Goal: Task Accomplishment & Management: Manage account settings

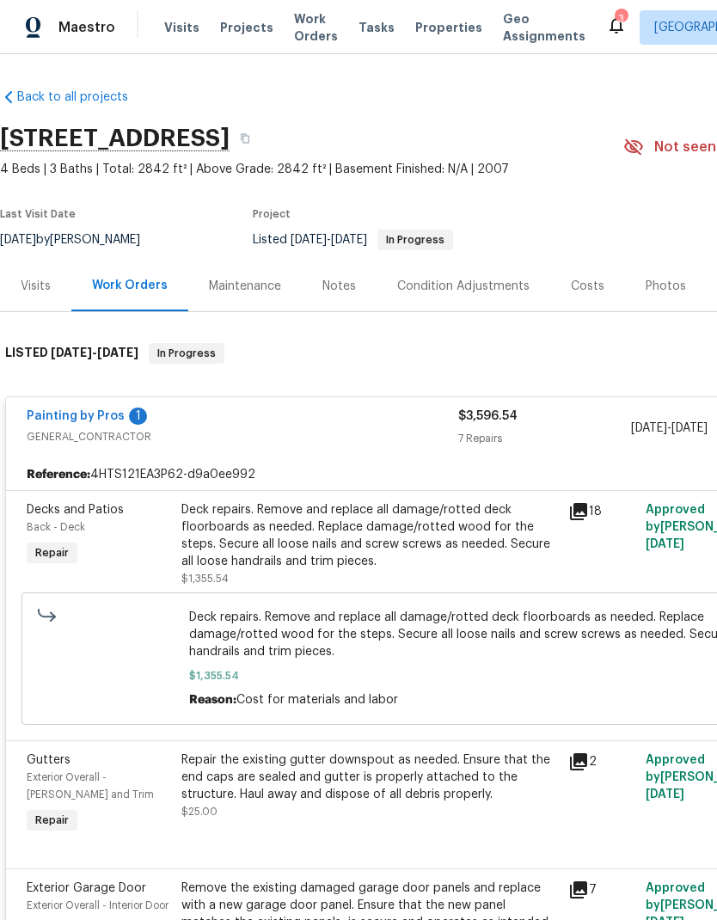
click at [176, 28] on span "Visits" at bounding box center [181, 27] width 35 height 17
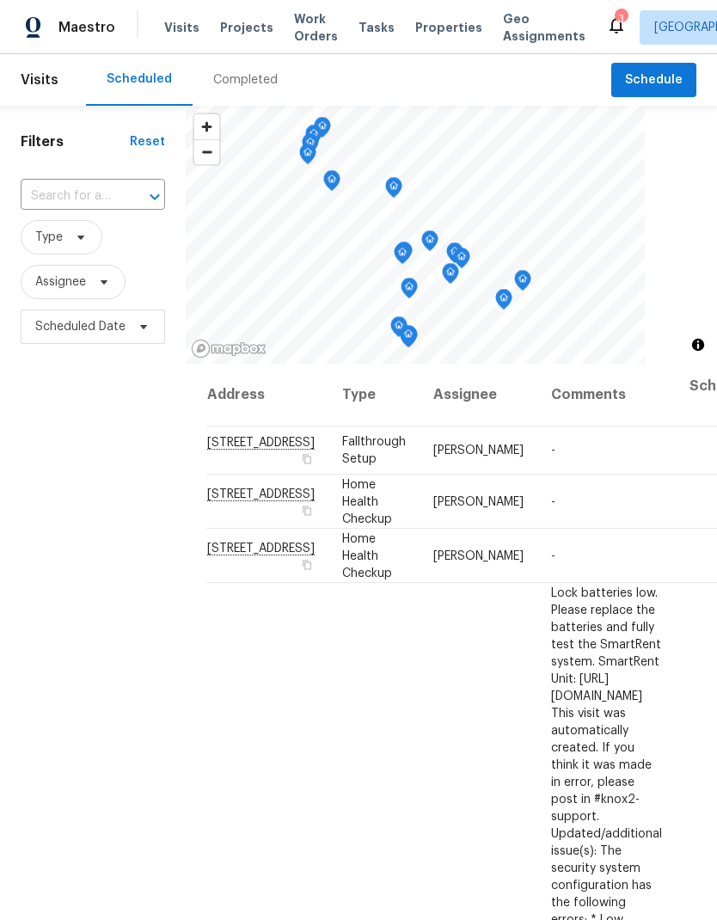
click at [92, 191] on input "text" at bounding box center [69, 196] width 96 height 27
type input "624 st"
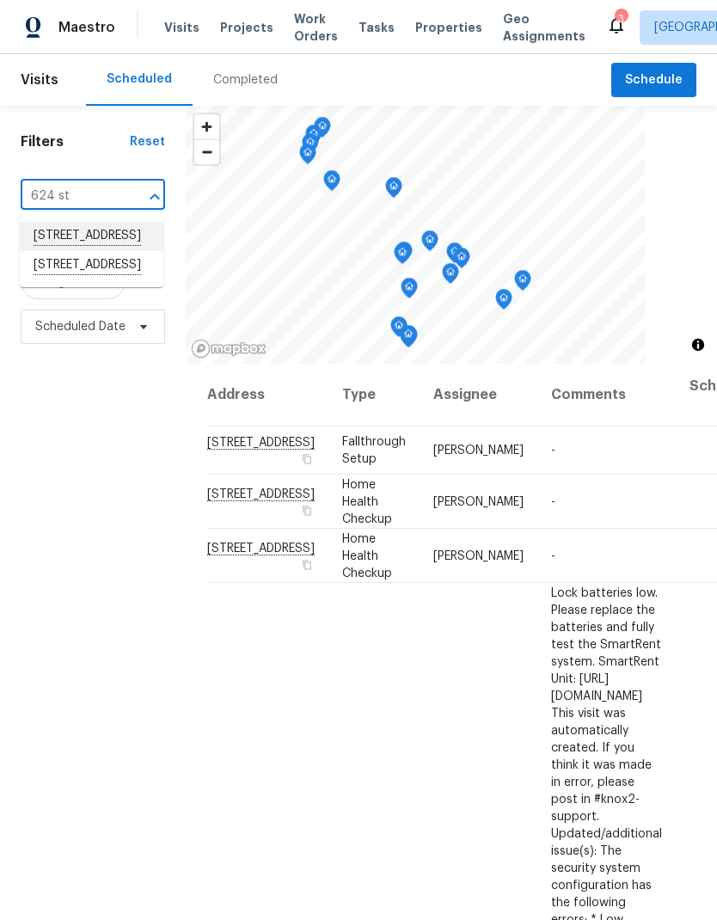
click at [70, 240] on li "624 Stonebridge Ln, Mount Juliet, TN 37122" at bounding box center [92, 236] width 144 height 29
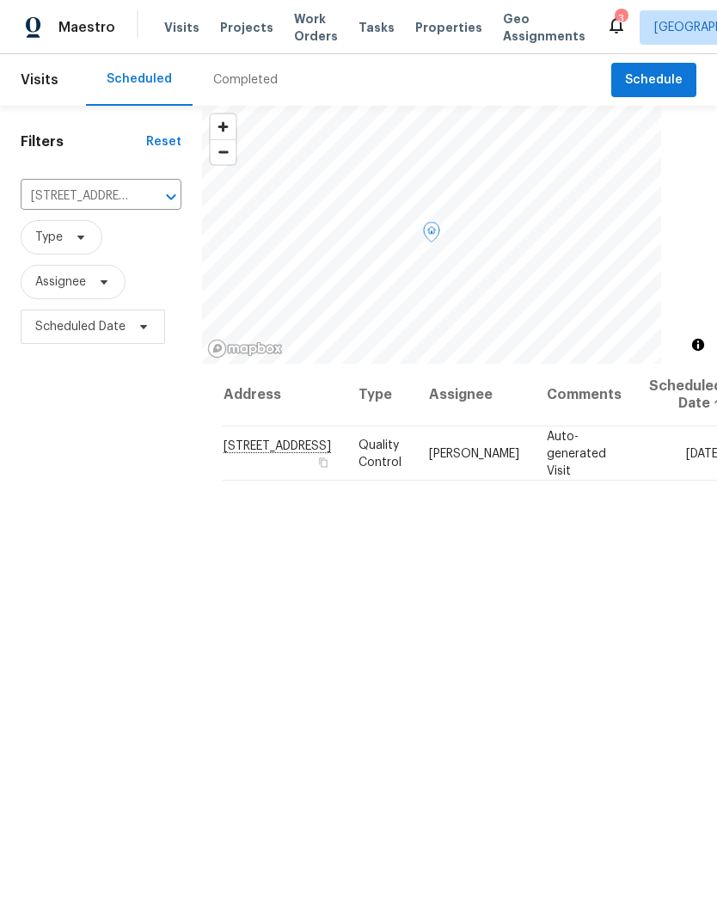
click at [0, 0] on icon at bounding box center [0, 0] width 0 height 0
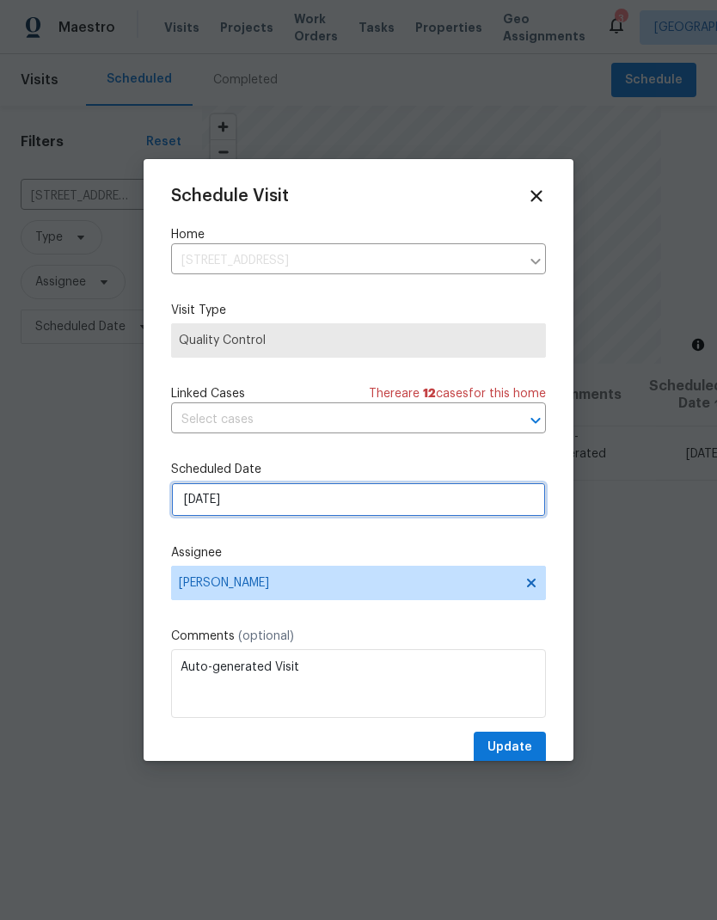
click at [243, 495] on input "[DATE]" at bounding box center [358, 499] width 375 height 34
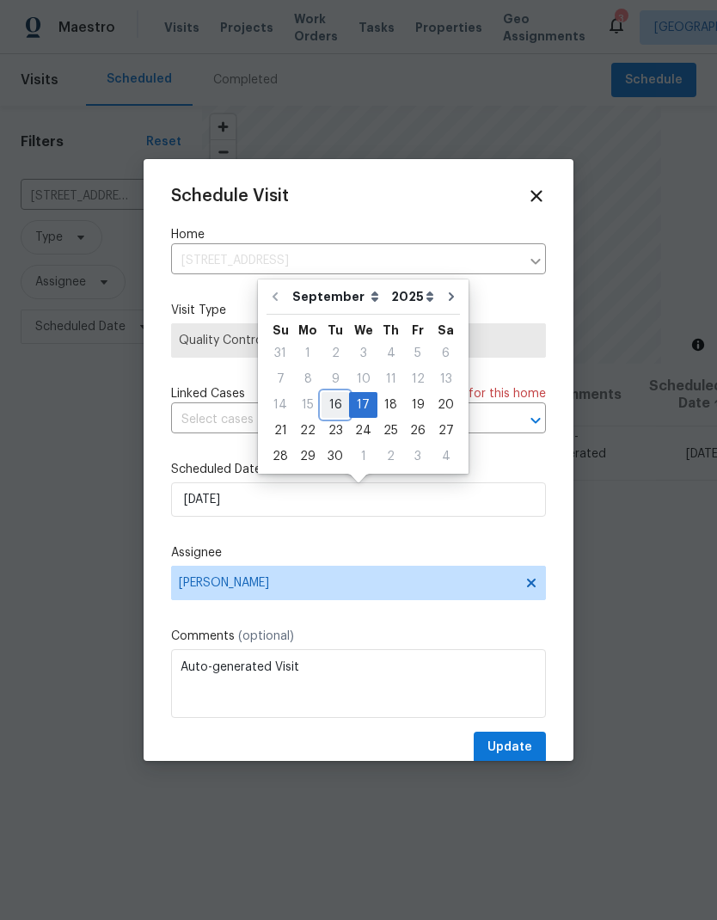
click at [341, 407] on div "16" at bounding box center [336, 405] width 28 height 24
type input "[DATE]"
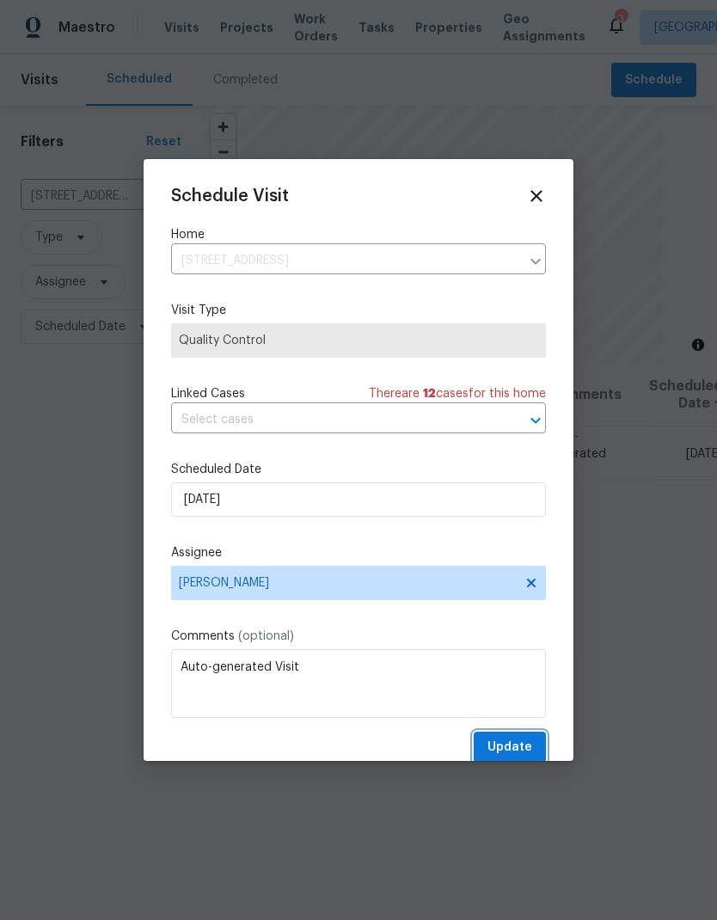
click at [518, 737] on button "Update" at bounding box center [510, 748] width 72 height 32
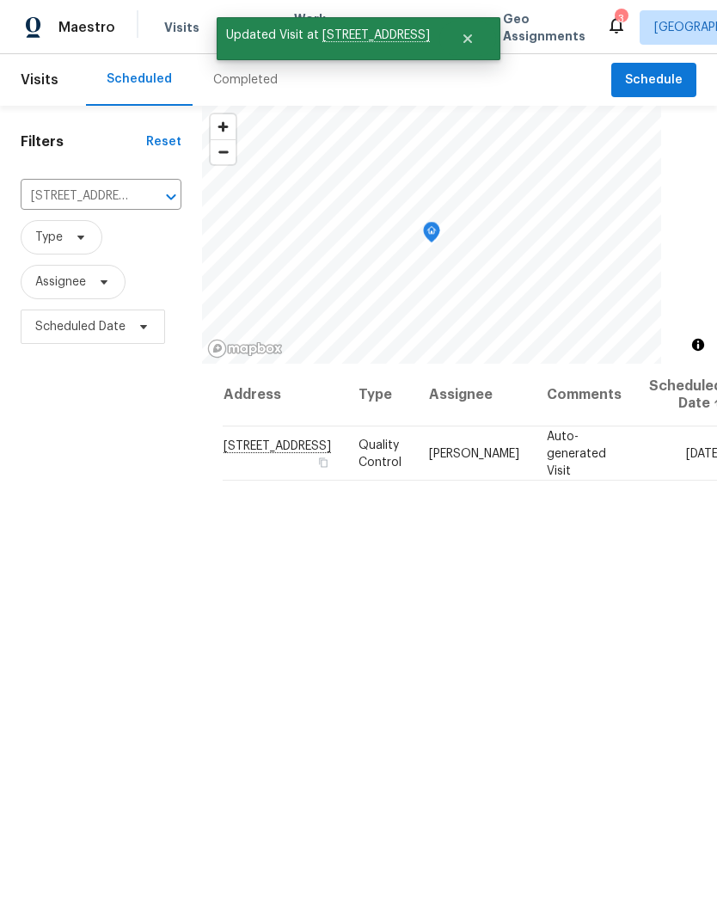
click at [75, 470] on div "Filters Reset 624 Stonebridge Ln, Mount Juliet, TN 37122 ​ Type Assignee Schedu…" at bounding box center [101, 603] width 202 height 994
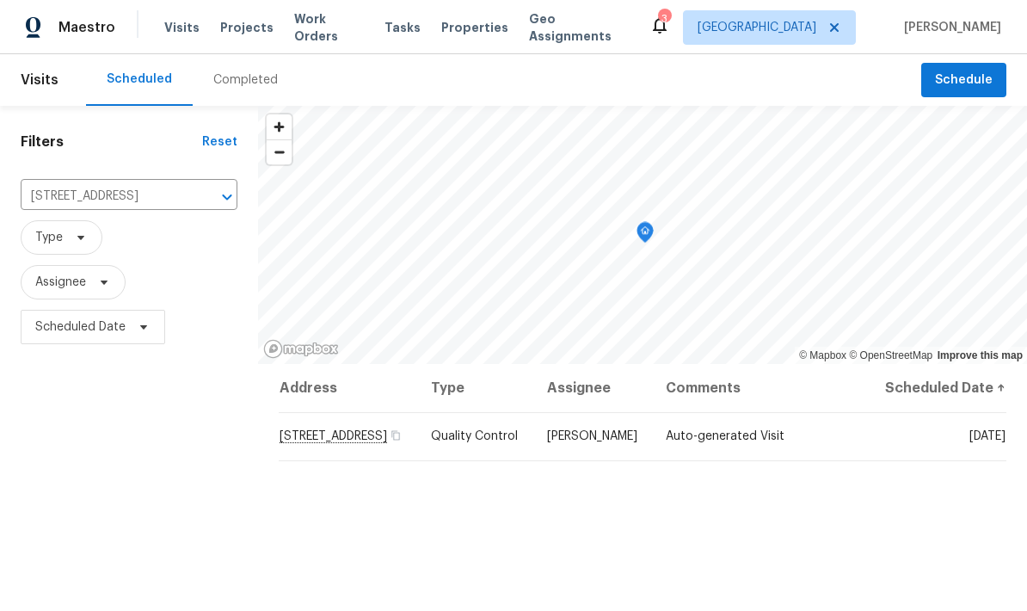
click at [164, 34] on span "Visits" at bounding box center [181, 27] width 35 height 17
click at [168, 183] on input "624 Stonebridge Ln, Mount Juliet, TN 37122" at bounding box center [105, 196] width 169 height 27
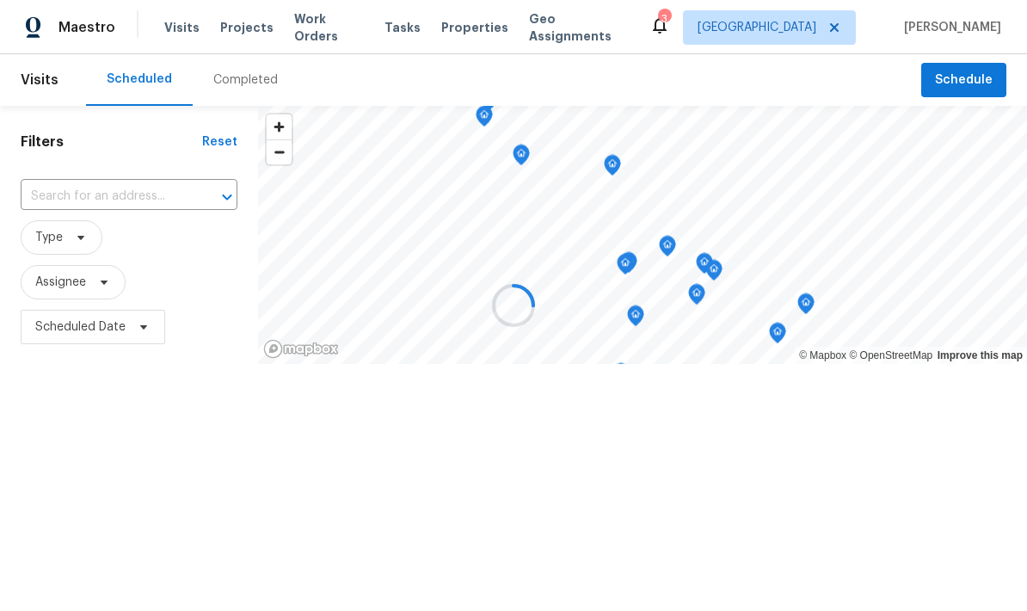
scroll to position [0, 0]
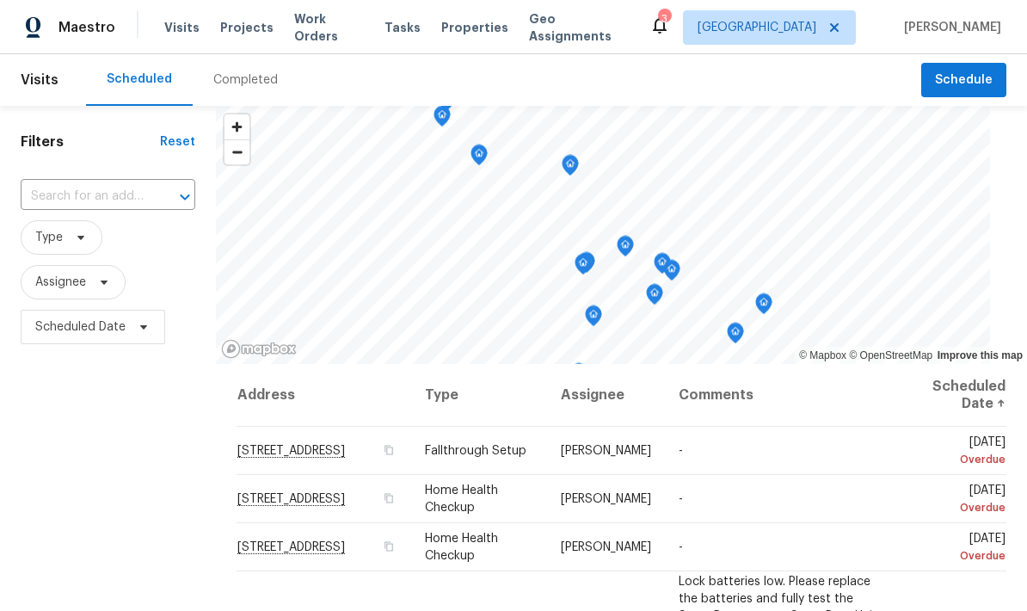
click at [95, 195] on input "text" at bounding box center [84, 196] width 126 height 27
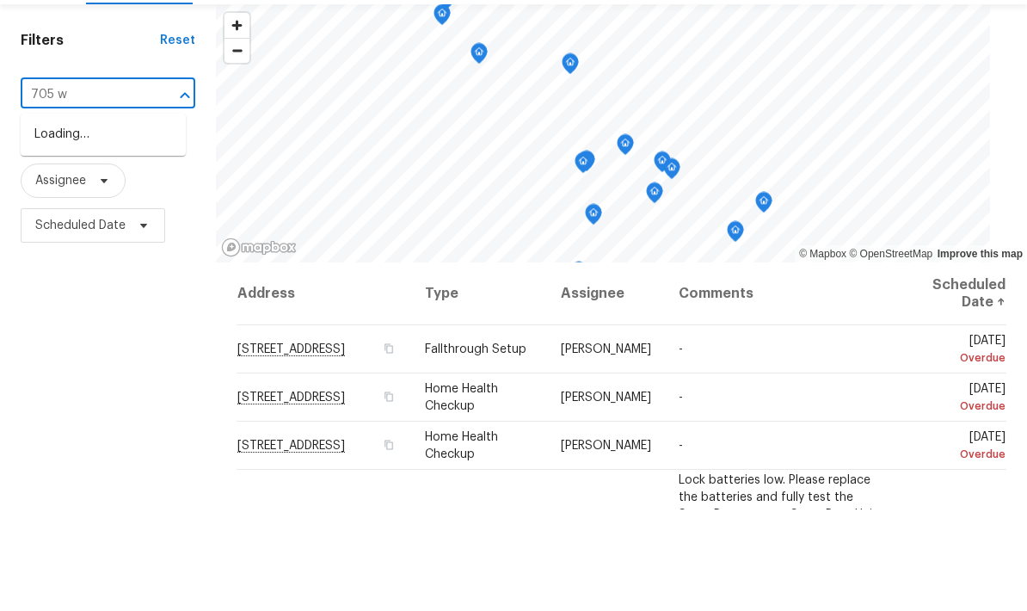
type input "705 wa"
click at [65, 222] on li "705 Watson Ct, Spring Hill, TN 37174" at bounding box center [103, 245] width 165 height 47
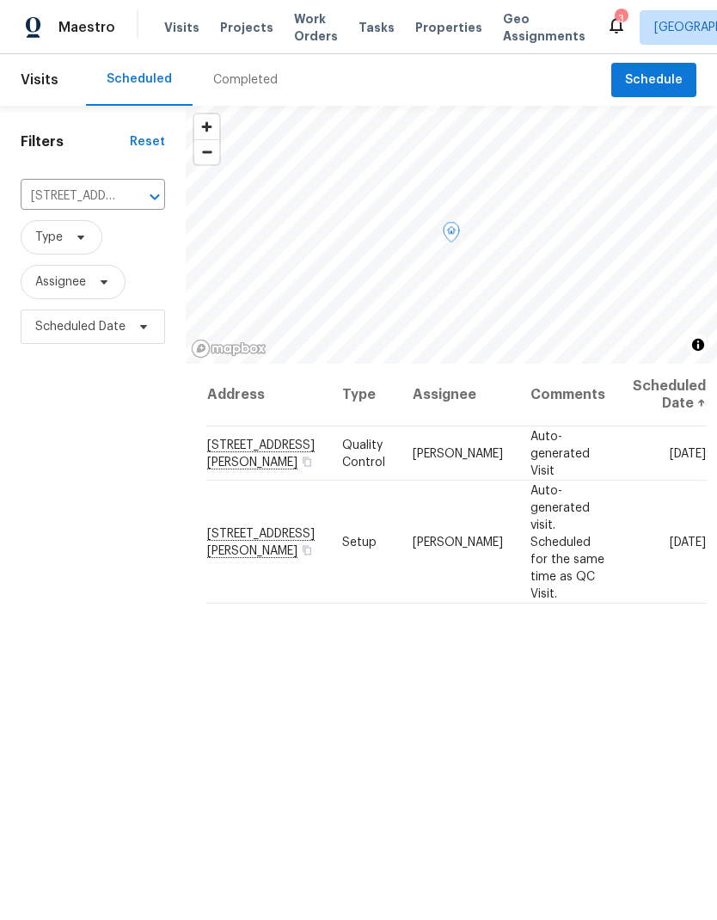
click at [0, 0] on icon at bounding box center [0, 0] width 0 height 0
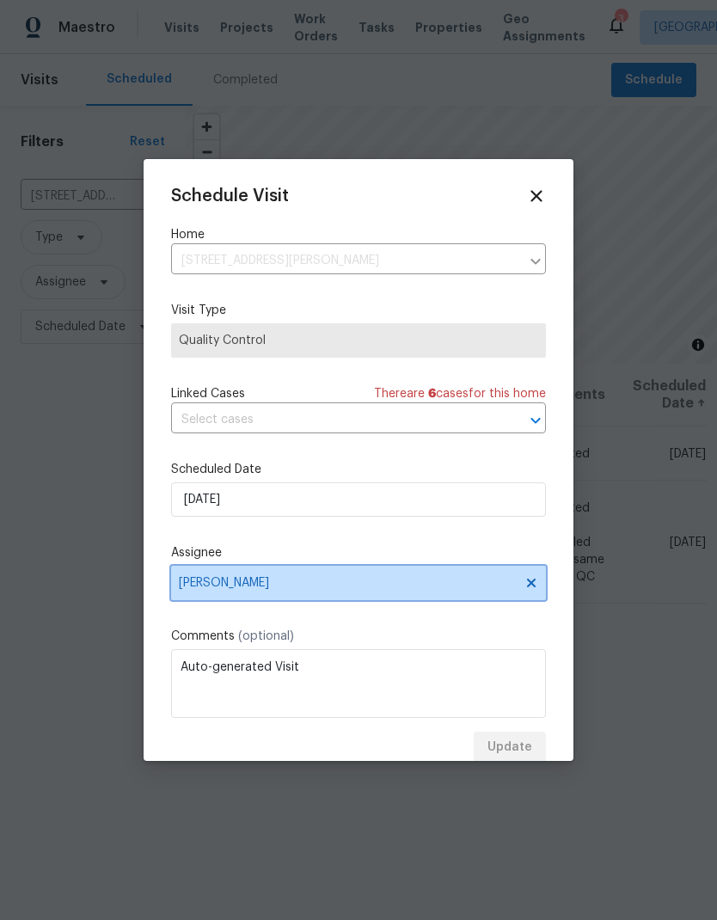
click at [194, 597] on span "[PERSON_NAME]" at bounding box center [358, 583] width 375 height 34
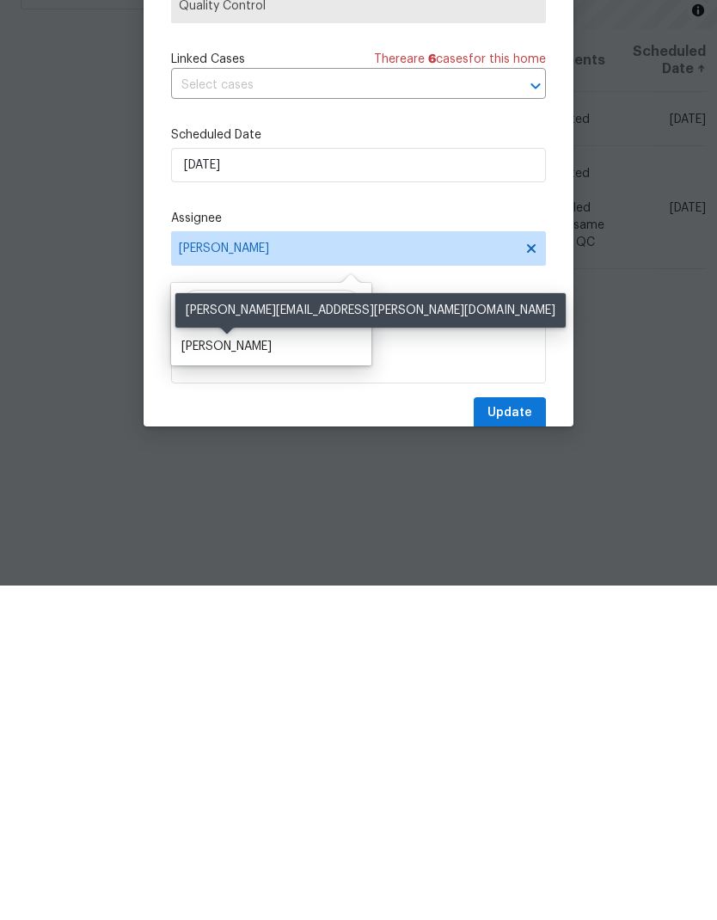
type input "Cyn"
click at [208, 672] on div "[PERSON_NAME]" at bounding box center [226, 680] width 90 height 17
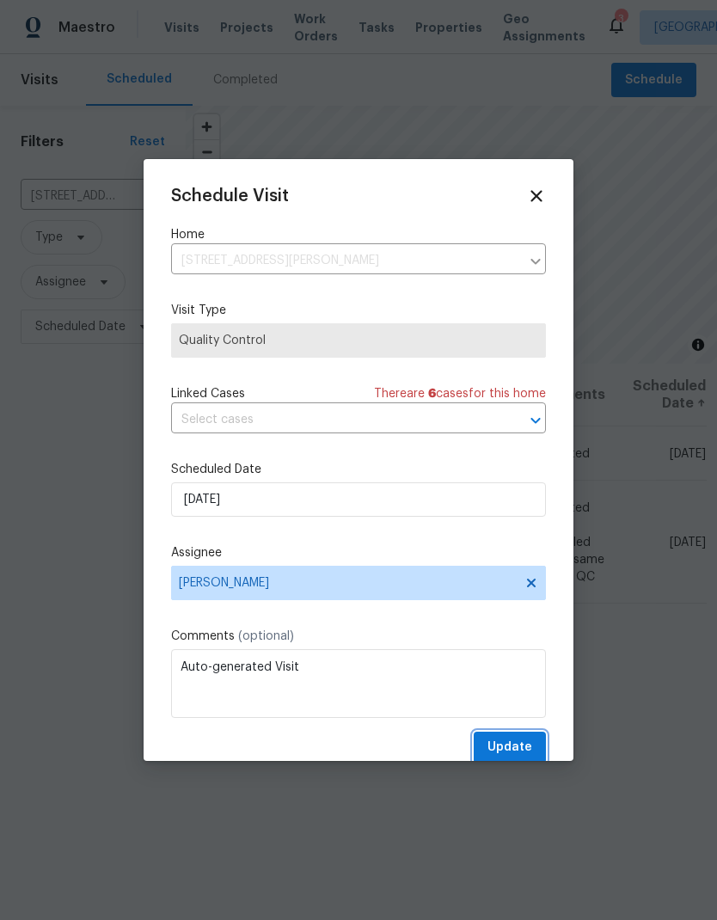
click at [510, 752] on span "Update" at bounding box center [510, 747] width 45 height 21
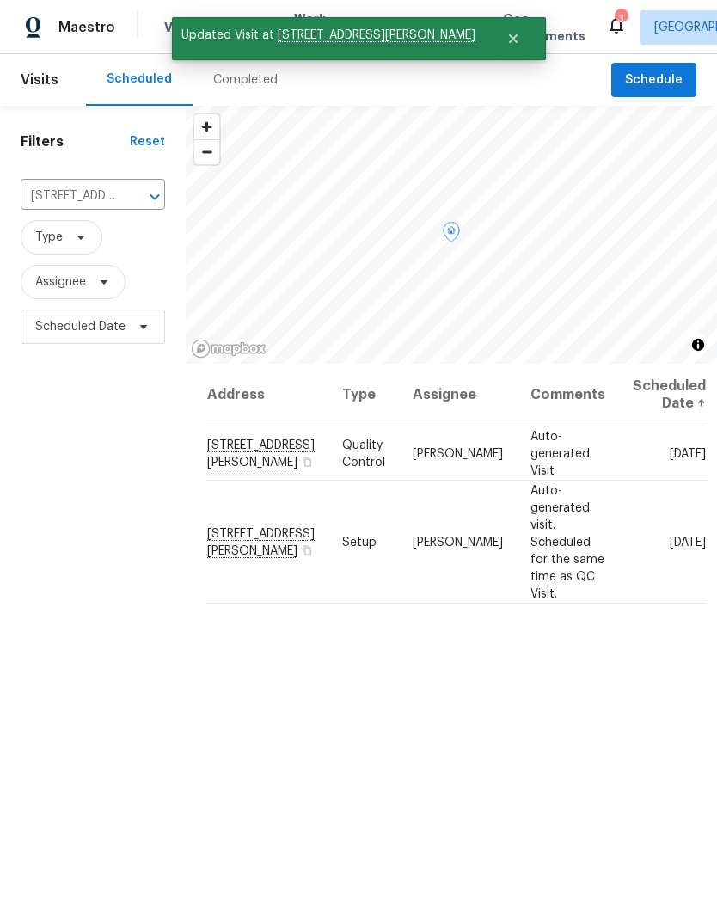
click at [0, 0] on icon at bounding box center [0, 0] width 0 height 0
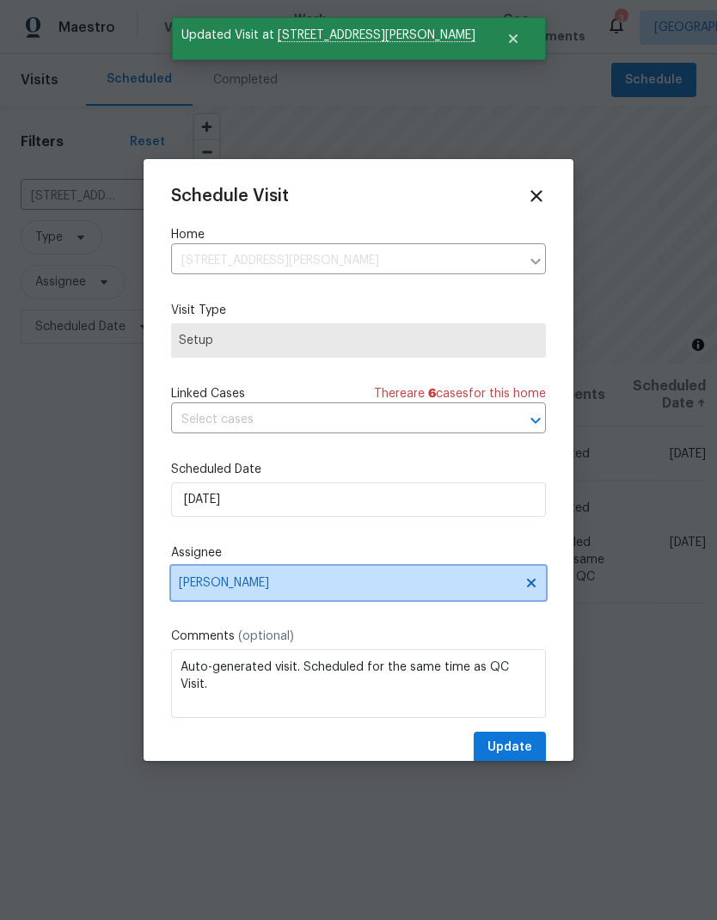
click at [212, 590] on span "[PERSON_NAME]" at bounding box center [347, 583] width 337 height 14
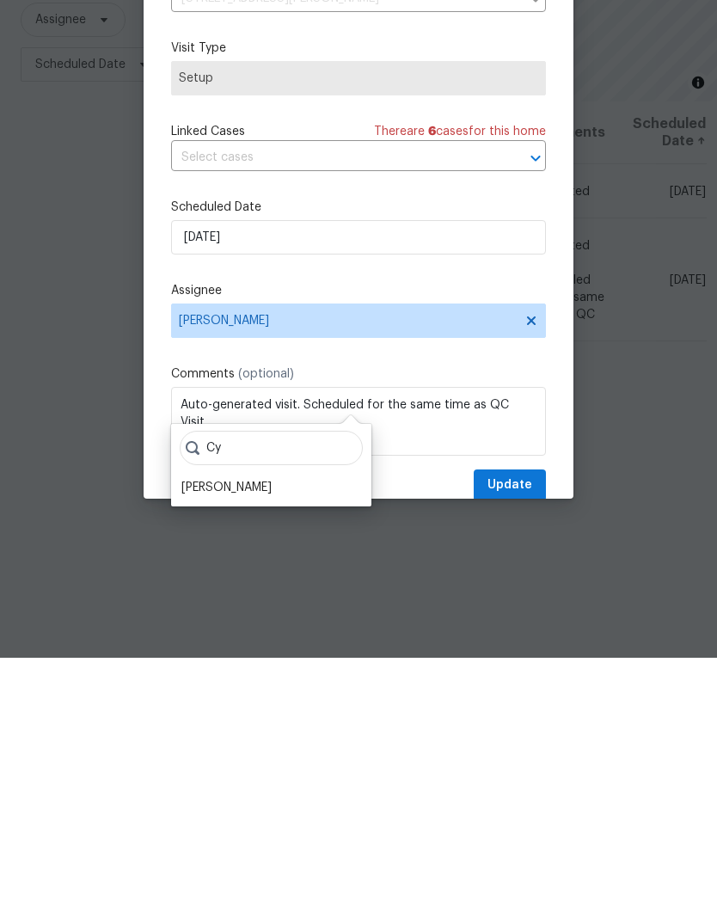
type input "Cy"
click at [205, 741] on div "[PERSON_NAME]" at bounding box center [226, 749] width 90 height 17
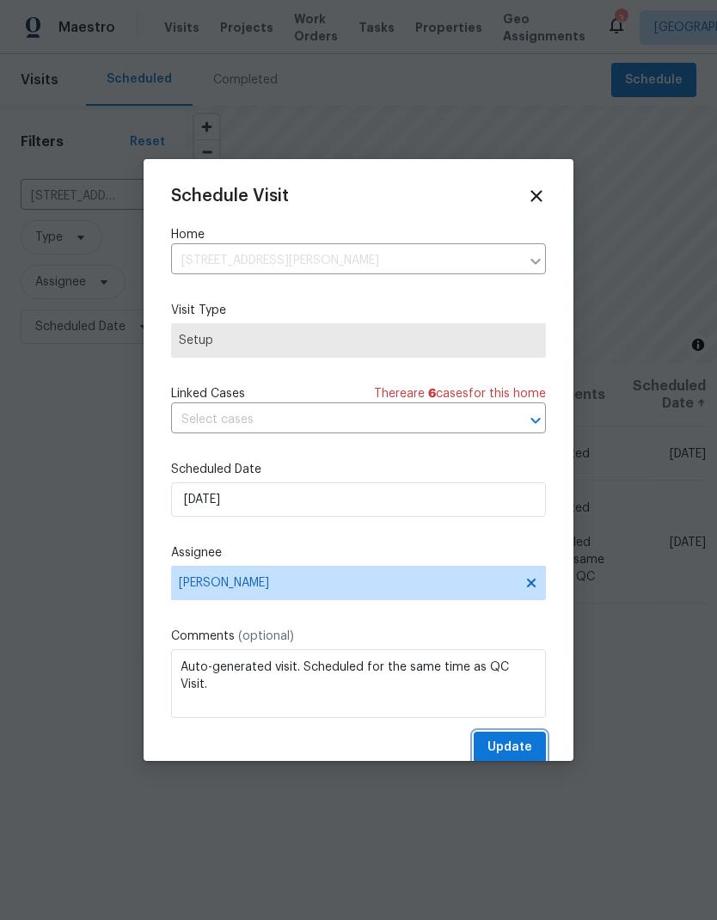
click at [498, 741] on span "Update" at bounding box center [510, 747] width 45 height 21
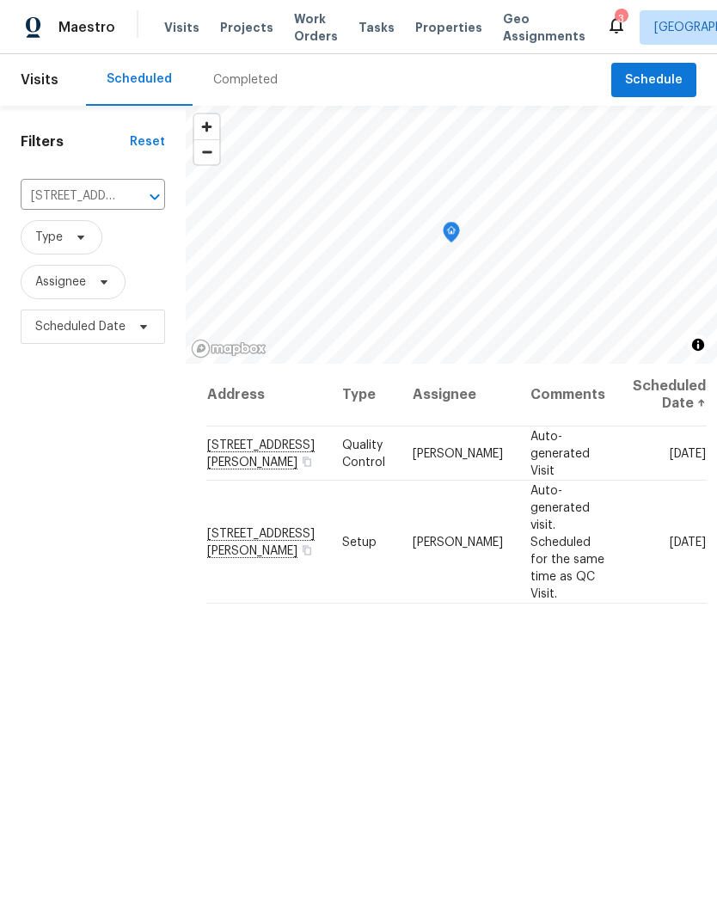
scroll to position [0, 0]
click at [304, 32] on span "Work Orders" at bounding box center [316, 27] width 44 height 34
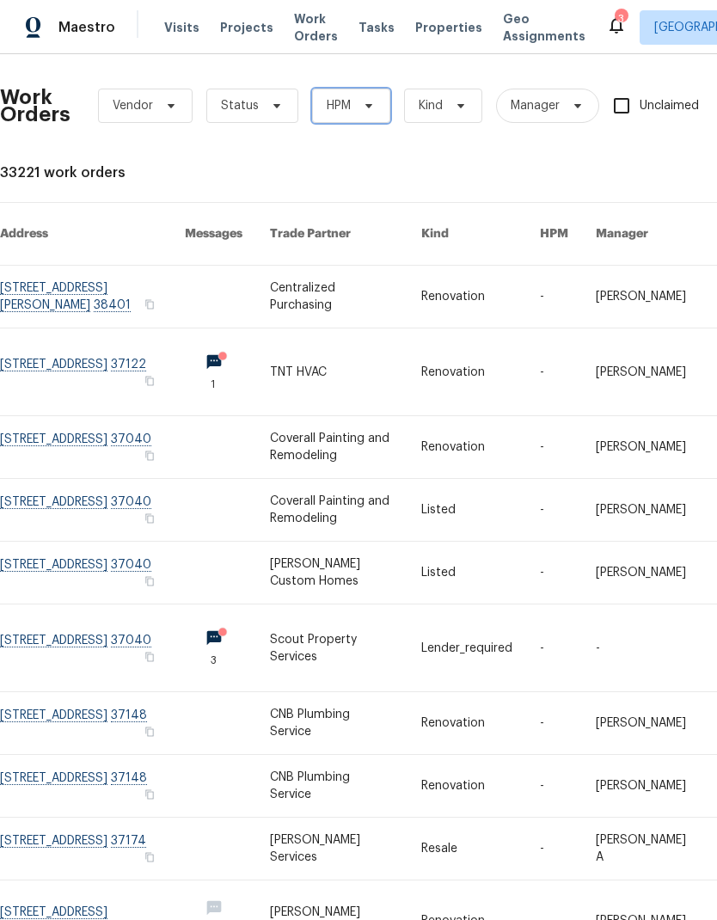
click at [375, 94] on span "HPM" at bounding box center [351, 106] width 78 height 34
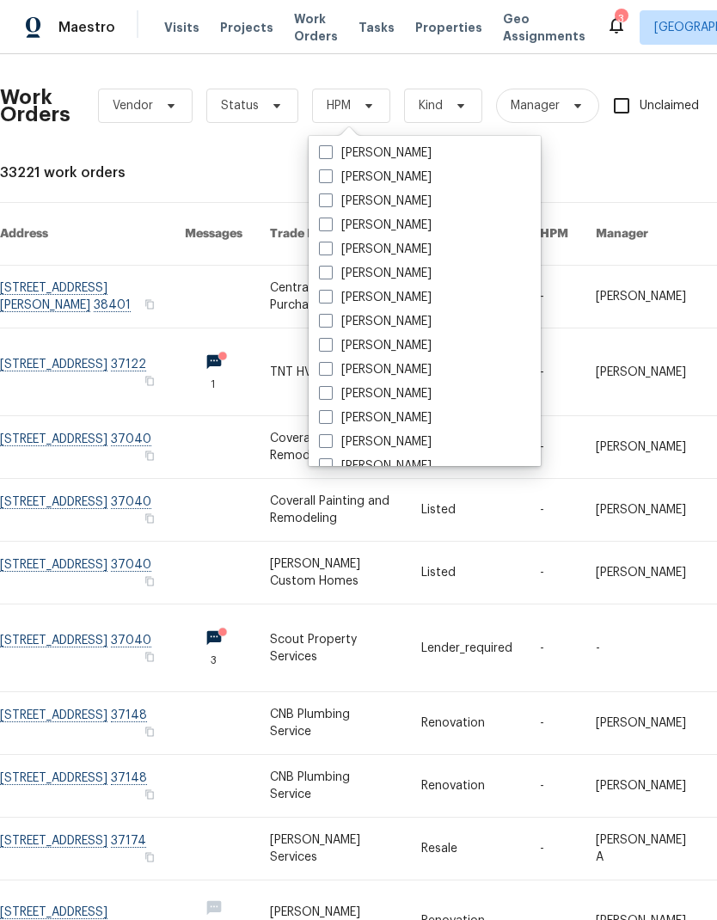
scroll to position [121, 0]
click at [365, 348] on label "[PERSON_NAME]" at bounding box center [375, 346] width 113 height 17
click at [330, 348] on input "[PERSON_NAME]" at bounding box center [324, 343] width 11 height 11
checkbox input "true"
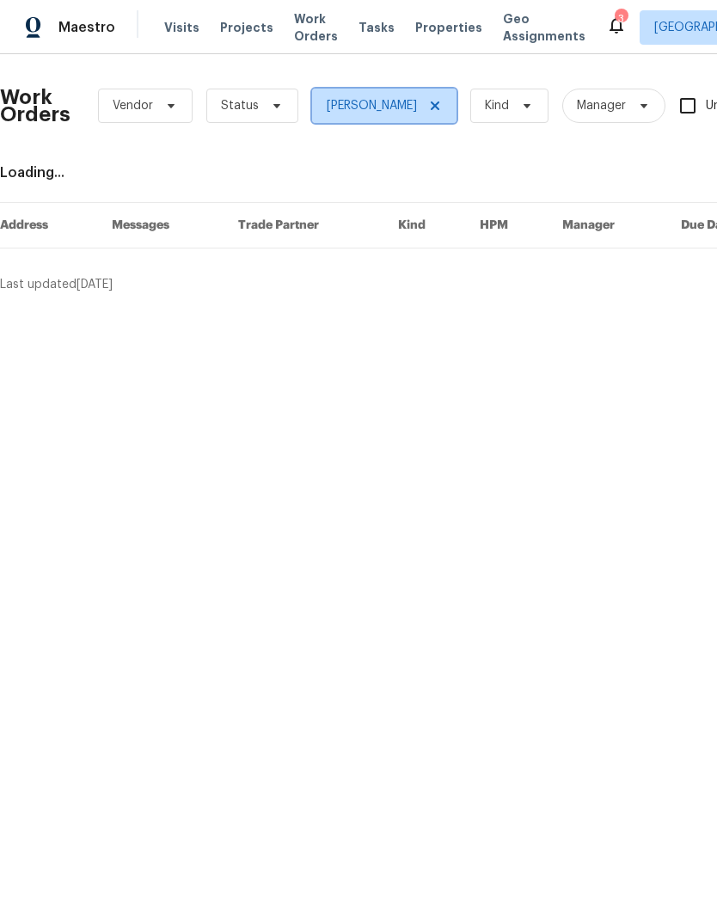
click at [412, 97] on span "[PERSON_NAME]" at bounding box center [384, 106] width 144 height 34
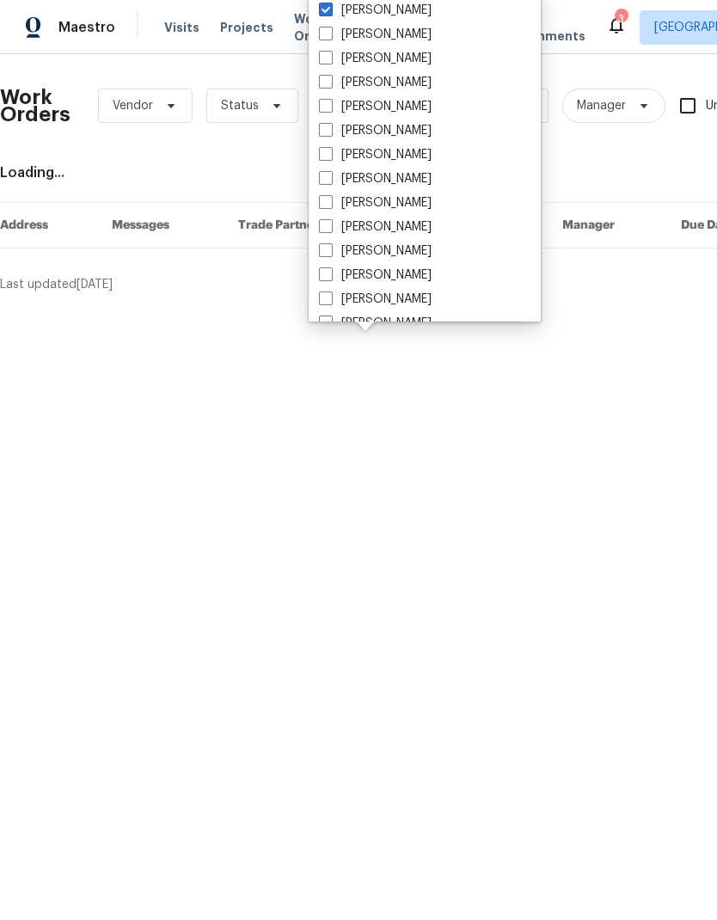
click at [348, 9] on label "[PERSON_NAME]" at bounding box center [375, 10] width 113 height 17
click at [330, 9] on input "[PERSON_NAME]" at bounding box center [324, 7] width 11 height 11
checkbox input "false"
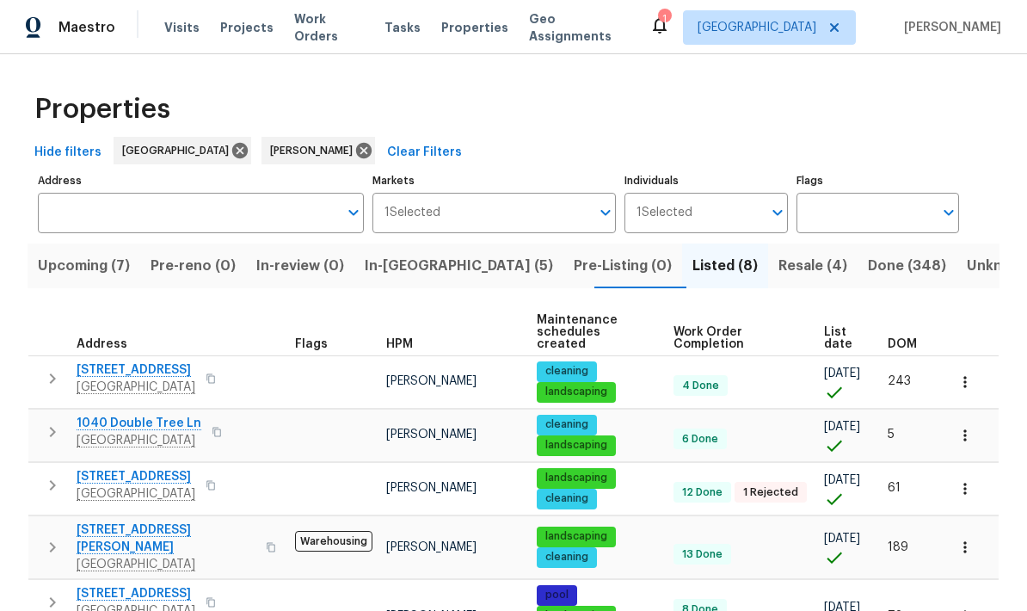
click at [421, 254] on span "In-reno (5)" at bounding box center [459, 266] width 188 height 24
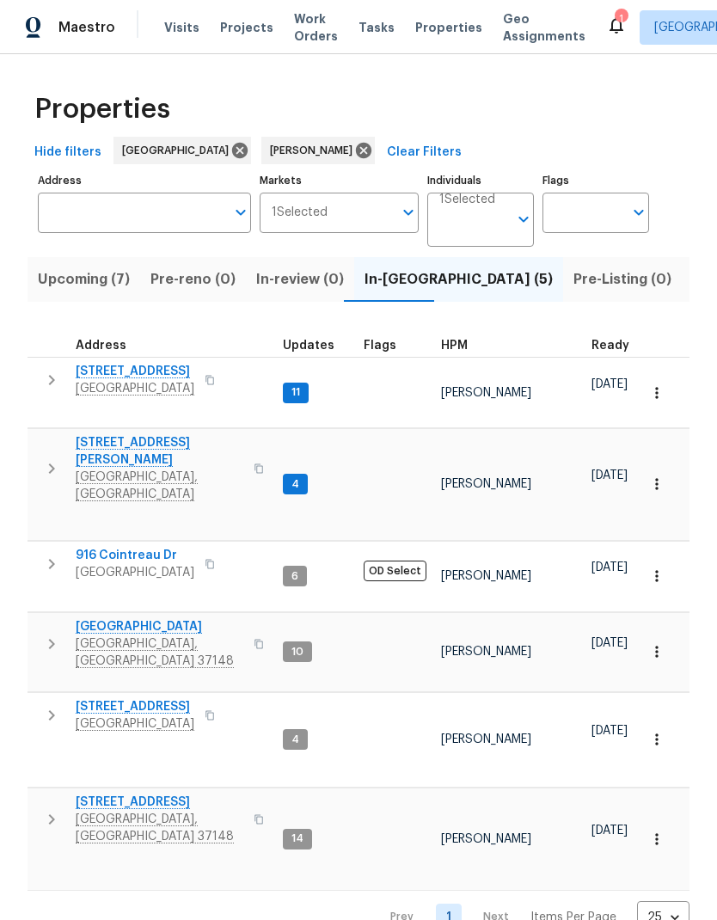
click at [63, 377] on button "button" at bounding box center [51, 380] width 34 height 34
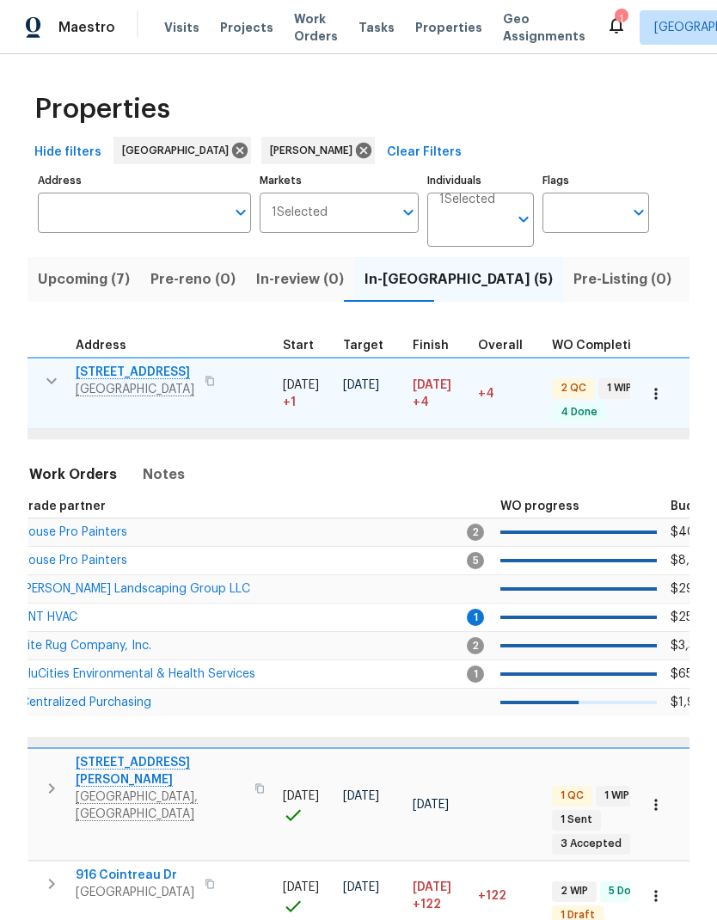
scroll to position [0, 377]
click at [74, 610] on span "TNT HVAC" at bounding box center [49, 617] width 57 height 12
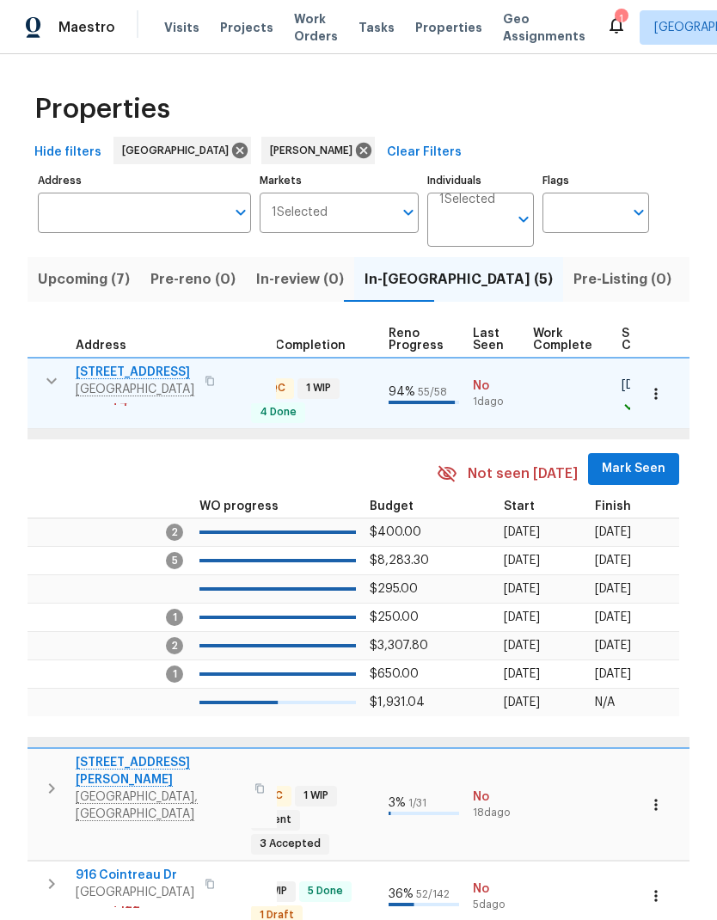
scroll to position [0, 678]
click at [616, 463] on span "Mark Seen" at bounding box center [635, 468] width 64 height 21
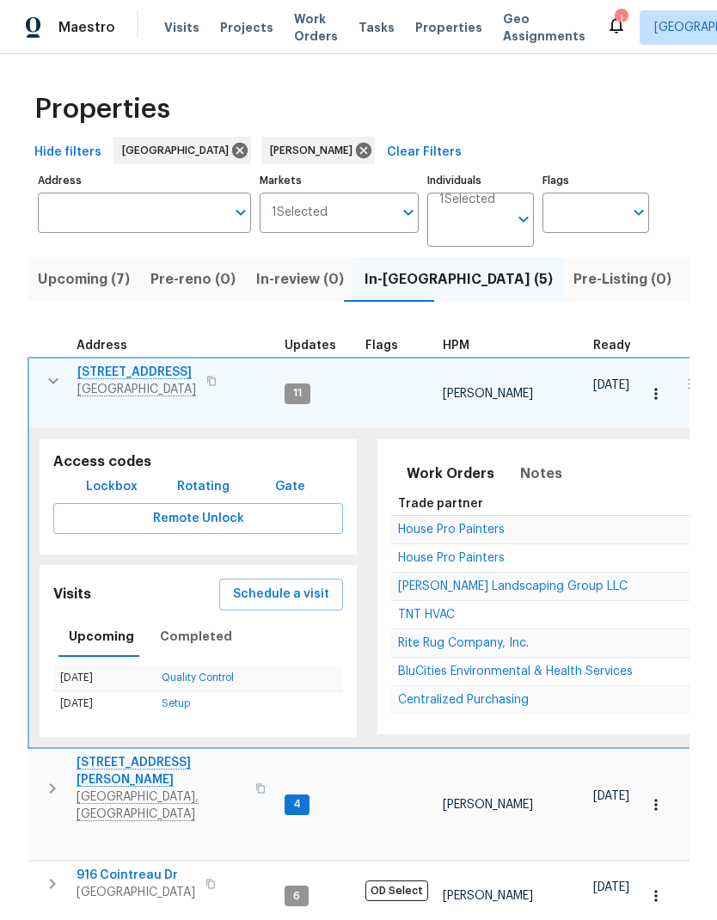
scroll to position [14, 0]
click at [52, 371] on icon "button" at bounding box center [53, 381] width 21 height 21
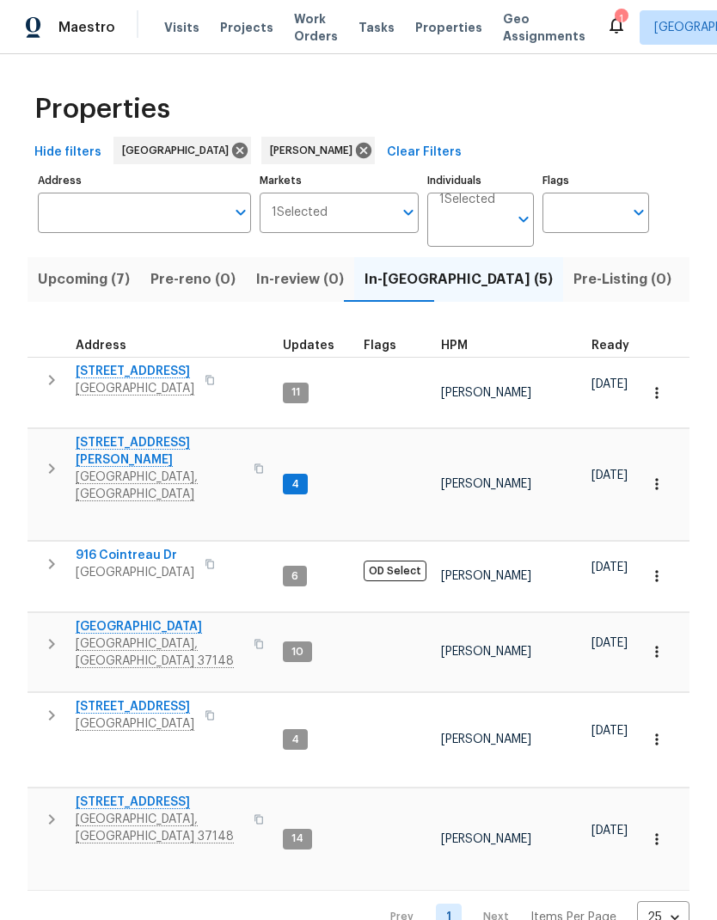
click at [51, 610] on icon "button" at bounding box center [52, 715] width 6 height 10
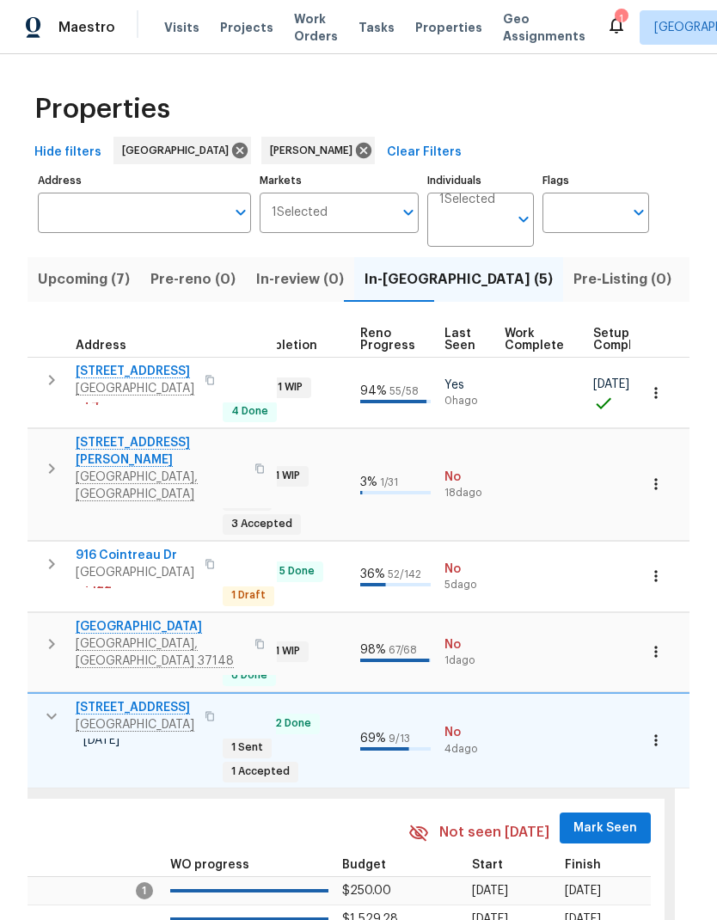
click at [605, 610] on span "Mark Seen" at bounding box center [606, 828] width 64 height 21
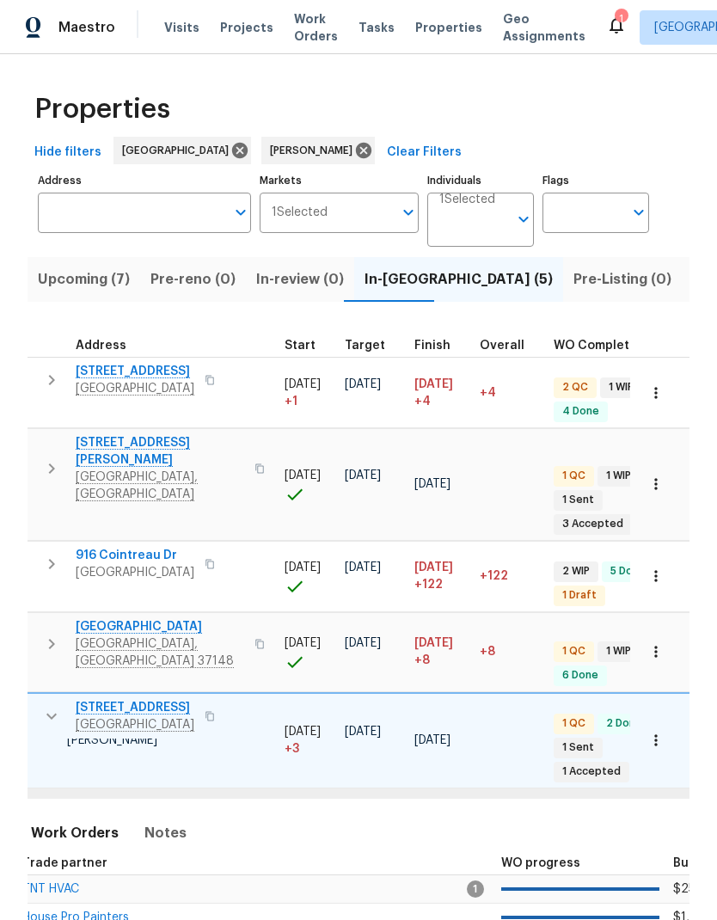
scroll to position [10, 362]
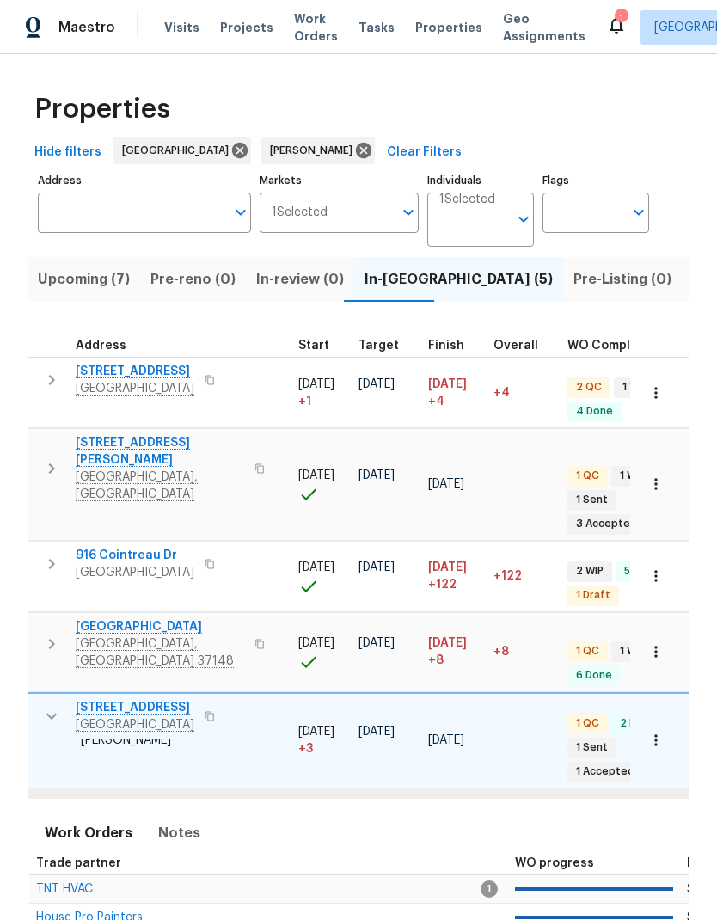
click at [128, 610] on span "House Pro Painters" at bounding box center [89, 918] width 107 height 12
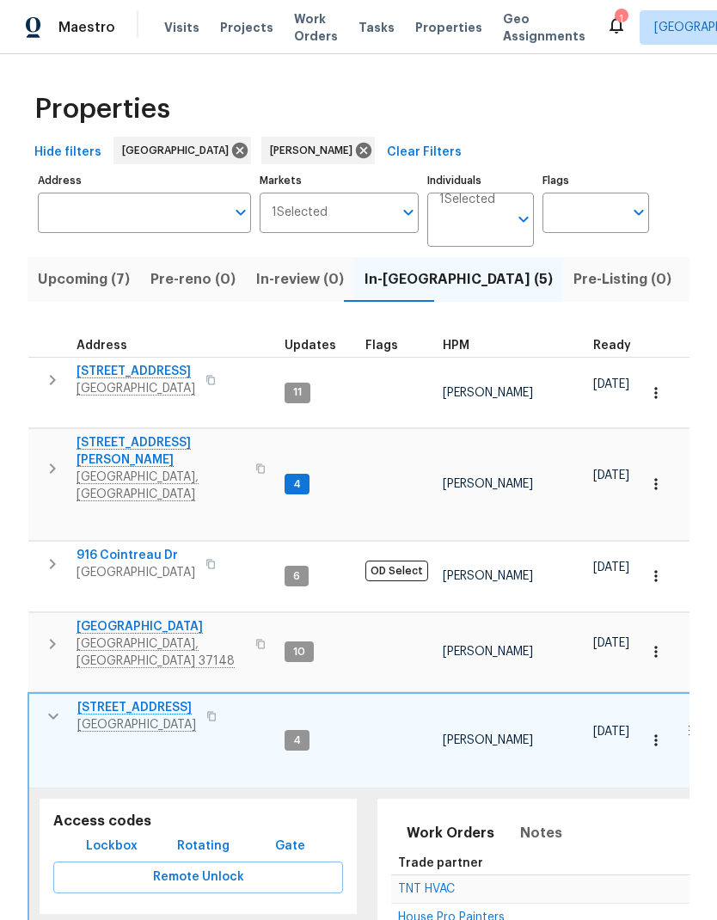
scroll to position [14, 0]
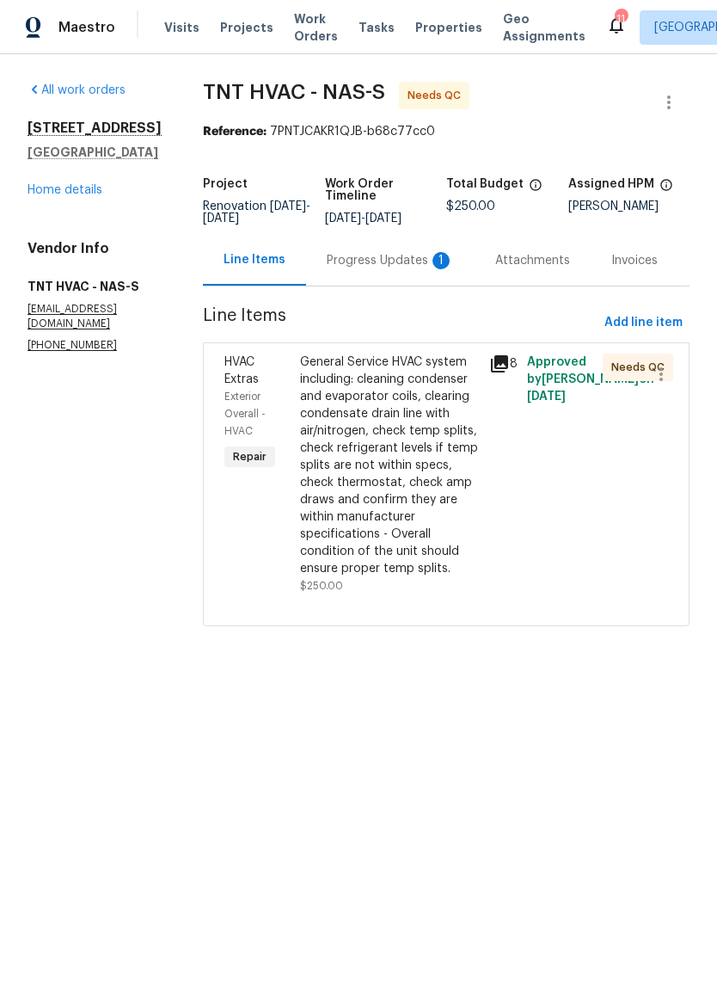
click at [325, 277] on div "Progress Updates 1" at bounding box center [390, 260] width 169 height 51
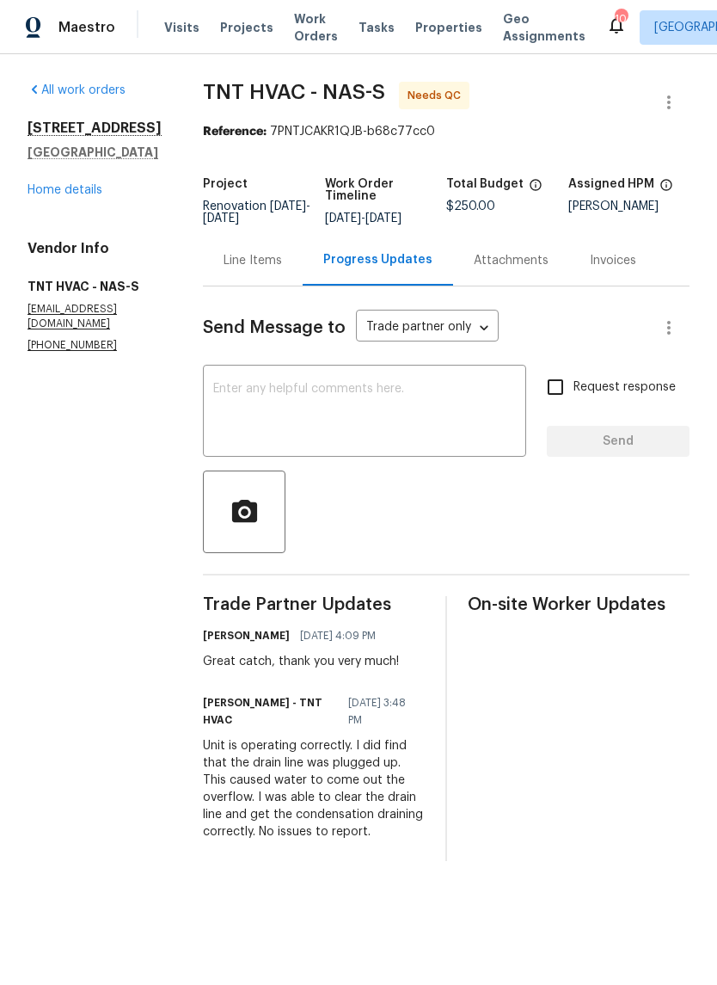
click at [224, 265] on div "Line Items" at bounding box center [253, 260] width 58 height 17
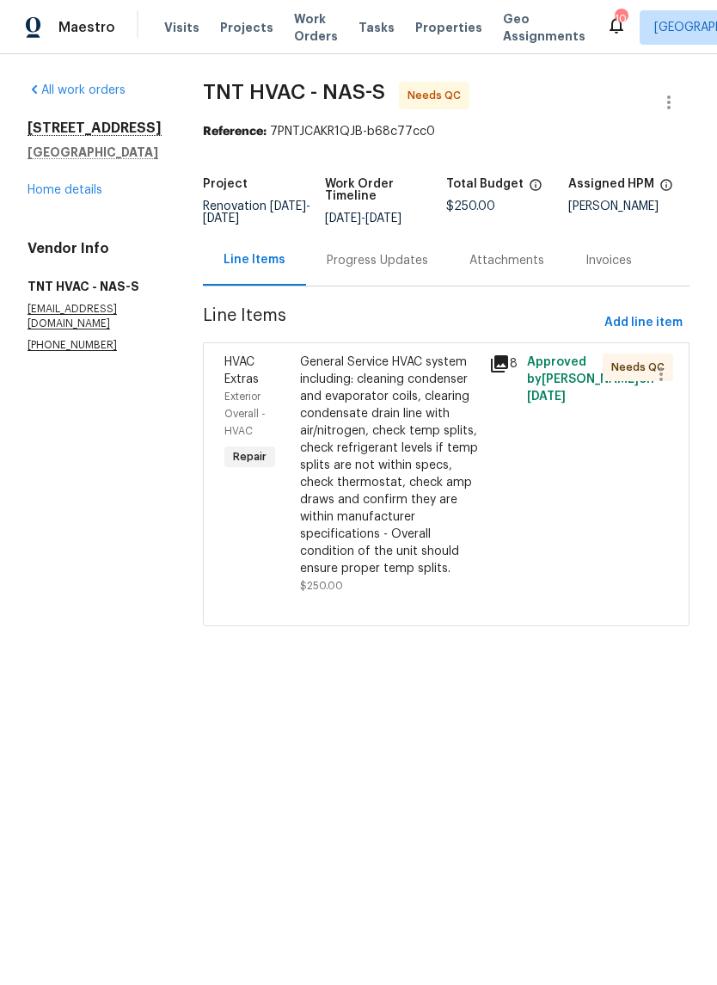
click at [378, 437] on div "General Service HVAC system including: cleaning condenser and evaporator coils,…" at bounding box center [389, 465] width 179 height 224
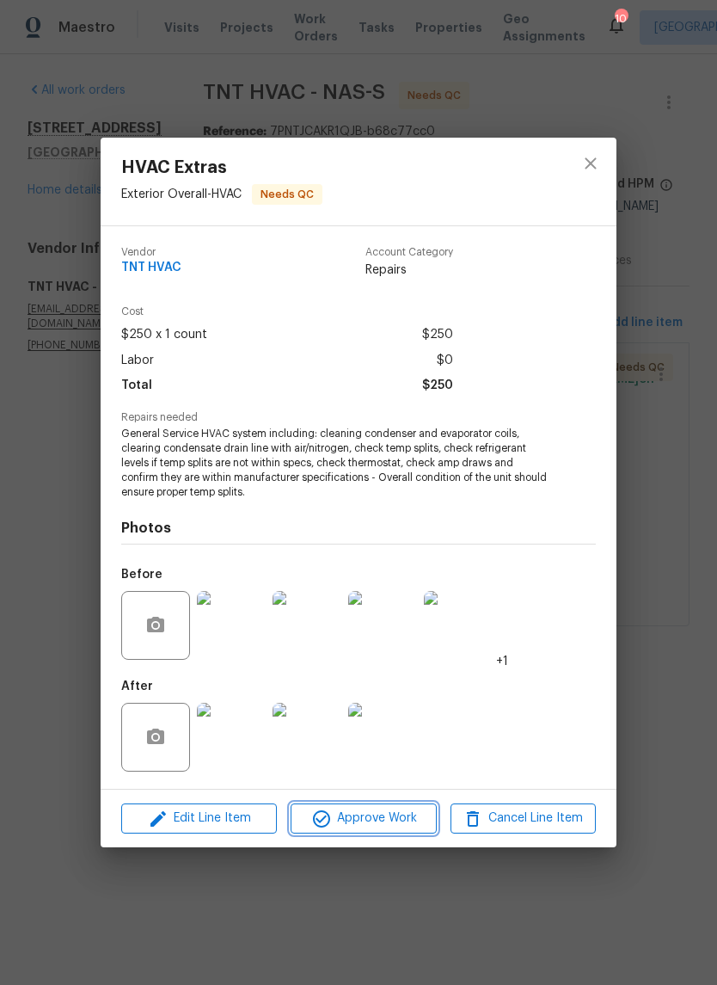
click at [356, 808] on button "Approve Work" at bounding box center [363, 818] width 145 height 30
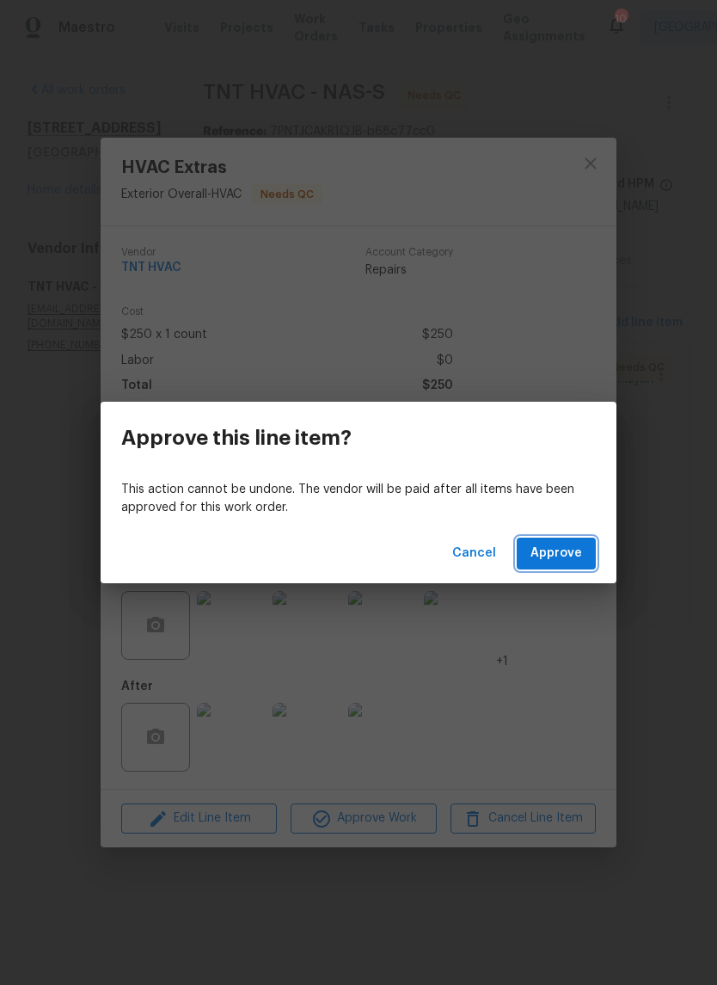
click at [572, 551] on span "Approve" at bounding box center [557, 553] width 52 height 21
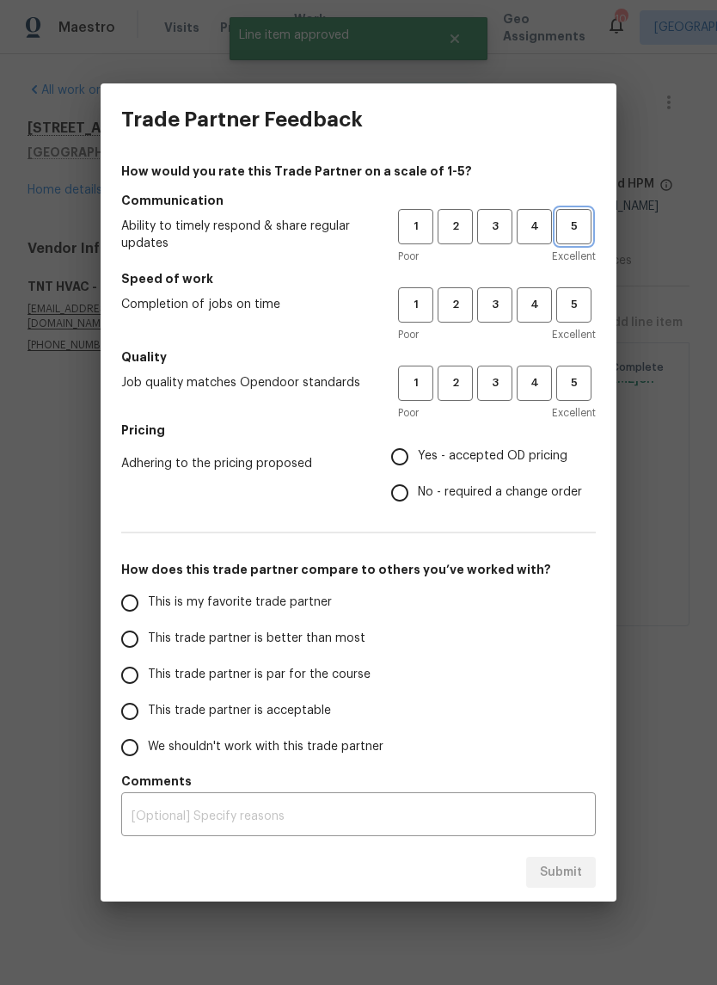
click at [581, 223] on span "5" at bounding box center [574, 227] width 32 height 20
click at [578, 308] on span "5" at bounding box center [574, 305] width 32 height 20
click at [591, 383] on button "5" at bounding box center [573, 382] width 35 height 35
click at [148, 586] on label "This is my favorite trade partner" at bounding box center [248, 603] width 272 height 36
click at [148, 586] on input "This is my favorite trade partner" at bounding box center [130, 603] width 36 height 36
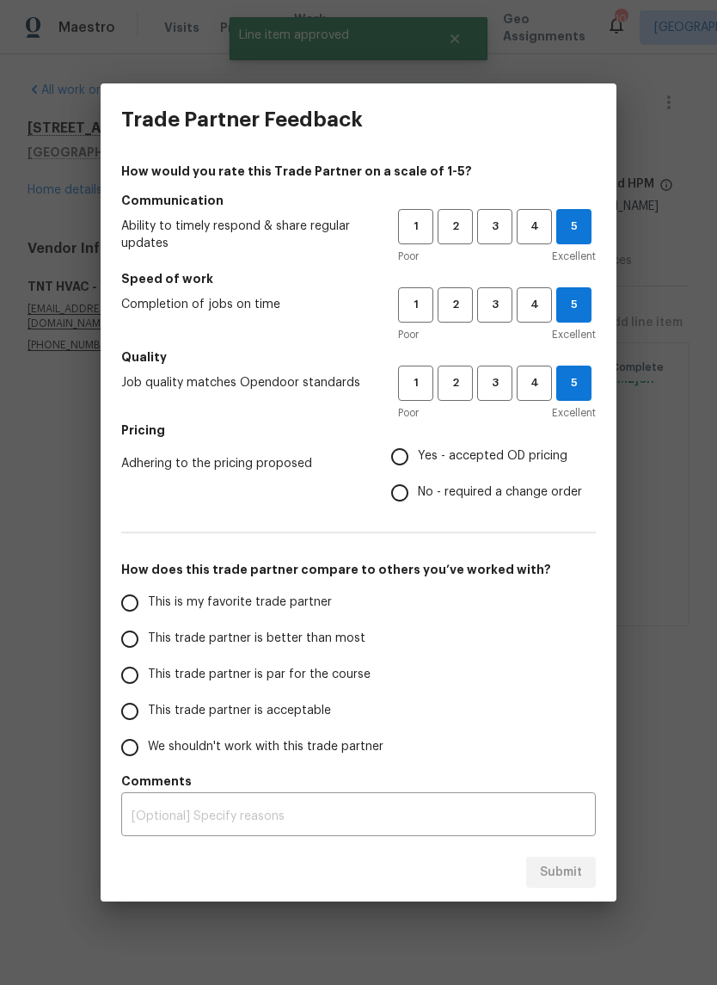
radio input "true"
click at [144, 590] on label "This is my favorite trade partner" at bounding box center [248, 603] width 272 height 36
click at [144, 590] on input "This is my favorite trade partner" at bounding box center [130, 603] width 36 height 36
click at [580, 878] on div "Submit" at bounding box center [359, 872] width 516 height 59
click at [415, 456] on input "Yes - accepted OD pricing" at bounding box center [400, 457] width 36 height 36
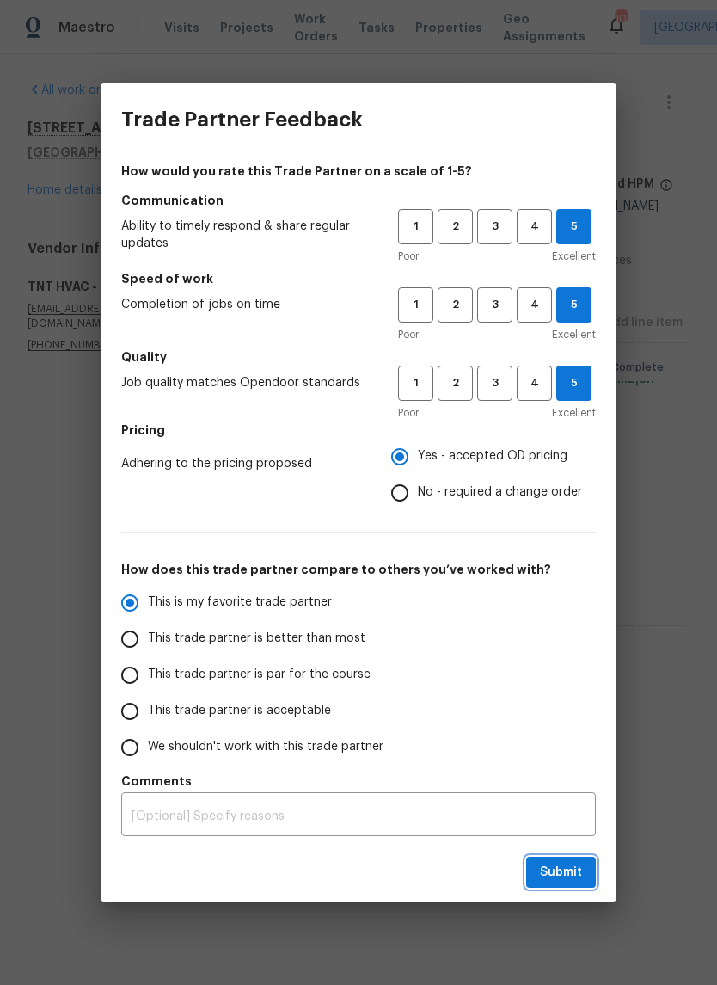
click at [558, 868] on span "Submit" at bounding box center [561, 872] width 42 height 21
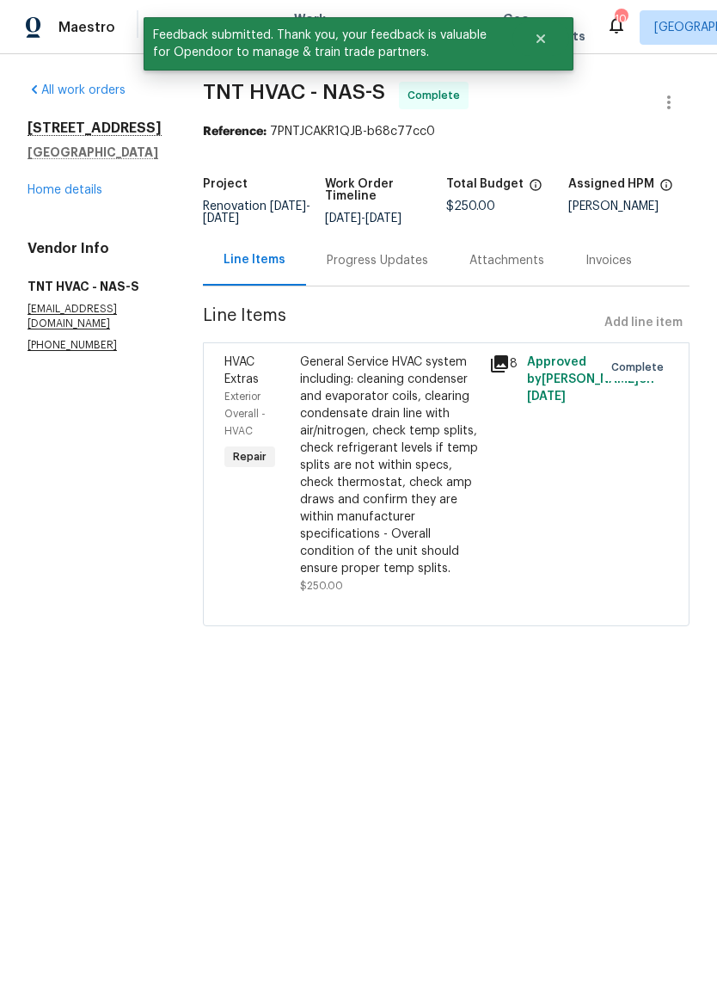
radio input "false"
click at [68, 199] on div "624 Stonebridge Ln Mount Juliet, TN 37122 Home details" at bounding box center [95, 159] width 134 height 79
click at [80, 196] on link "Home details" at bounding box center [65, 190] width 75 height 12
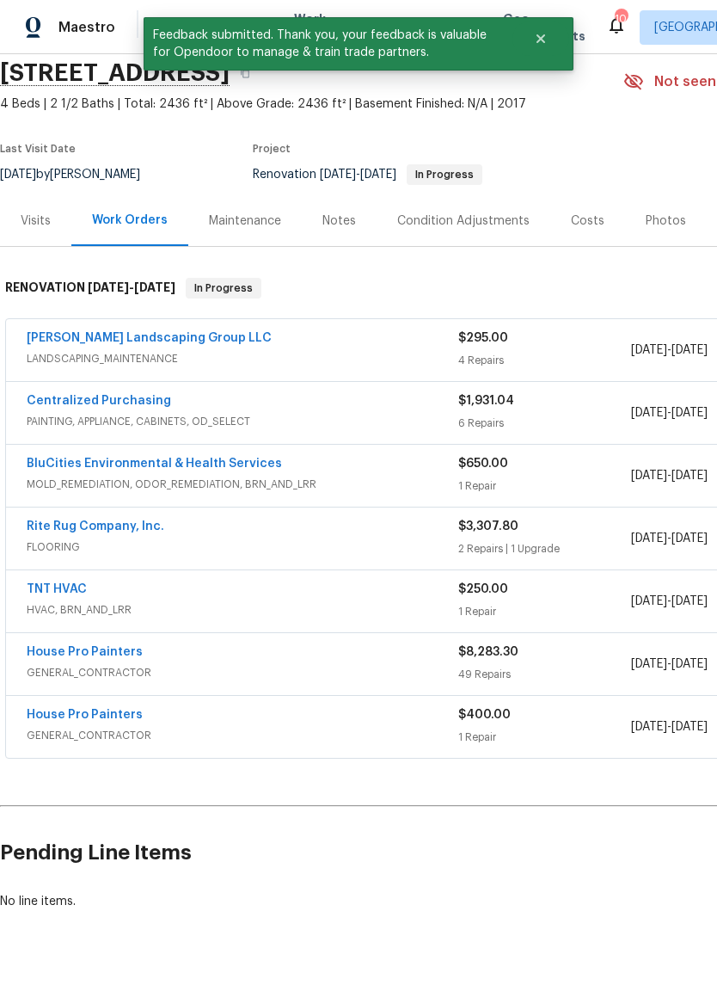
scroll to position [64, 0]
click at [346, 350] on div "[PERSON_NAME] Landscaping Group LLC" at bounding box center [243, 340] width 432 height 21
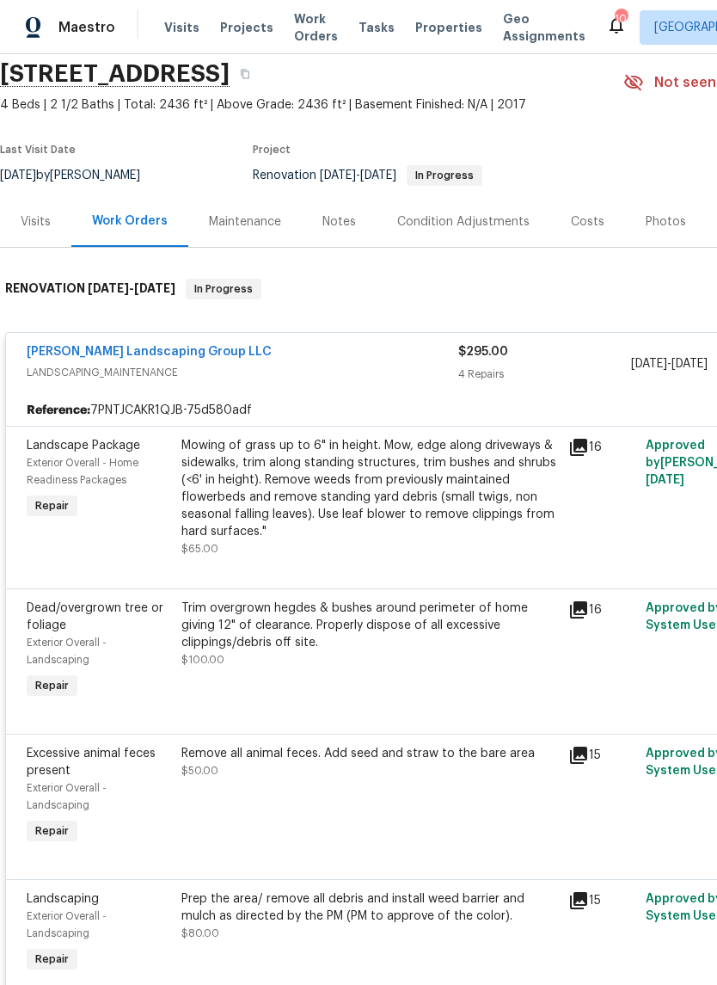
click at [319, 465] on div "Mowing of grass up to 6" in height. Mow, edge along driveways & sidewalks, trim…" at bounding box center [369, 488] width 377 height 103
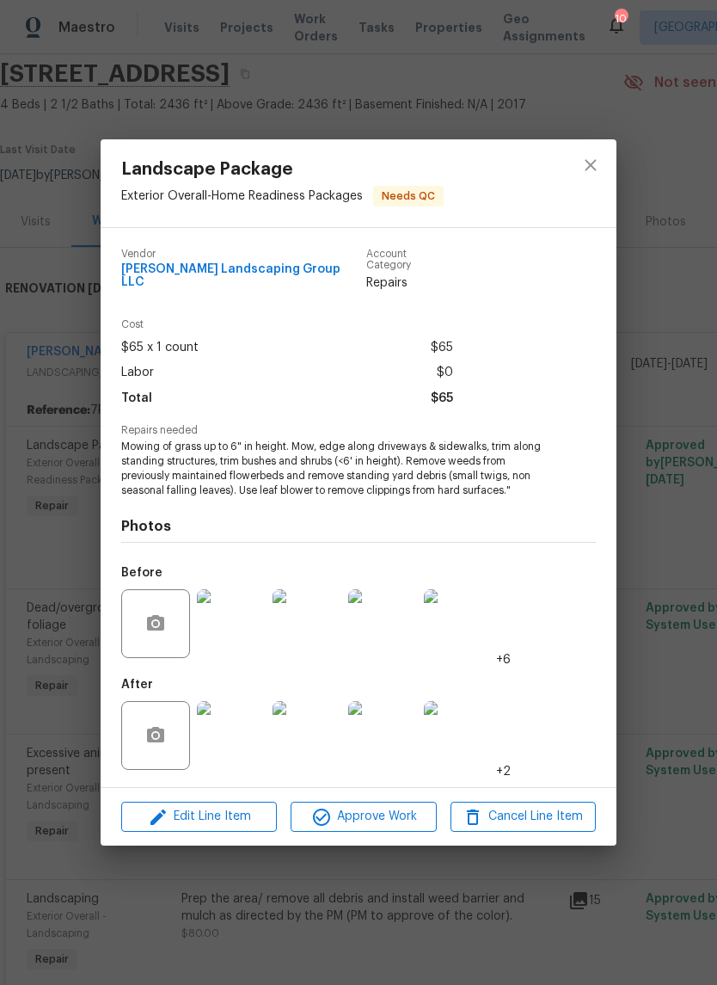
click at [365, 792] on div "Edit Line Item Approve Work Cancel Line Item" at bounding box center [359, 817] width 516 height 58
click at [374, 809] on span "Approve Work" at bounding box center [363, 816] width 135 height 21
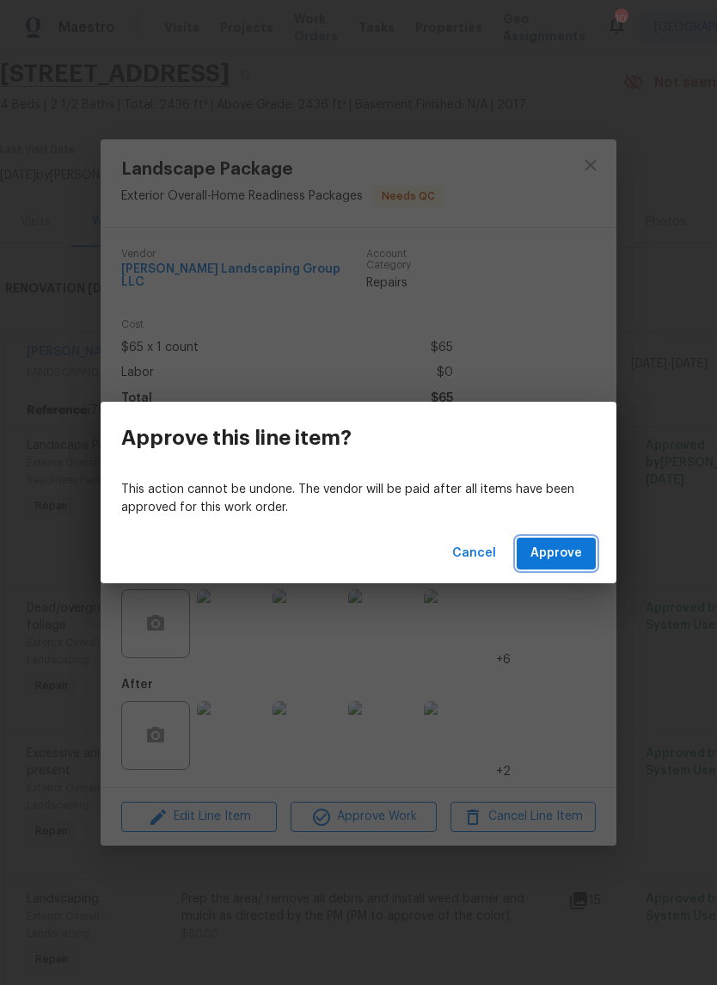
click at [586, 553] on button "Approve" at bounding box center [556, 553] width 79 height 32
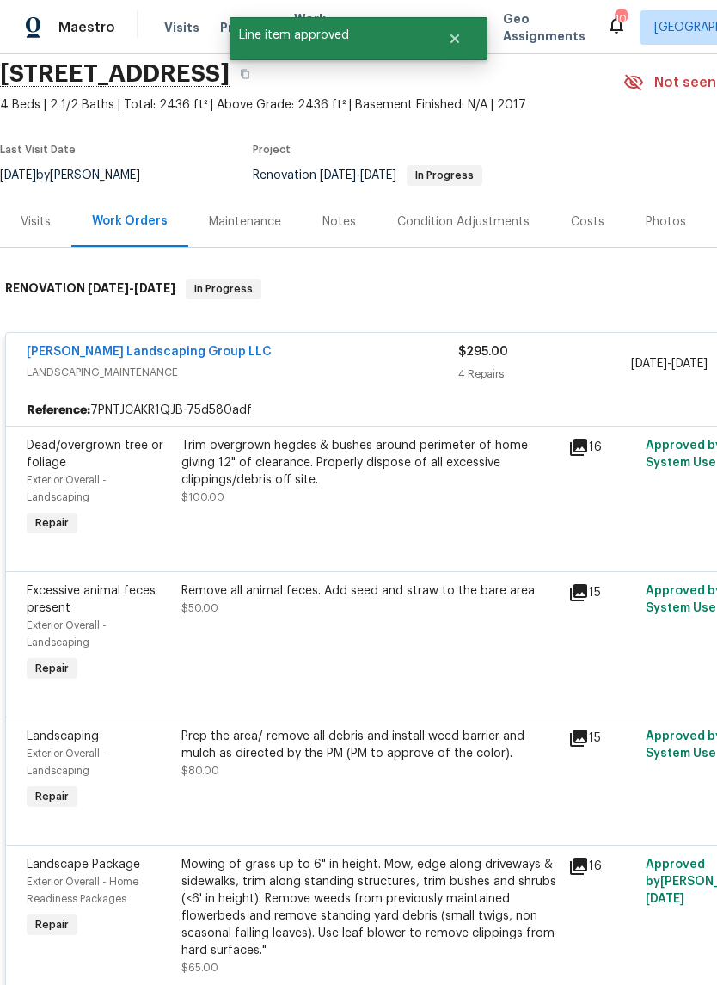
click at [405, 481] on div "Trim overgrown hegdes & bushes around perimeter of home giving 12" of clearance…" at bounding box center [369, 463] width 377 height 52
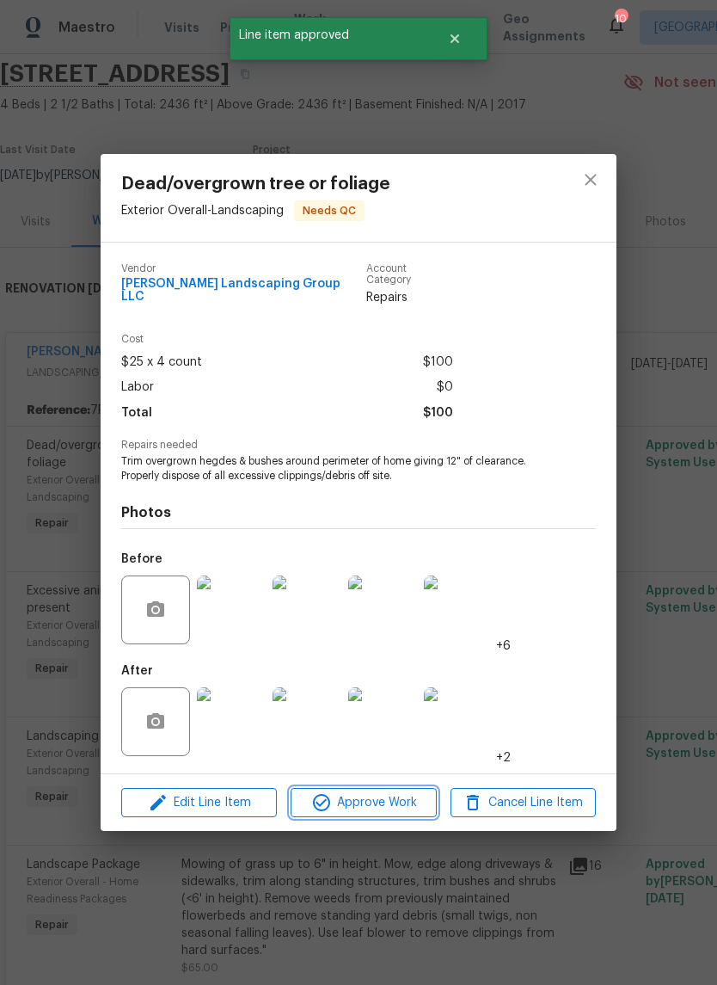
click at [378, 793] on span "Approve Work" at bounding box center [363, 802] width 135 height 21
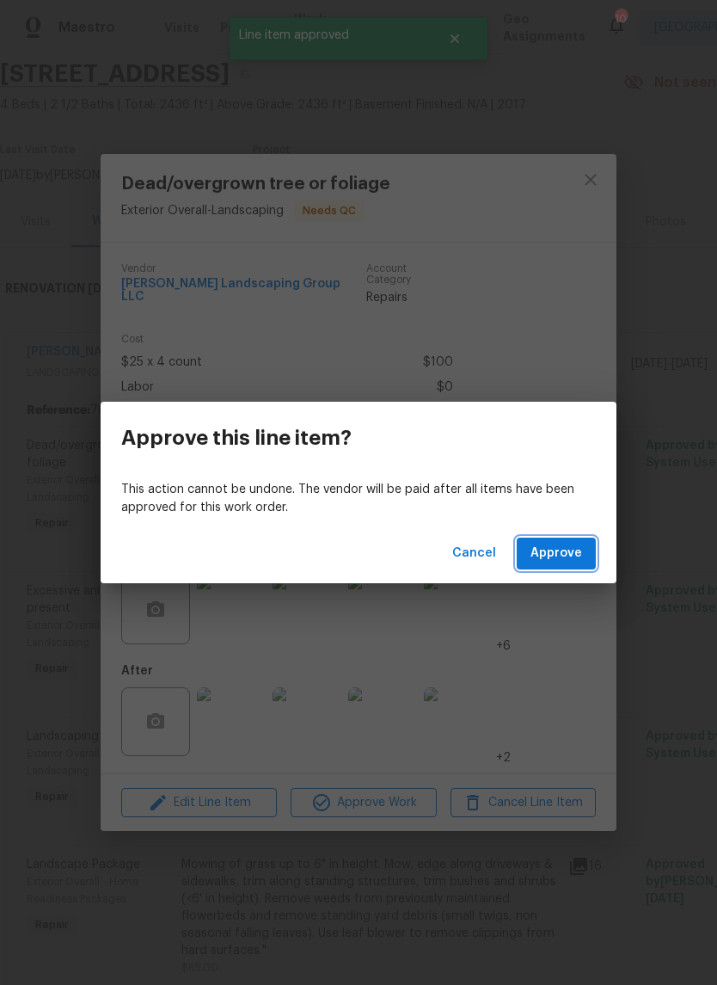
click at [573, 562] on span "Approve" at bounding box center [557, 553] width 52 height 21
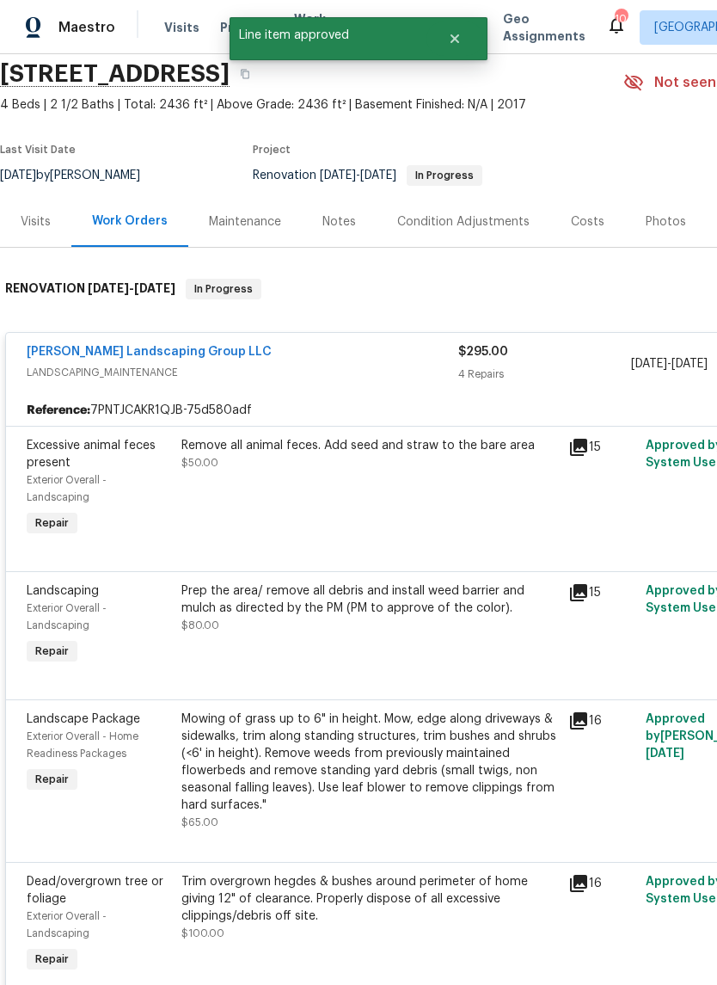
click at [350, 486] on div "Remove all animal feces. Add seed and straw to the bare area $50.00" at bounding box center [369, 489] width 387 height 114
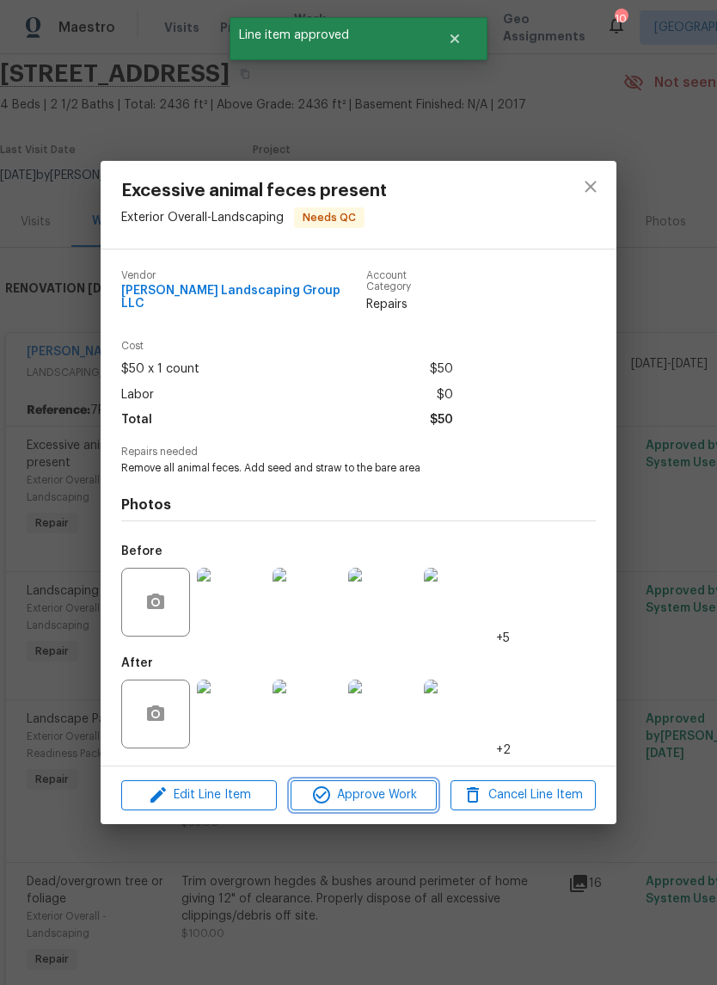
click at [369, 788] on span "Approve Work" at bounding box center [363, 794] width 135 height 21
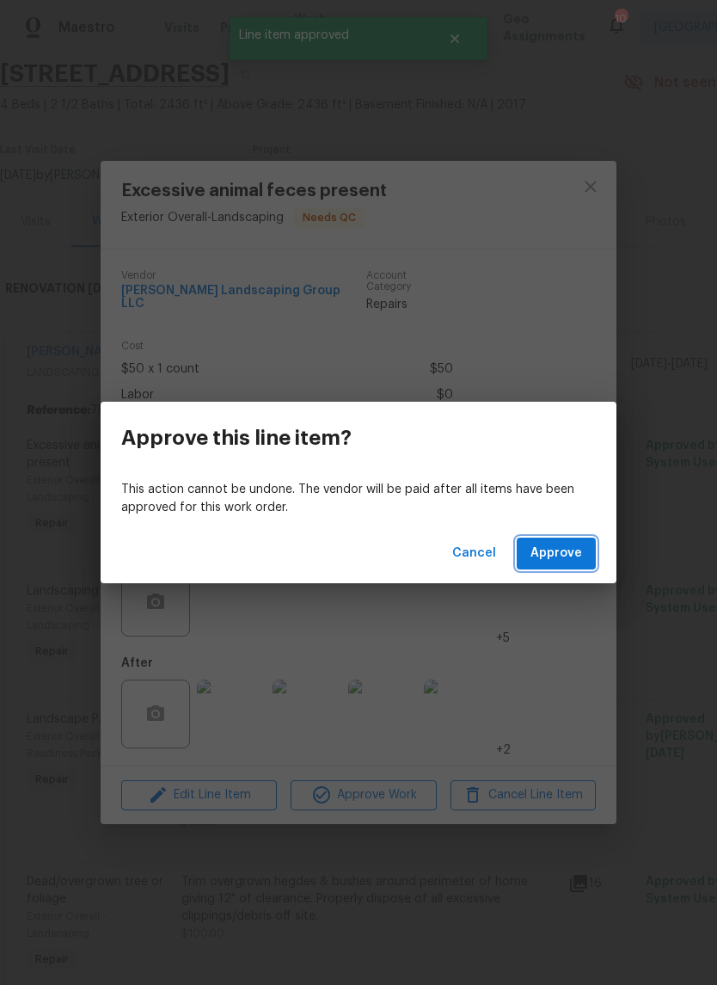
click at [568, 564] on button "Approve" at bounding box center [556, 553] width 79 height 32
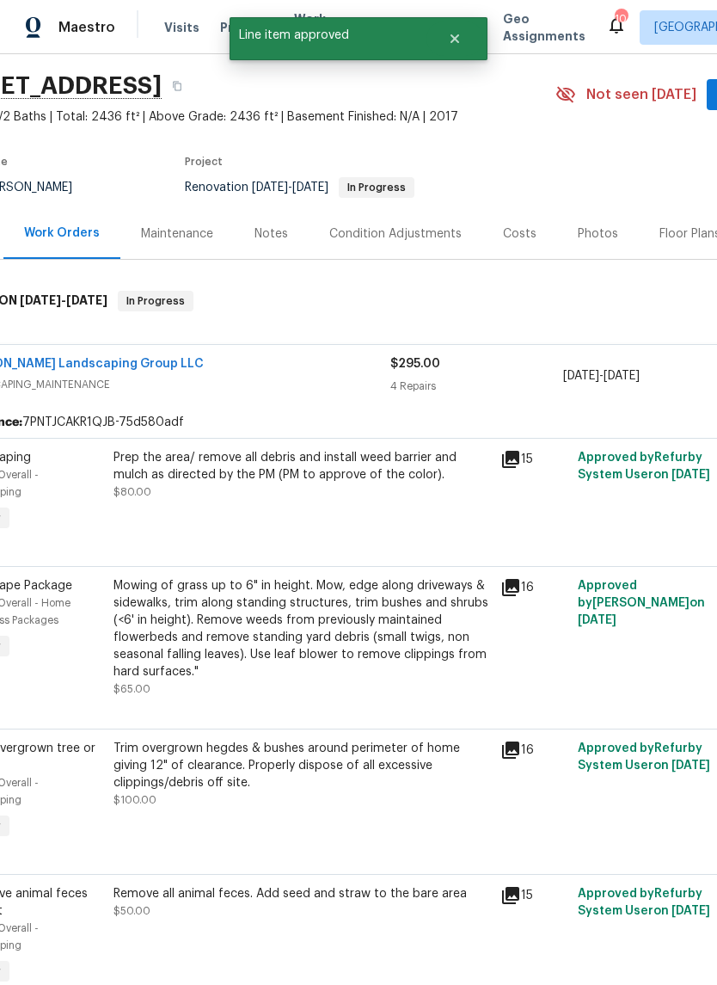
scroll to position [52, 62]
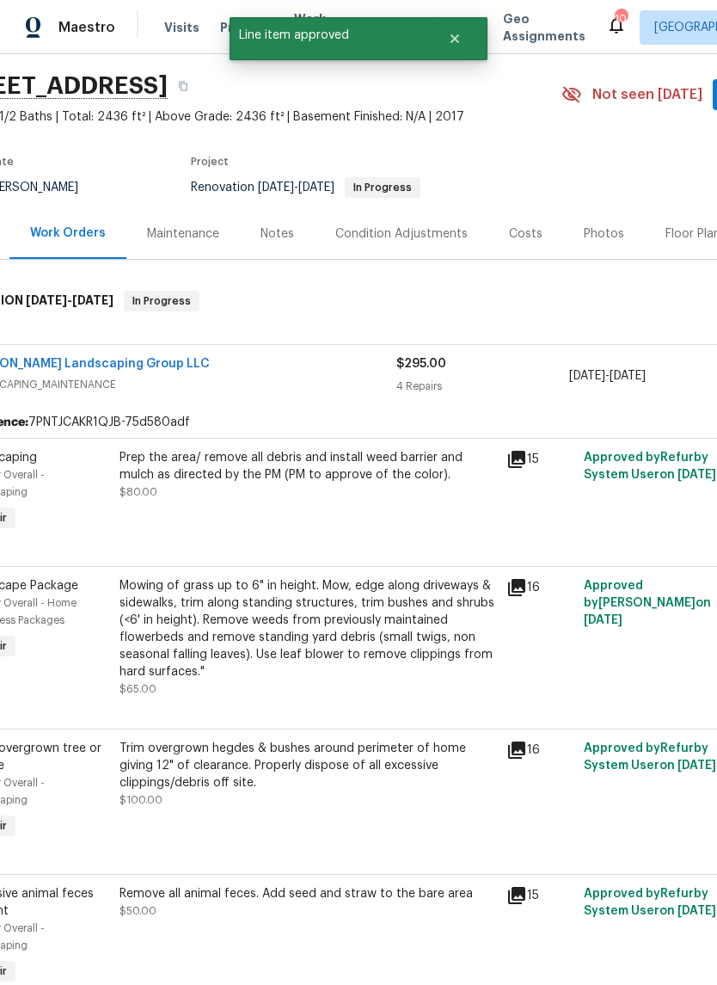
click at [297, 476] on div "Prep the area/ remove all debris and install weed barrier and mulch as directed…" at bounding box center [308, 466] width 377 height 34
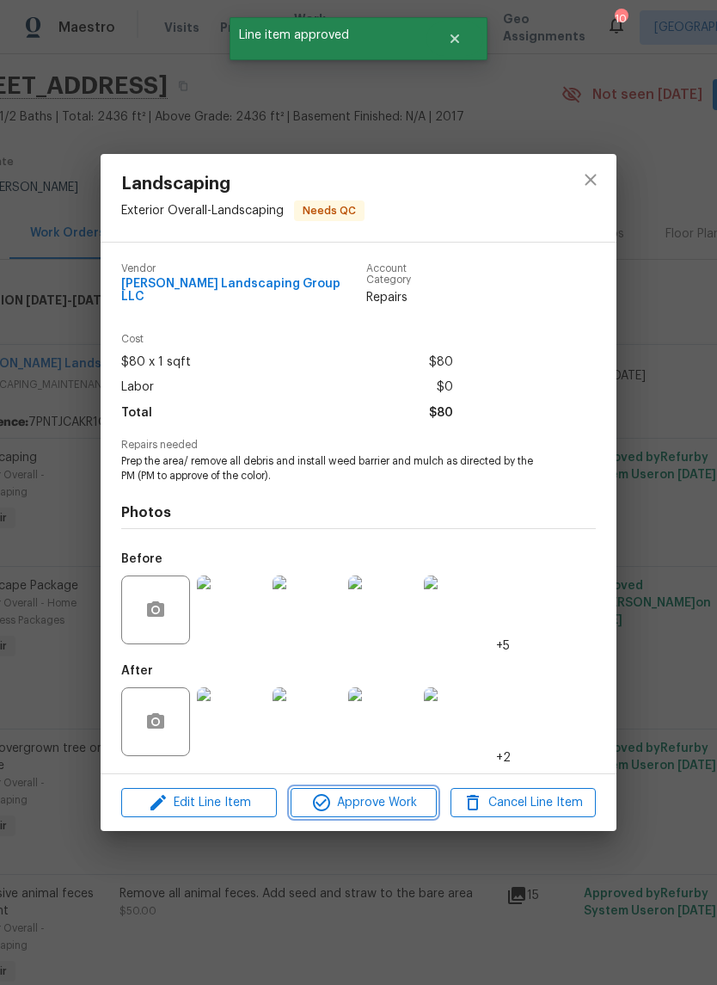
click at [371, 806] on span "Approve Work" at bounding box center [363, 802] width 135 height 21
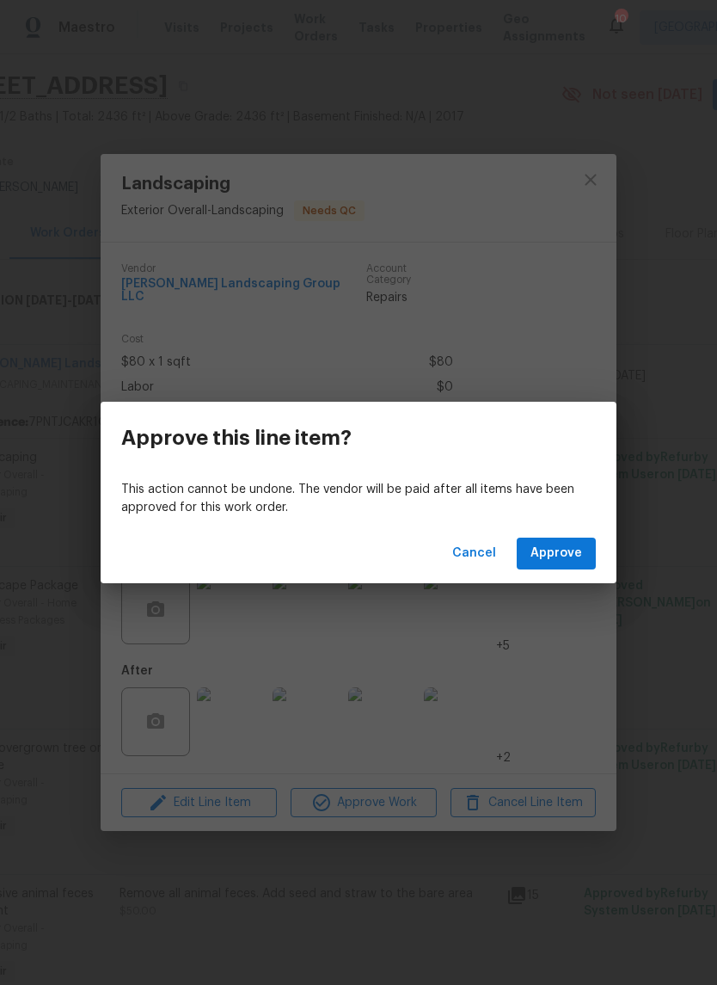
click at [554, 565] on button "Approve" at bounding box center [556, 553] width 79 height 32
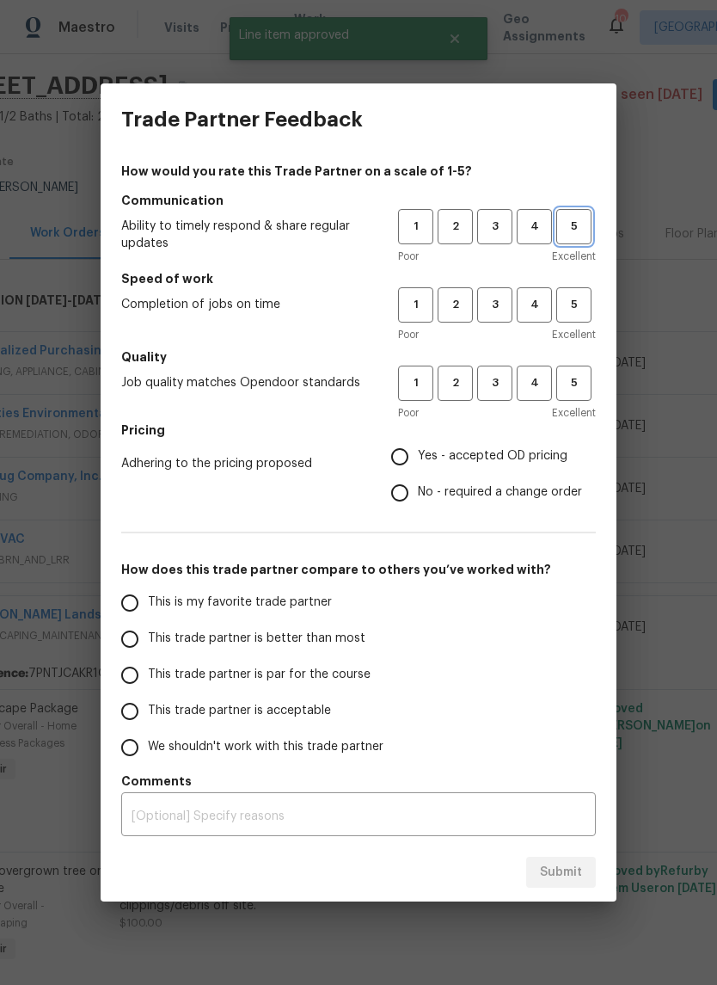
click at [585, 220] on span "5" at bounding box center [574, 227] width 32 height 20
click at [587, 293] on button "5" at bounding box center [573, 304] width 35 height 35
click at [580, 392] on span "5" at bounding box center [574, 383] width 32 height 20
click at [390, 452] on input "Yes - accepted OD pricing" at bounding box center [400, 457] width 36 height 36
radio input "true"
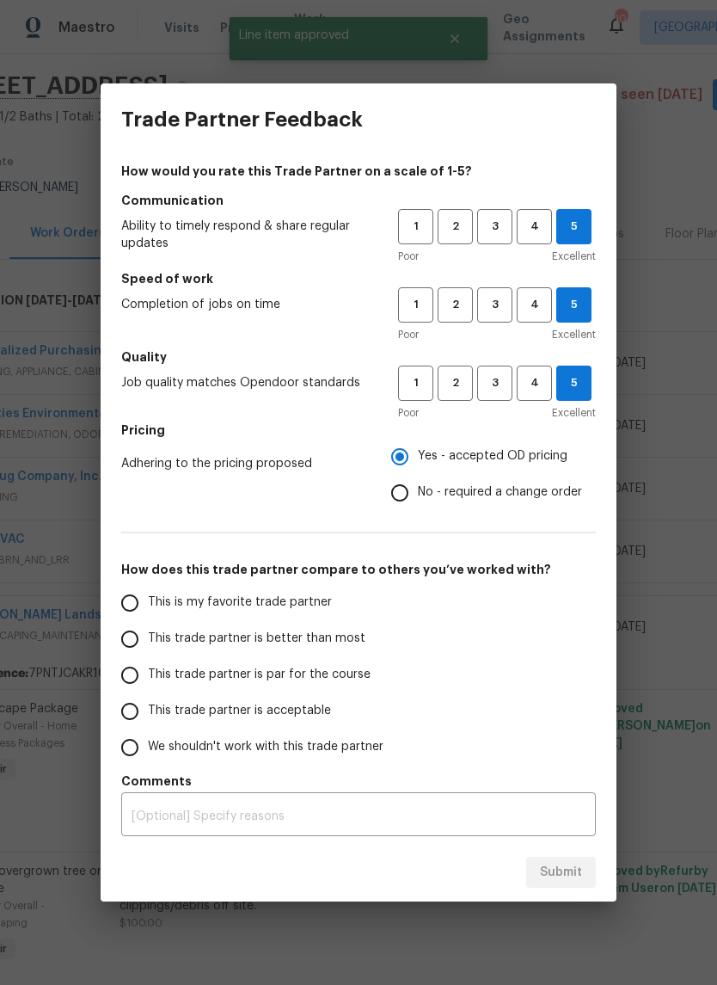
click at [125, 605] on input "This is my favorite trade partner" at bounding box center [130, 603] width 36 height 36
click at [571, 868] on span "Submit" at bounding box center [561, 872] width 42 height 21
radio input "true"
radio input "false"
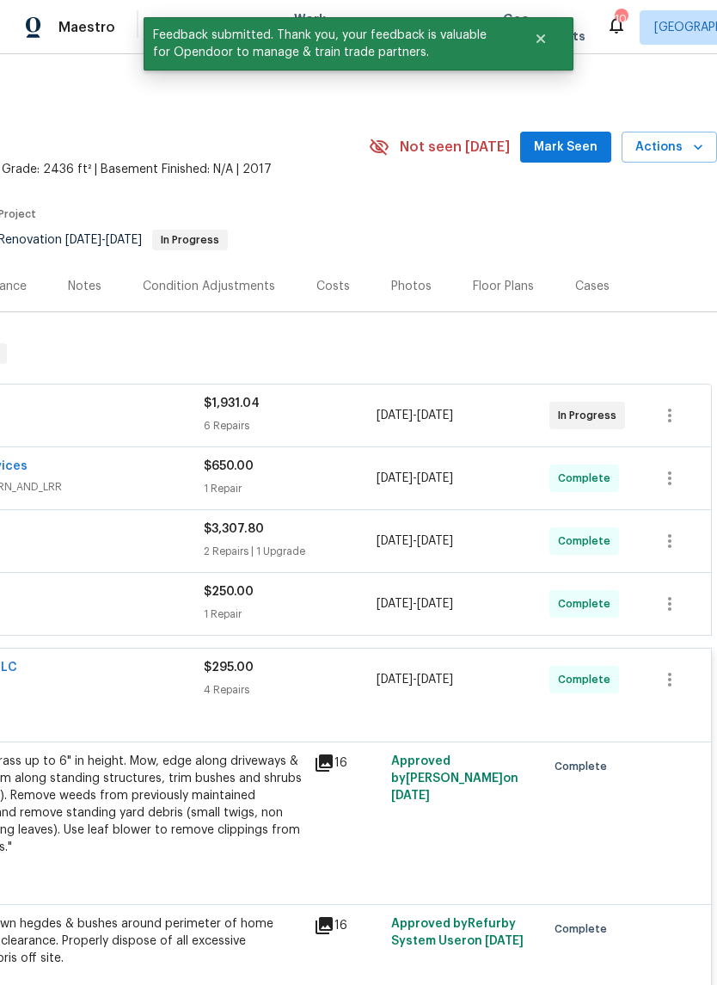
scroll to position [0, 255]
click at [687, 141] on span "Actions" at bounding box center [670, 147] width 68 height 21
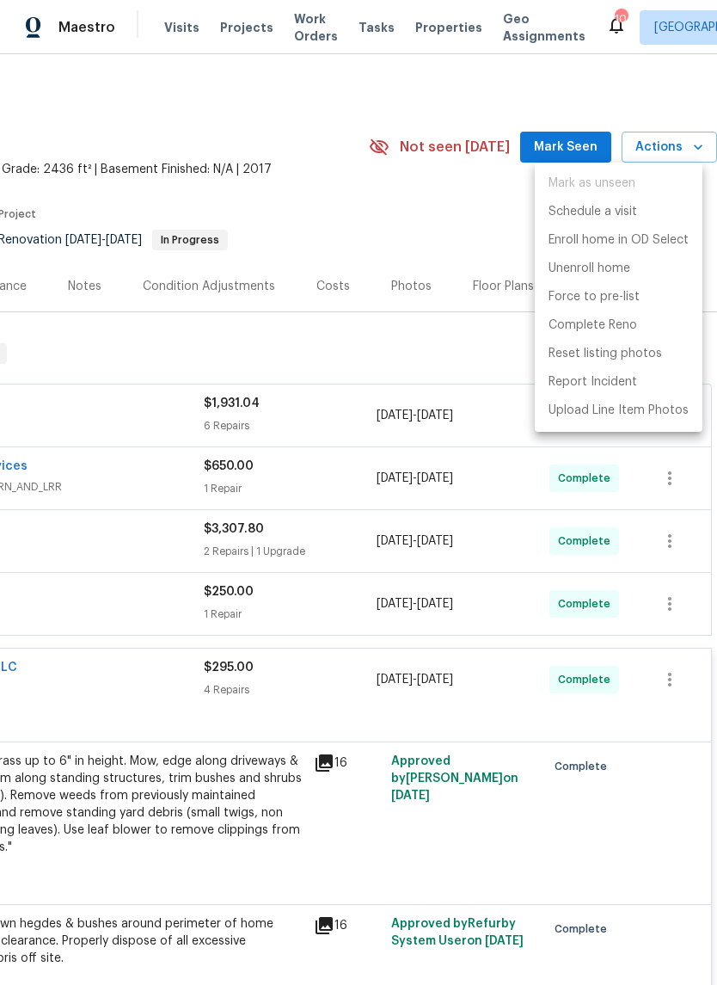
click at [464, 801] on div at bounding box center [358, 492] width 717 height 985
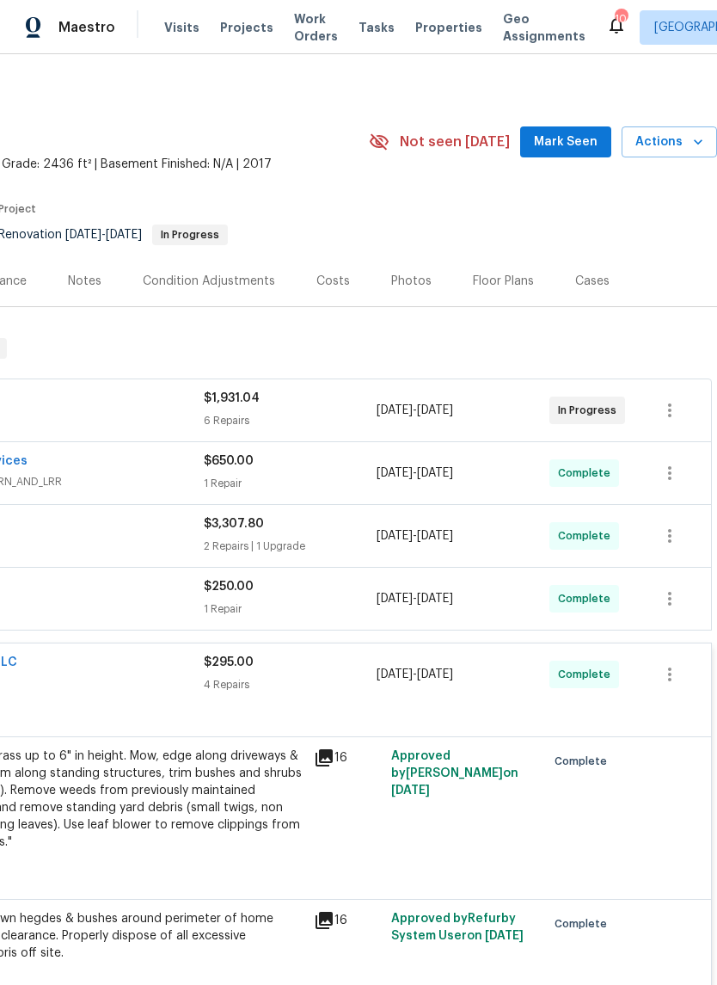
scroll to position [5, 255]
click at [685, 142] on span "Actions" at bounding box center [670, 142] width 68 height 21
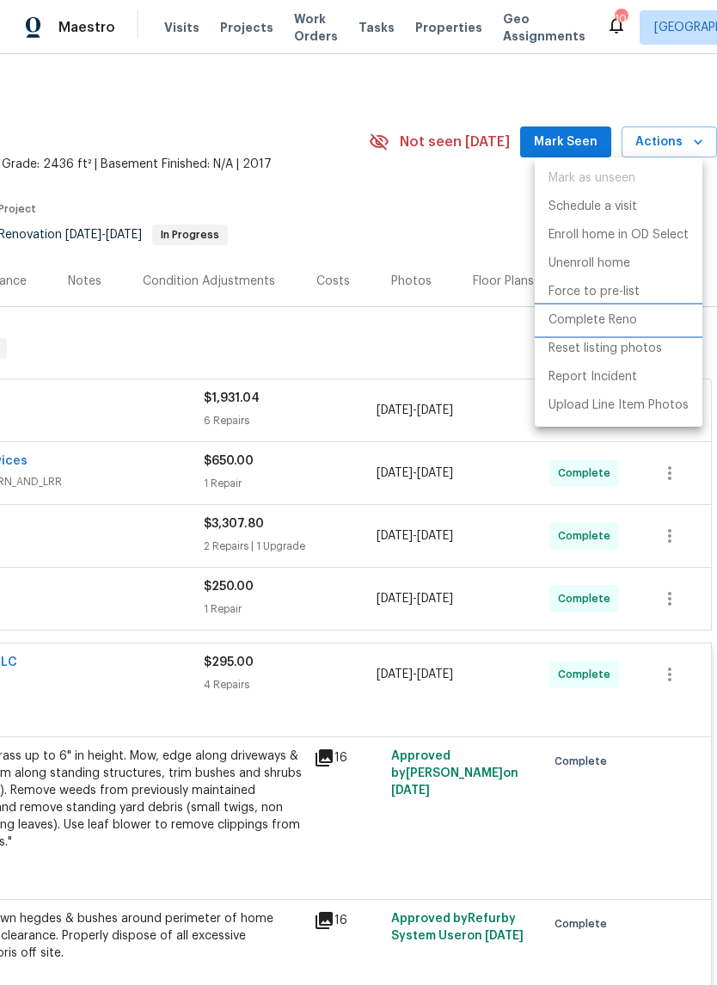
click at [617, 329] on li "Complete Reno" at bounding box center [619, 320] width 168 height 28
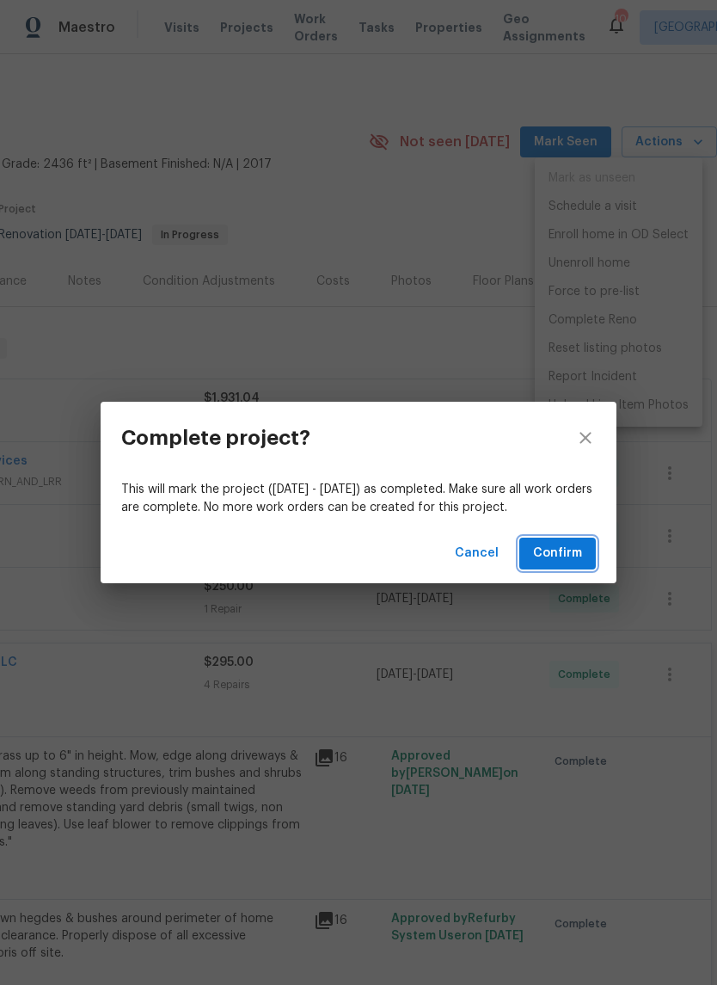
click at [562, 550] on span "Confirm" at bounding box center [557, 553] width 49 height 21
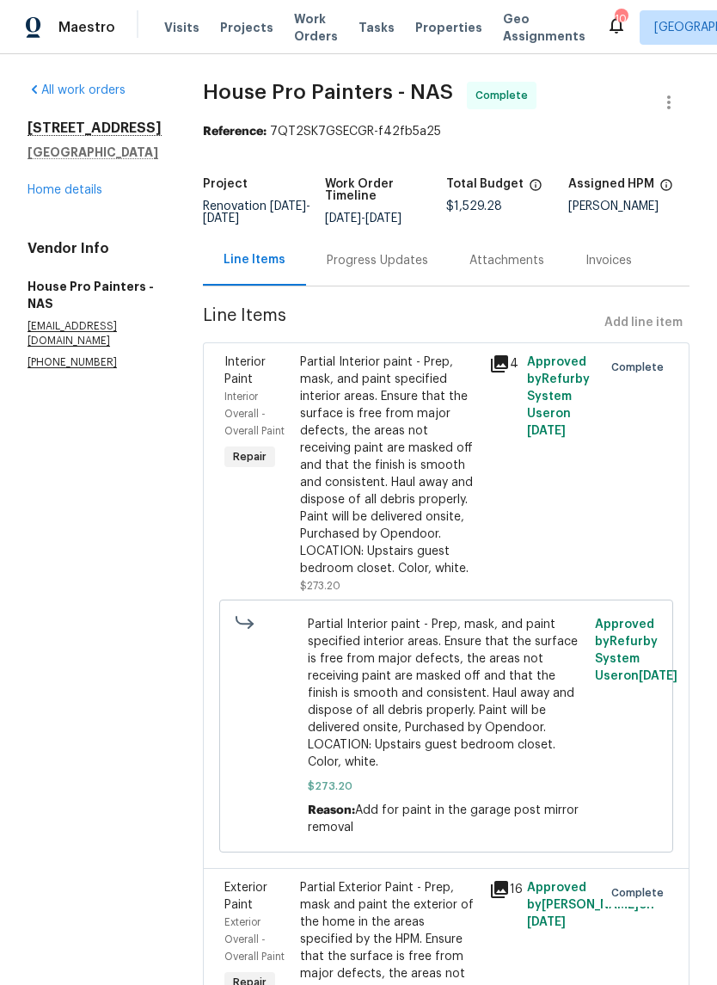
click at [87, 191] on link "Home details" at bounding box center [65, 190] width 75 height 12
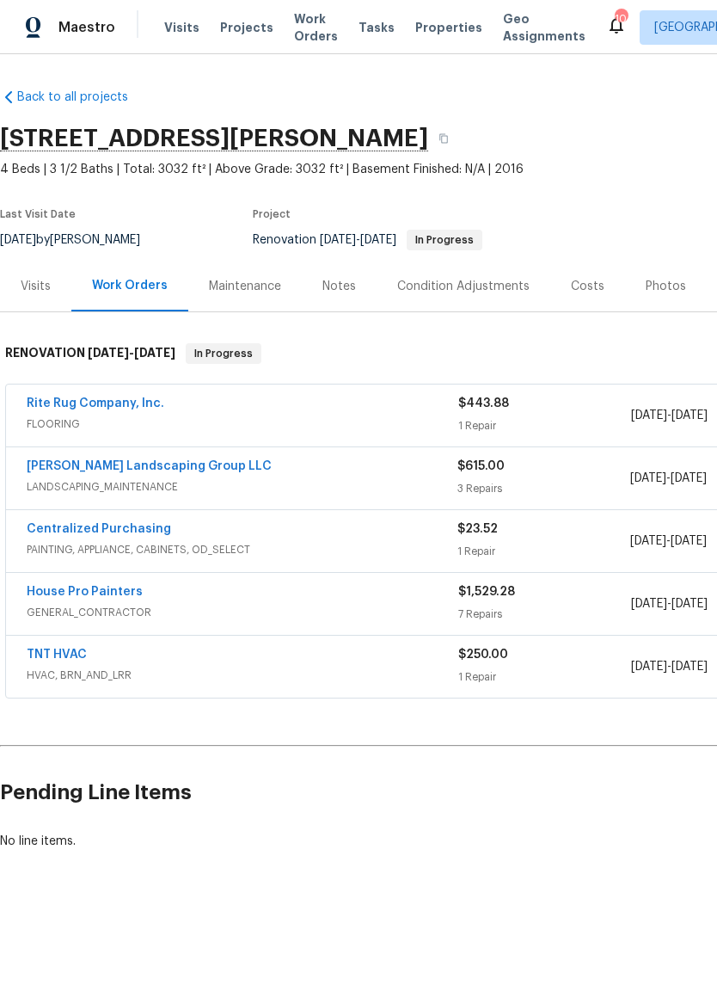
click at [323, 403] on div "Rite Rug Company, Inc." at bounding box center [243, 405] width 432 height 21
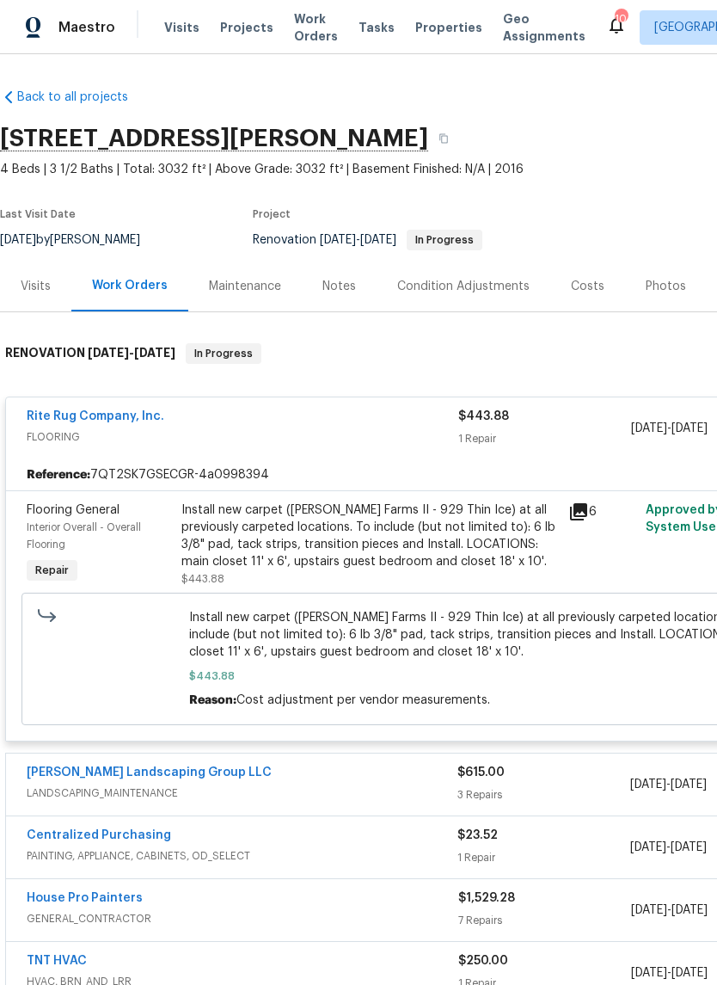
click at [354, 546] on div "Install new carpet (Abshire Farms II - 929 Thin Ice) at all previously carpeted…" at bounding box center [369, 535] width 377 height 69
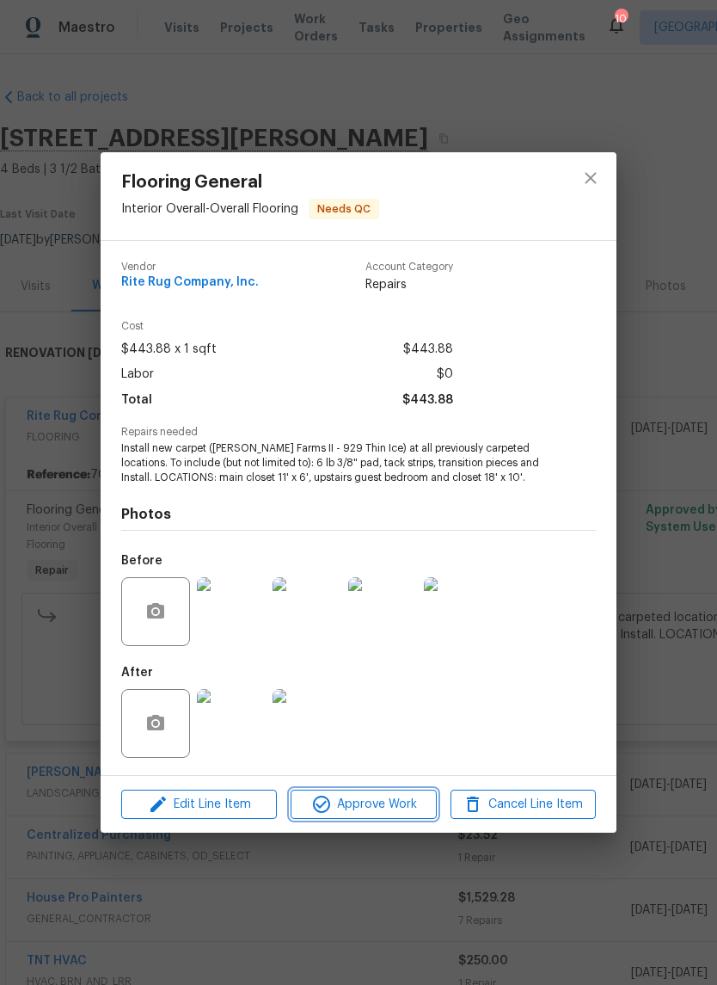
click at [370, 796] on span "Approve Work" at bounding box center [363, 804] width 135 height 21
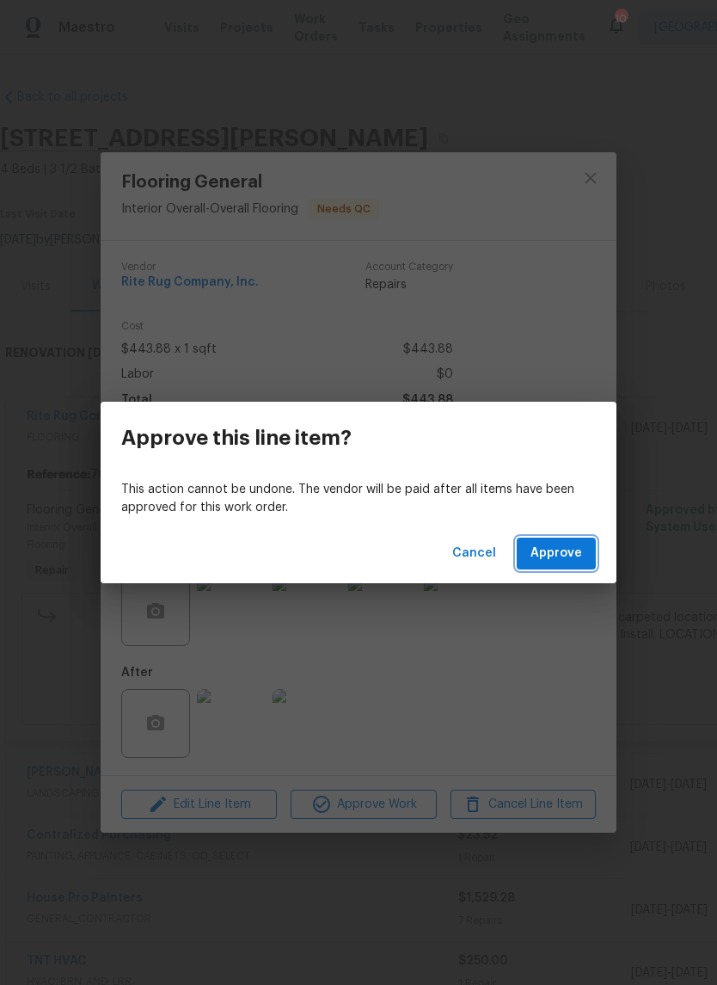
click at [565, 542] on button "Approve" at bounding box center [556, 553] width 79 height 32
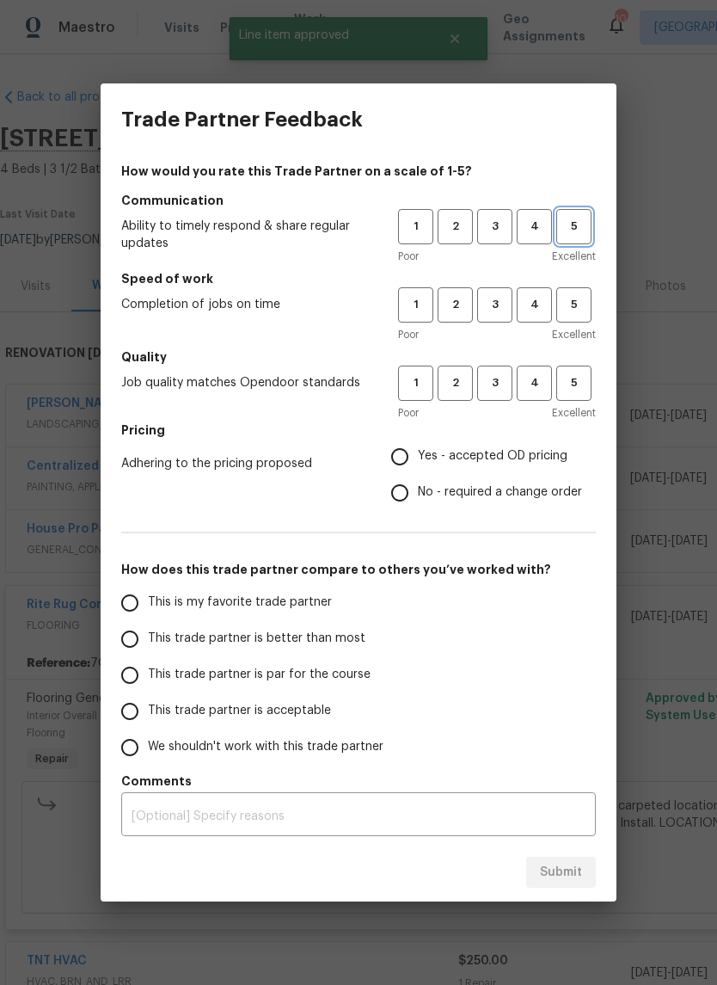
click at [581, 236] on span "5" at bounding box center [574, 227] width 32 height 20
click at [581, 298] on span "5" at bounding box center [574, 305] width 32 height 20
click at [580, 393] on button "5" at bounding box center [573, 382] width 35 height 35
click at [410, 457] on input "Yes - accepted OD pricing" at bounding box center [400, 457] width 36 height 36
radio input "true"
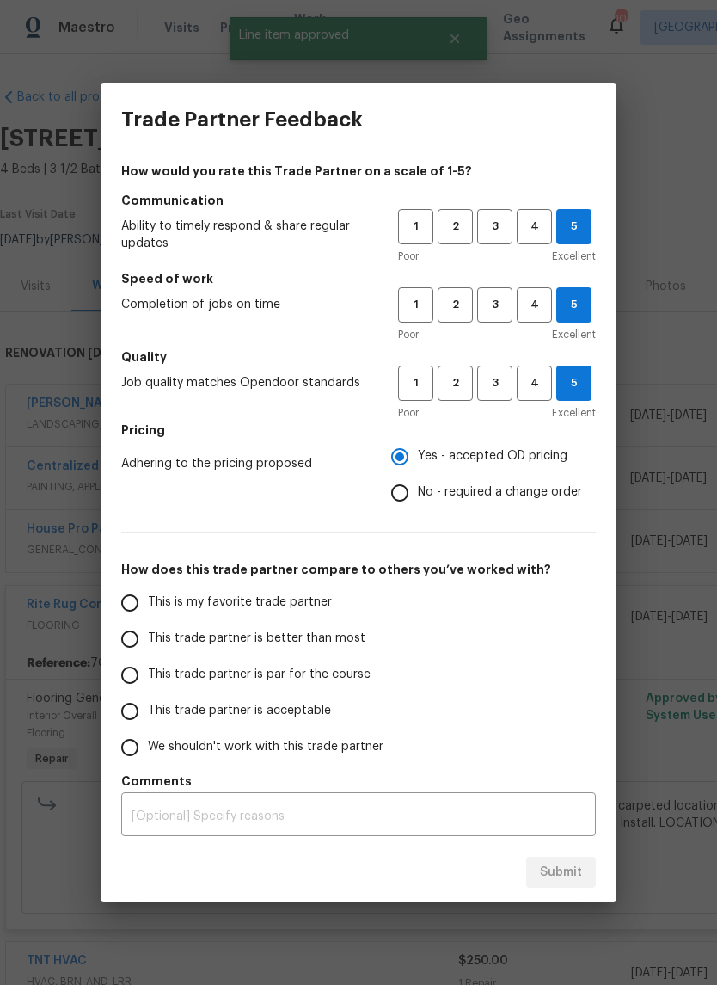
click at [146, 609] on input "This is my favorite trade partner" at bounding box center [130, 603] width 36 height 36
click at [580, 879] on span "Submit" at bounding box center [561, 872] width 42 height 21
radio input "true"
radio input "false"
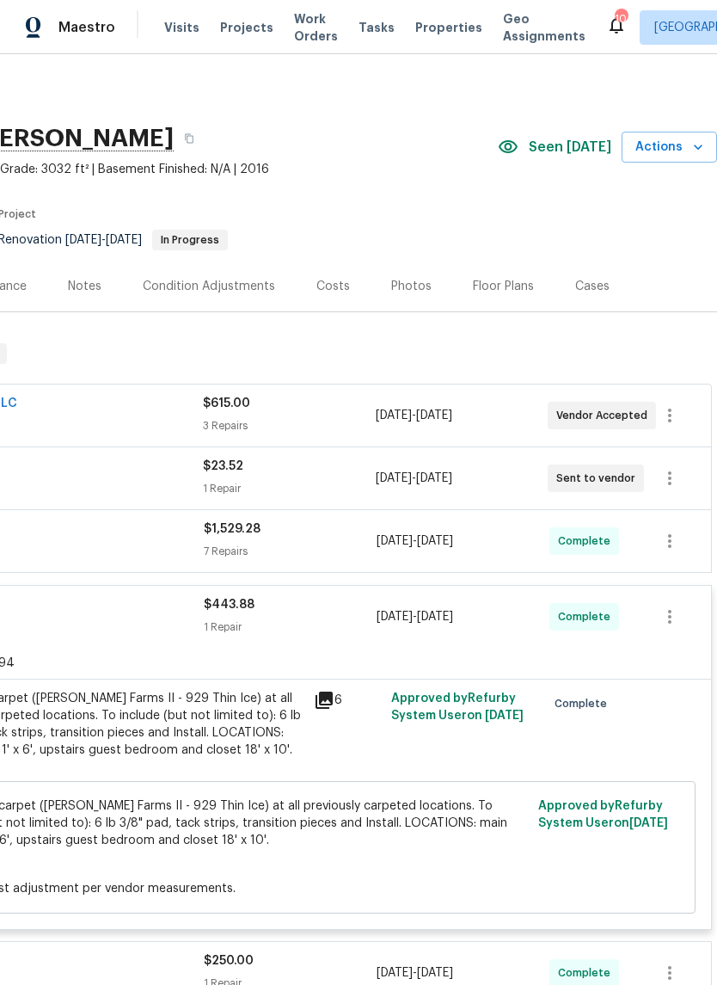
scroll to position [0, 255]
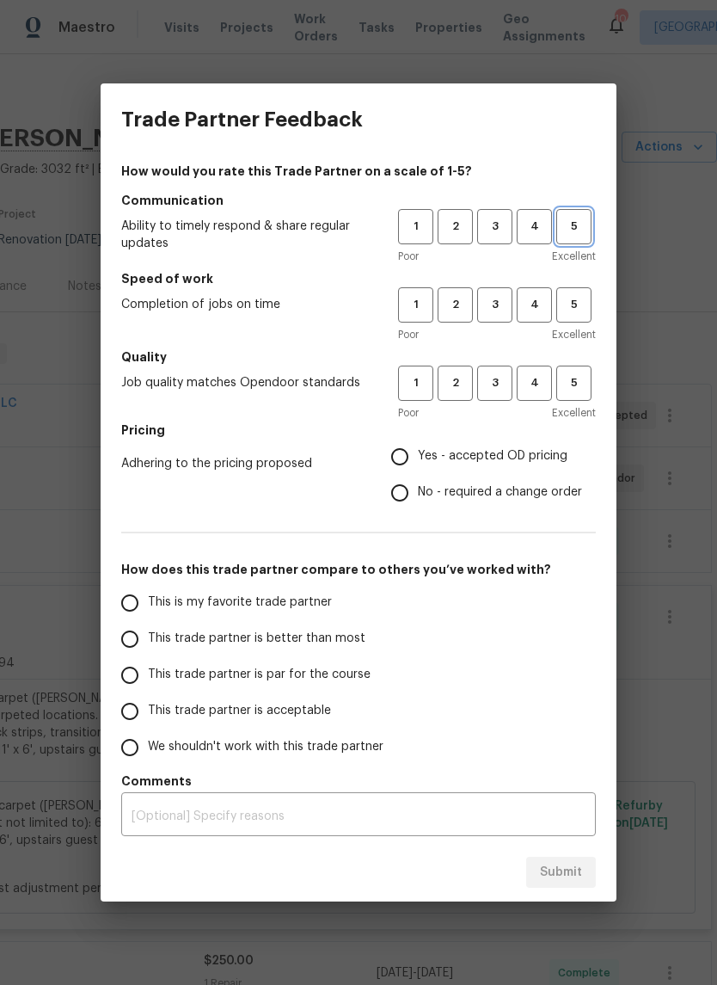
click at [582, 225] on span "5" at bounding box center [574, 227] width 32 height 20
click at [589, 298] on span "5" at bounding box center [574, 305] width 32 height 20
click at [586, 370] on button "5" at bounding box center [573, 382] width 35 height 35
click at [427, 441] on label "Yes - accepted OD pricing" at bounding box center [482, 457] width 200 height 36
click at [418, 441] on input "Yes - accepted OD pricing" at bounding box center [400, 457] width 36 height 36
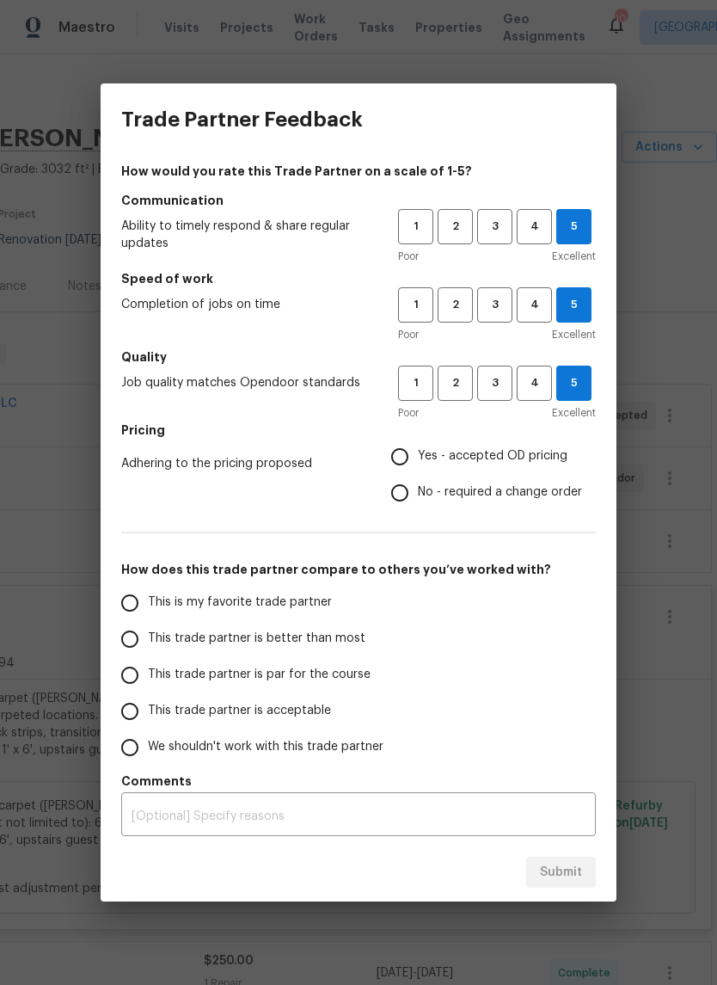
radio input "true"
click at [401, 464] on input "Yes - accepted OD pricing" at bounding box center [400, 457] width 36 height 36
click at [134, 604] on input "This is my favorite trade partner" at bounding box center [130, 603] width 36 height 36
click at [568, 857] on button "Submit" at bounding box center [561, 873] width 70 height 32
radio input "true"
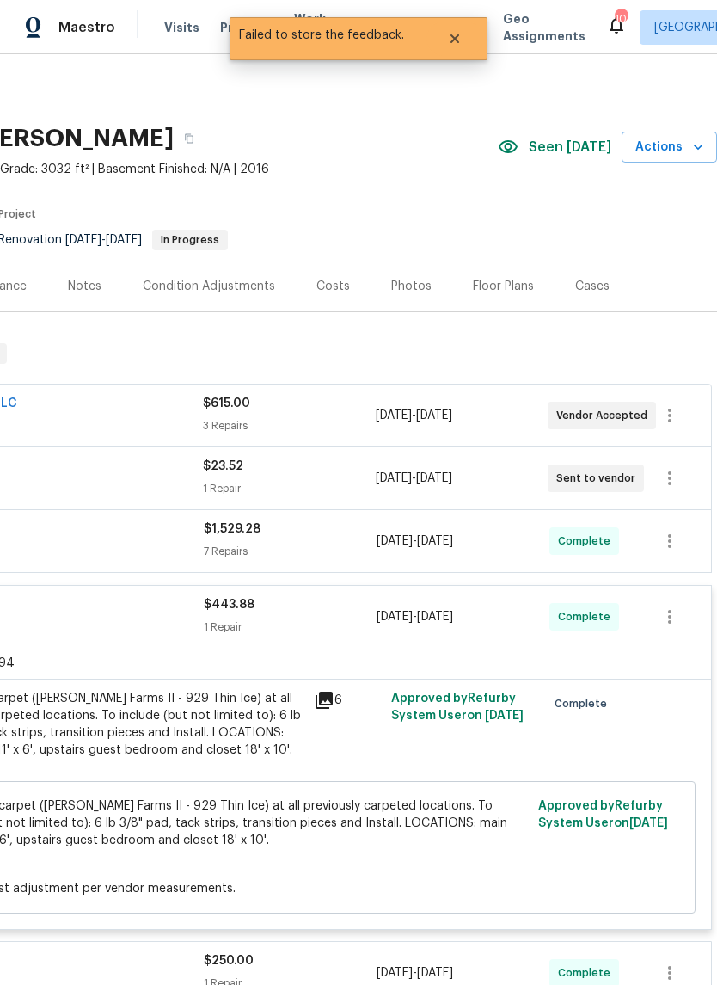
click at [683, 145] on span "Actions" at bounding box center [670, 147] width 68 height 21
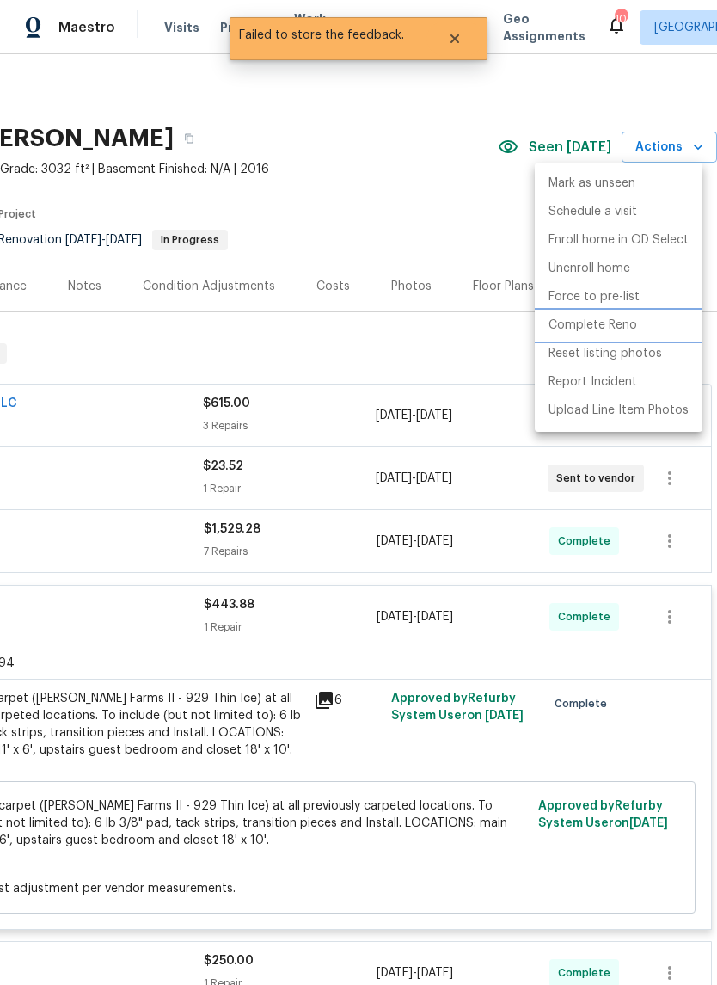
click at [608, 329] on p "Complete Reno" at bounding box center [593, 325] width 89 height 18
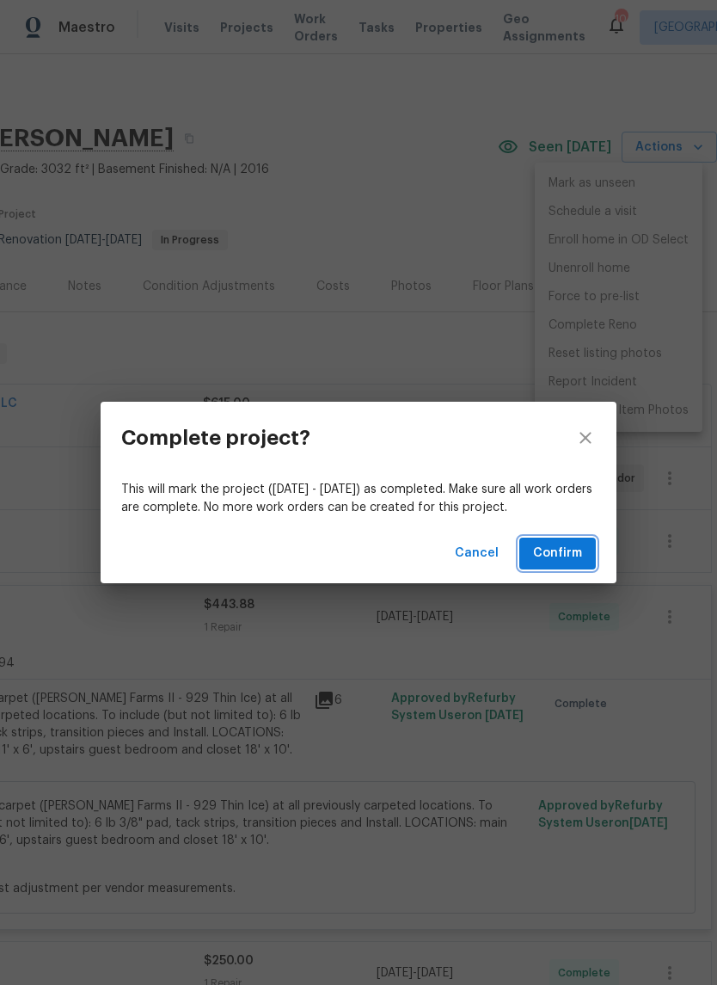
click at [557, 537] on button "Confirm" at bounding box center [557, 553] width 77 height 32
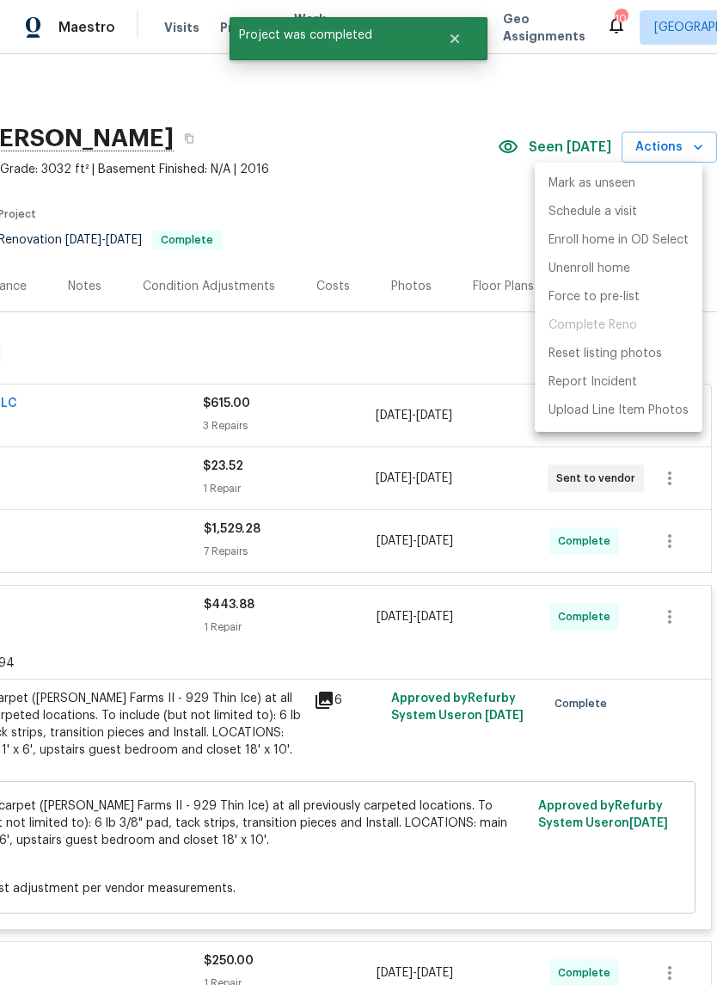
click at [389, 323] on div at bounding box center [358, 492] width 717 height 985
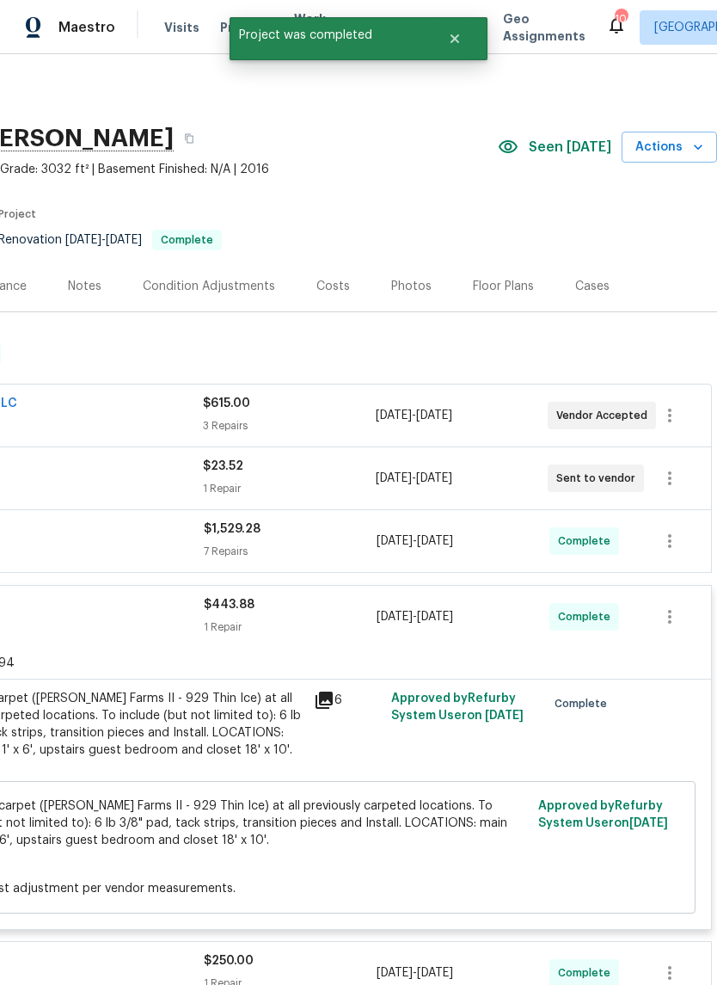
click at [141, 653] on div "Reference: 7QT2SK7GSECGR-4a0998394" at bounding box center [231, 663] width 960 height 31
click at [123, 650] on div "Reference: 7QT2SK7GSECGR-4a0998394" at bounding box center [231, 663] width 960 height 31
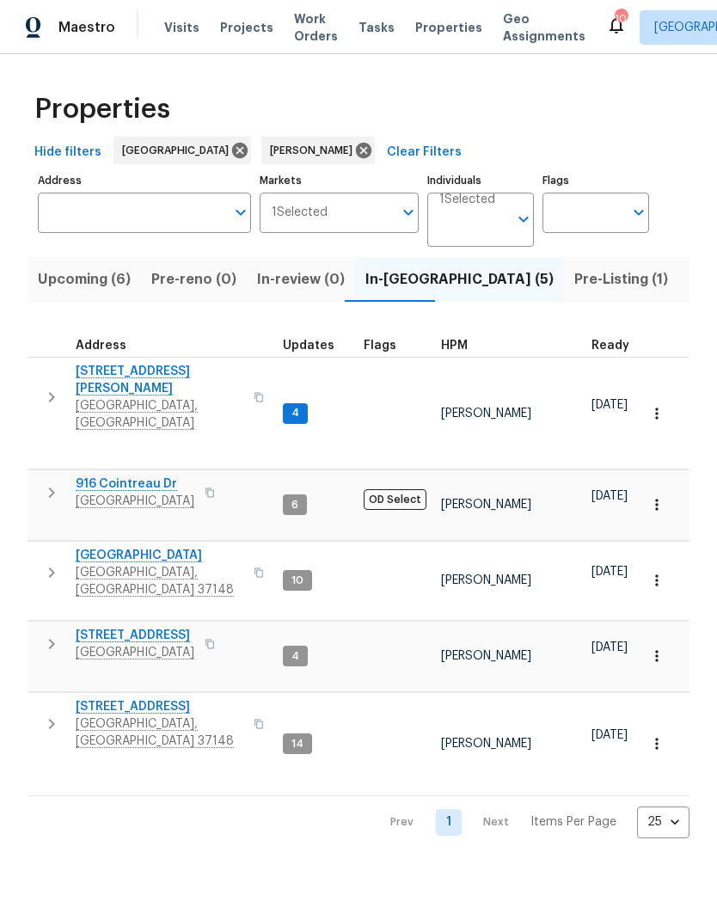
click at [50, 393] on button "button" at bounding box center [51, 397] width 34 height 69
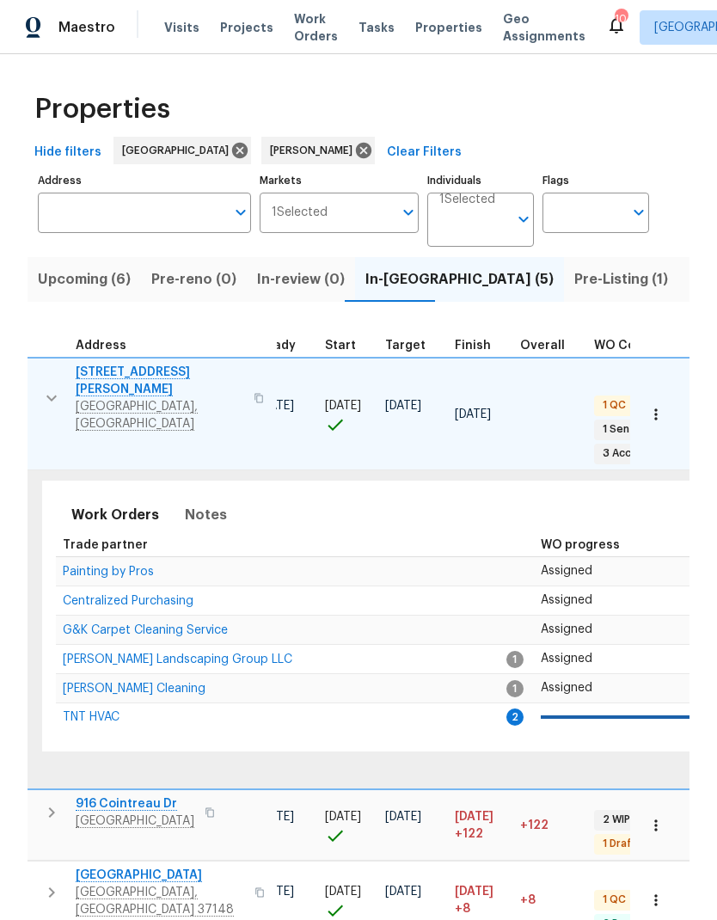
scroll to position [0, 335]
click at [73, 711] on span "TNT HVAC" at bounding box center [92, 717] width 57 height 12
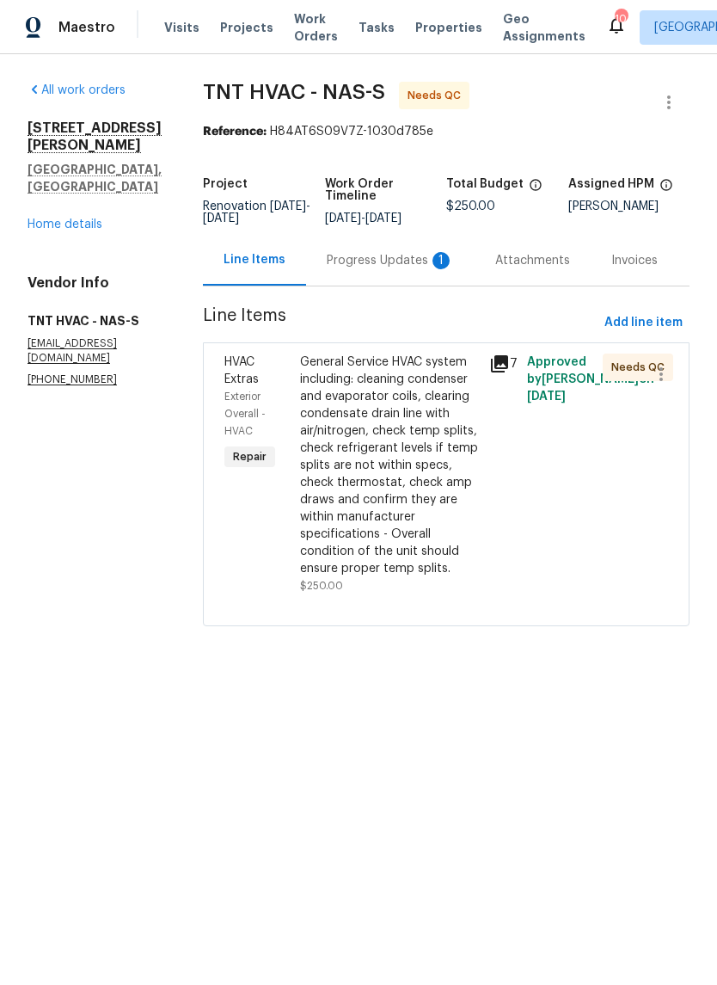
click at [372, 243] on div "Progress Updates 1" at bounding box center [390, 260] width 169 height 51
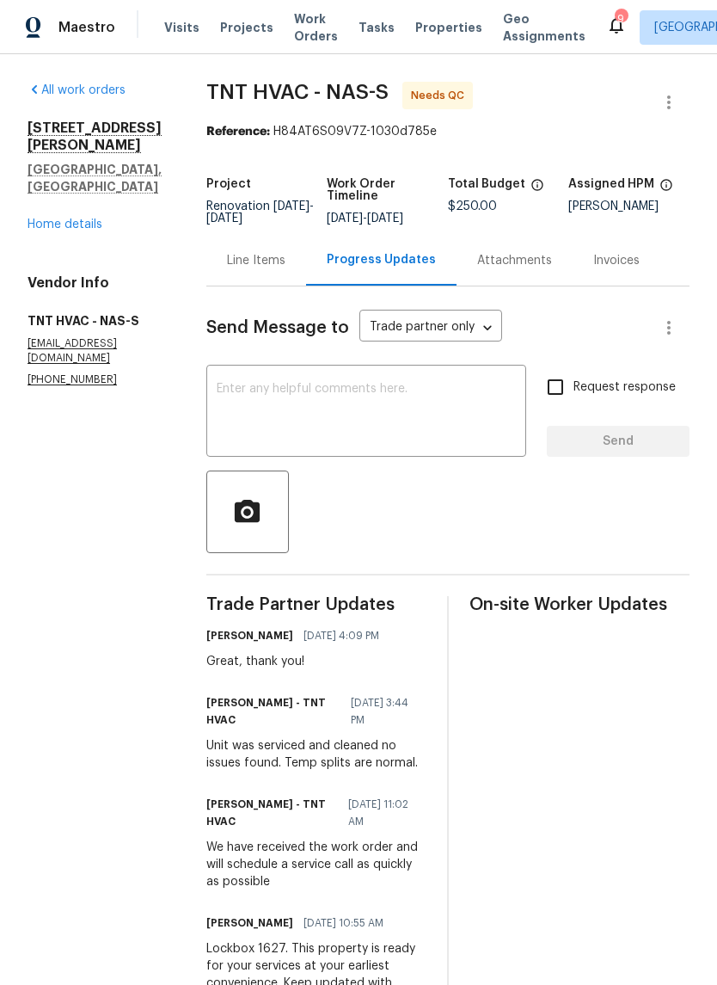
click at [249, 269] on div "Line Items" at bounding box center [256, 260] width 58 height 17
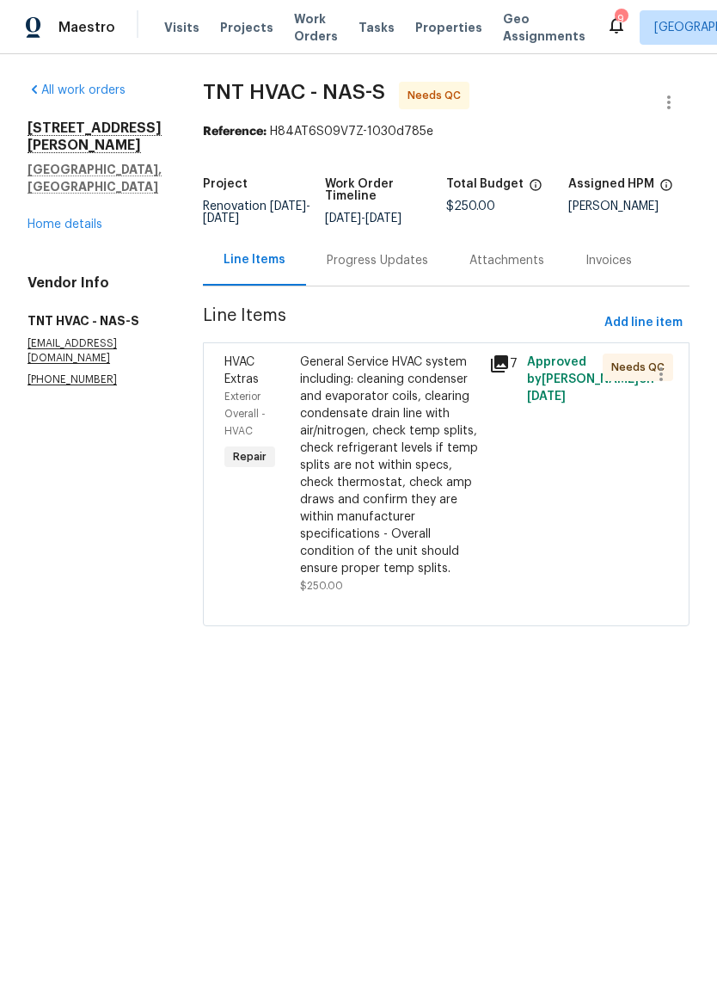
click at [369, 409] on div "General Service HVAC system including: cleaning condenser and evaporator coils,…" at bounding box center [389, 465] width 179 height 224
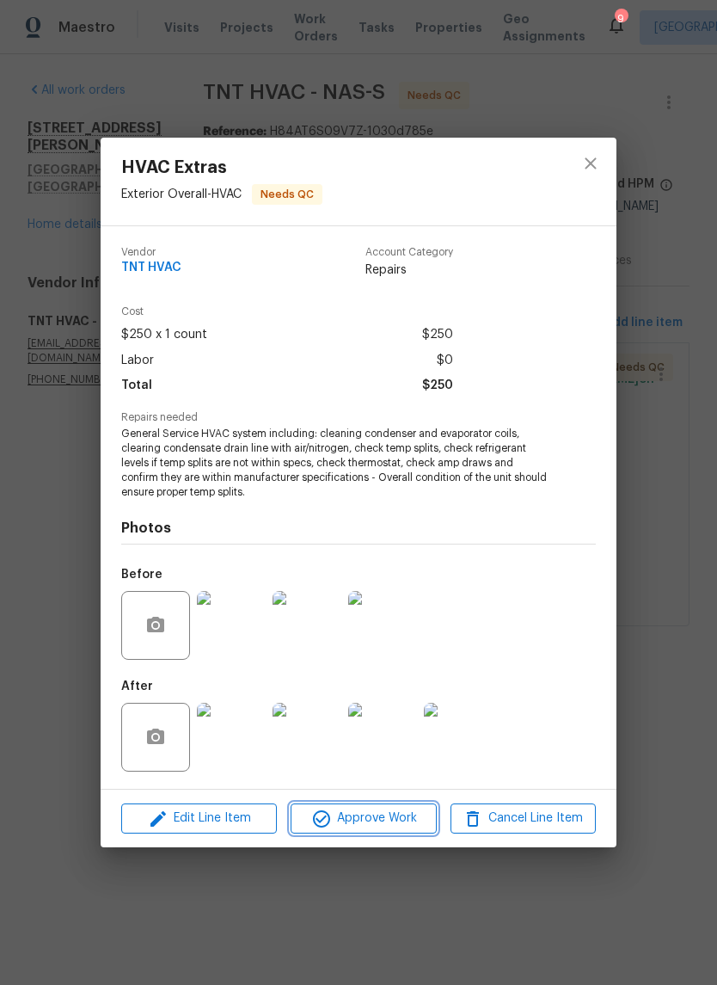
click at [357, 817] on span "Approve Work" at bounding box center [363, 818] width 135 height 21
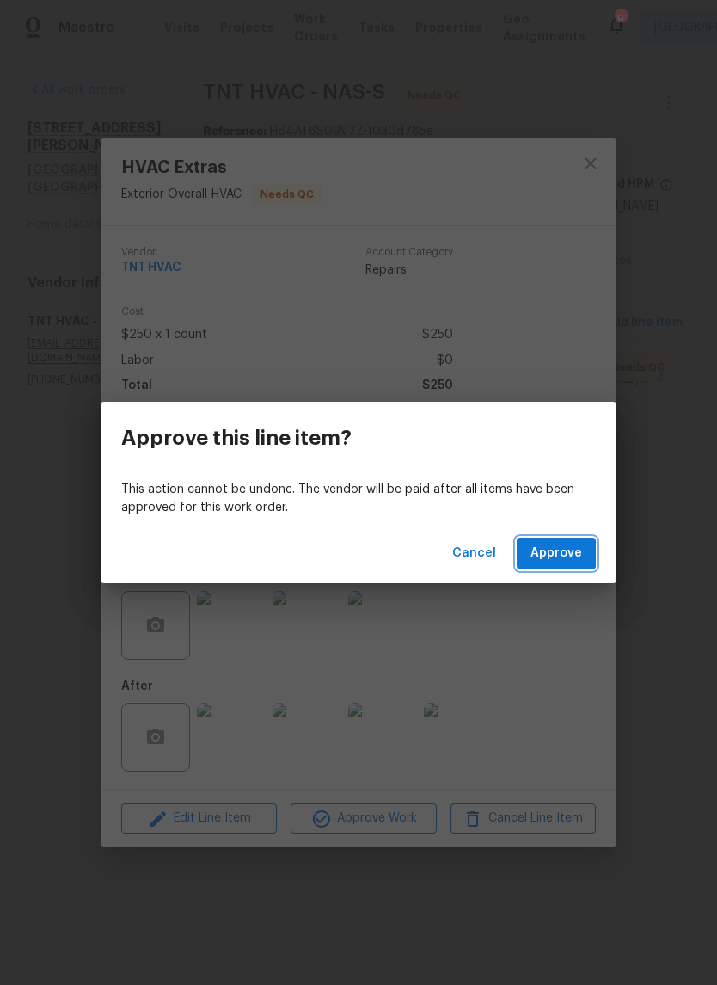
click at [550, 565] on button "Approve" at bounding box center [556, 553] width 79 height 32
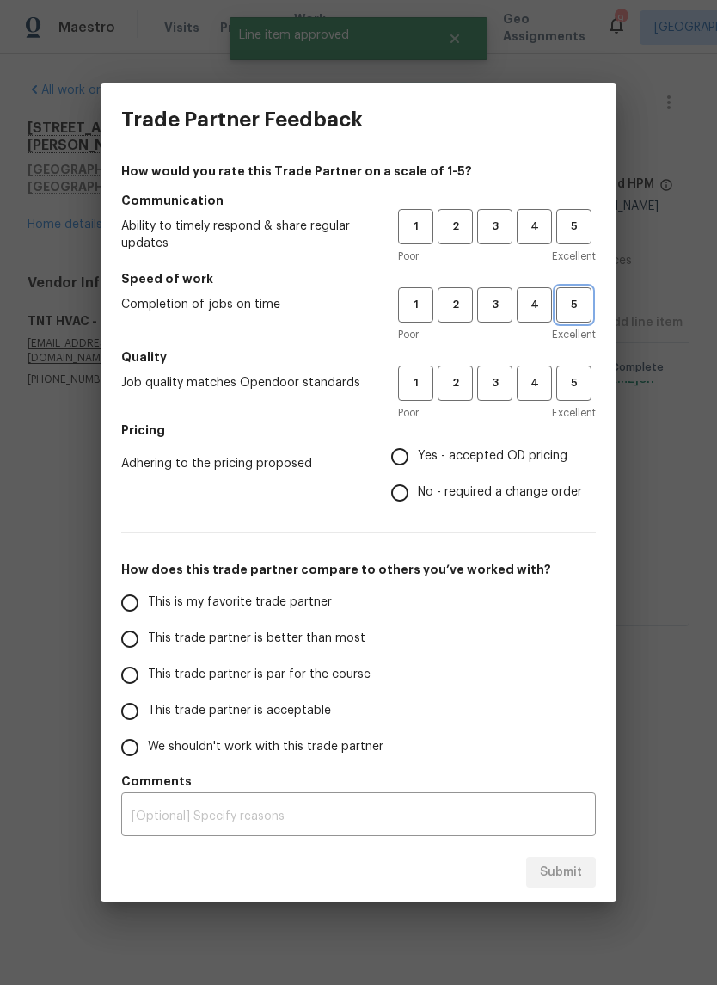
click at [579, 321] on button "5" at bounding box center [573, 304] width 35 height 35
click at [583, 397] on button "5" at bounding box center [573, 382] width 35 height 35
click at [585, 242] on button "5" at bounding box center [573, 226] width 35 height 35
click at [410, 456] on input "Yes - accepted OD pricing" at bounding box center [400, 457] width 36 height 36
radio input "true"
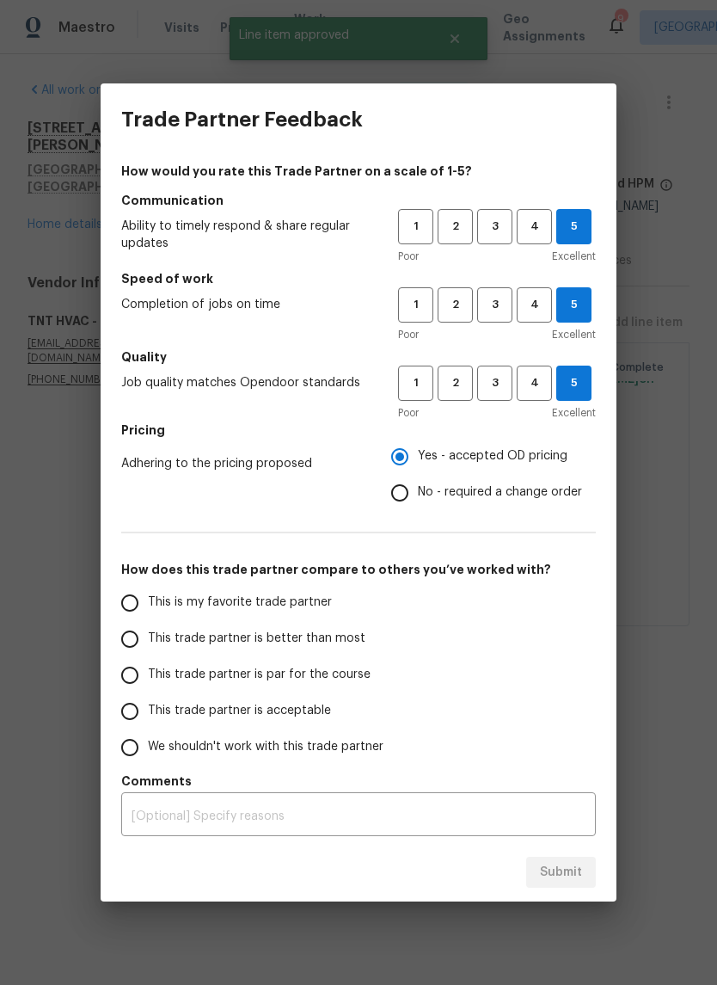
click at [138, 608] on input "This is my favorite trade partner" at bounding box center [130, 603] width 36 height 36
click at [550, 878] on span "Submit" at bounding box center [561, 872] width 42 height 21
radio input "true"
radio input "false"
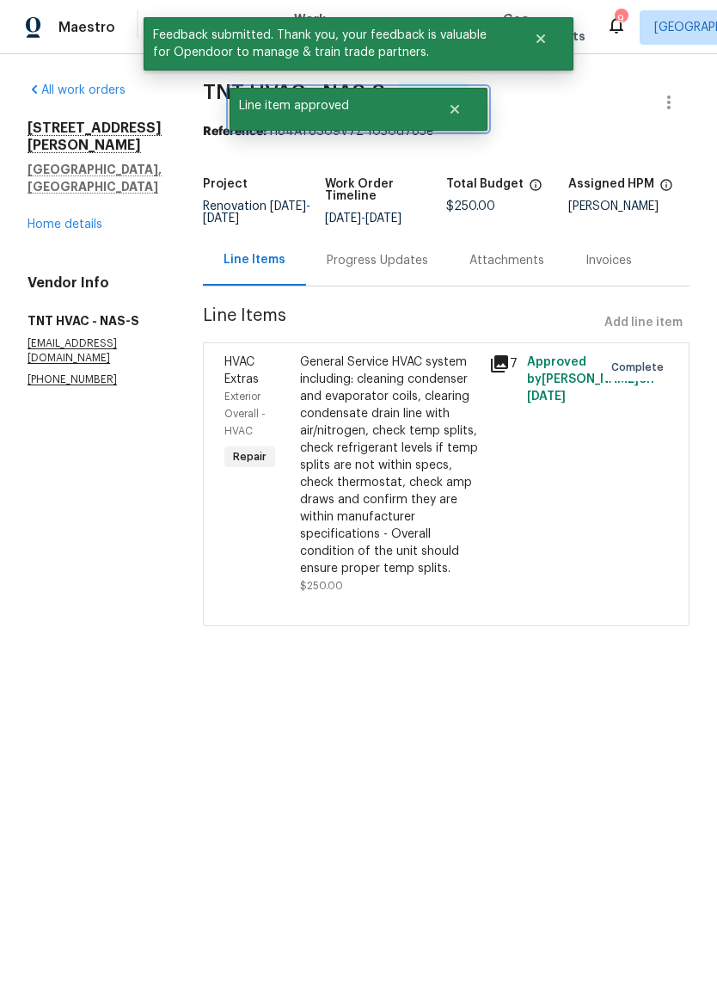
click at [470, 106] on button "Close" at bounding box center [455, 109] width 57 height 34
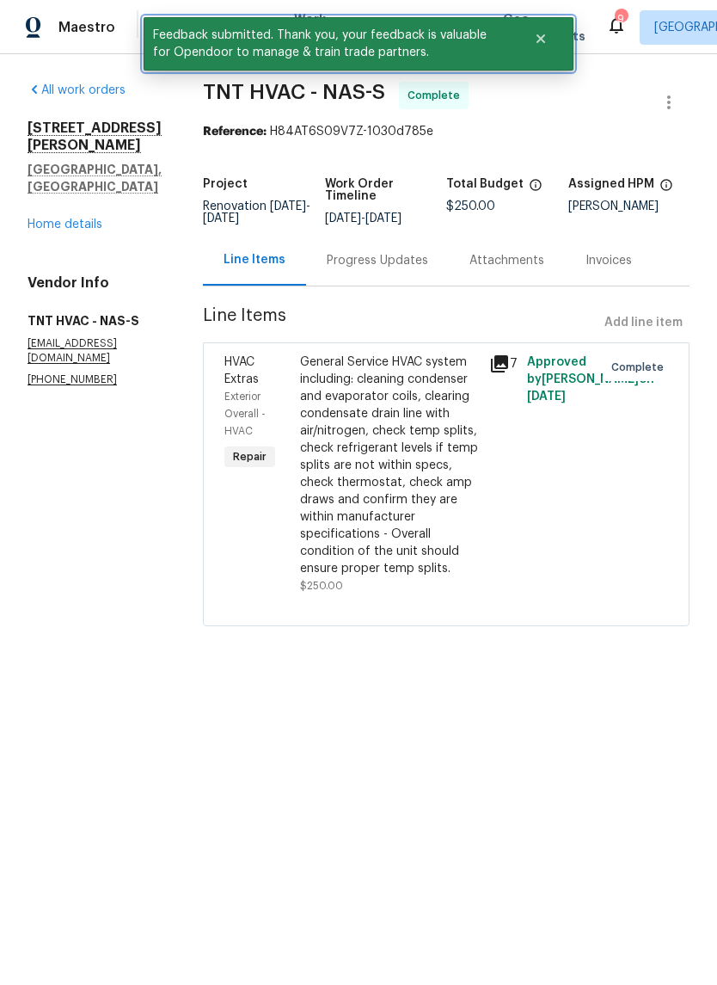
click at [556, 37] on button "Close" at bounding box center [541, 38] width 57 height 34
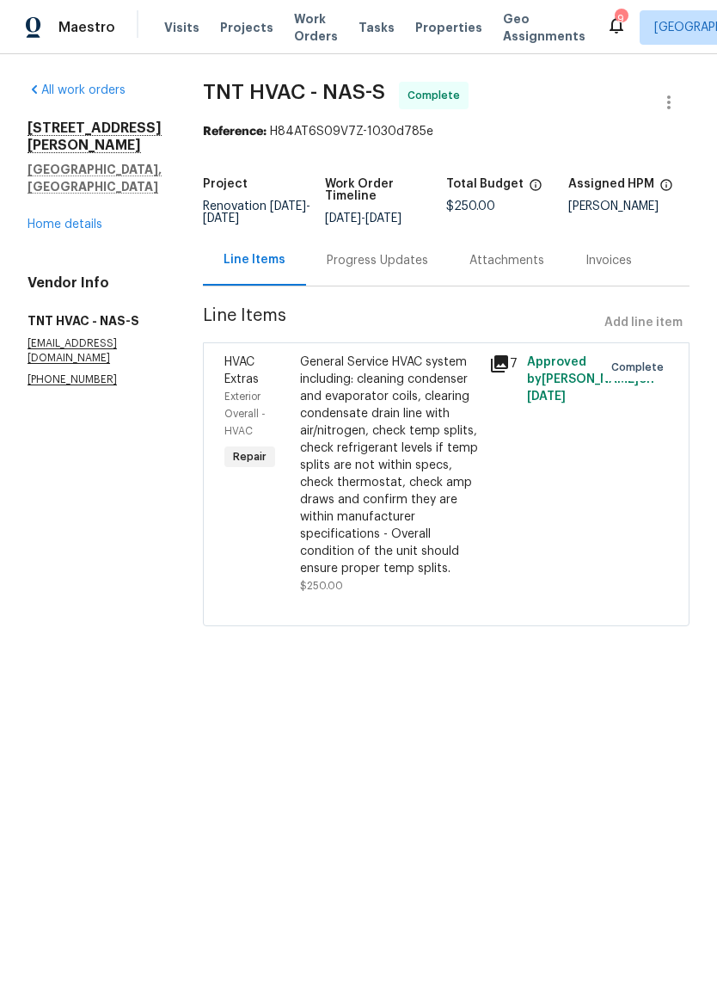
click at [317, 25] on span "Work Orders" at bounding box center [316, 27] width 44 height 34
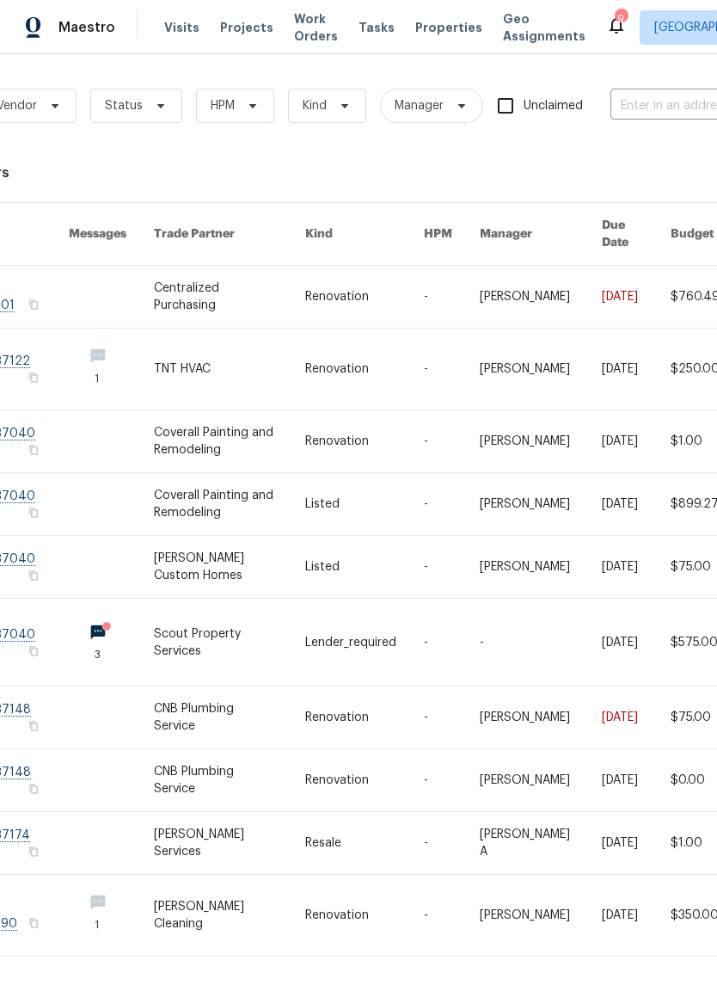
scroll to position [0, 66]
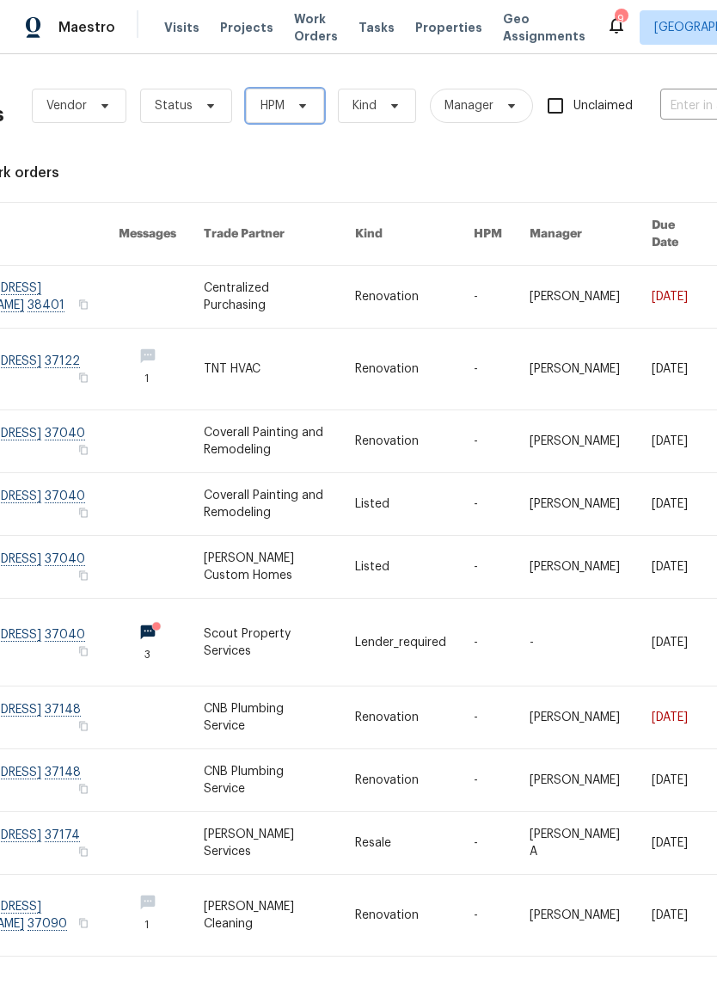
click at [276, 109] on span "HPM" at bounding box center [273, 105] width 24 height 17
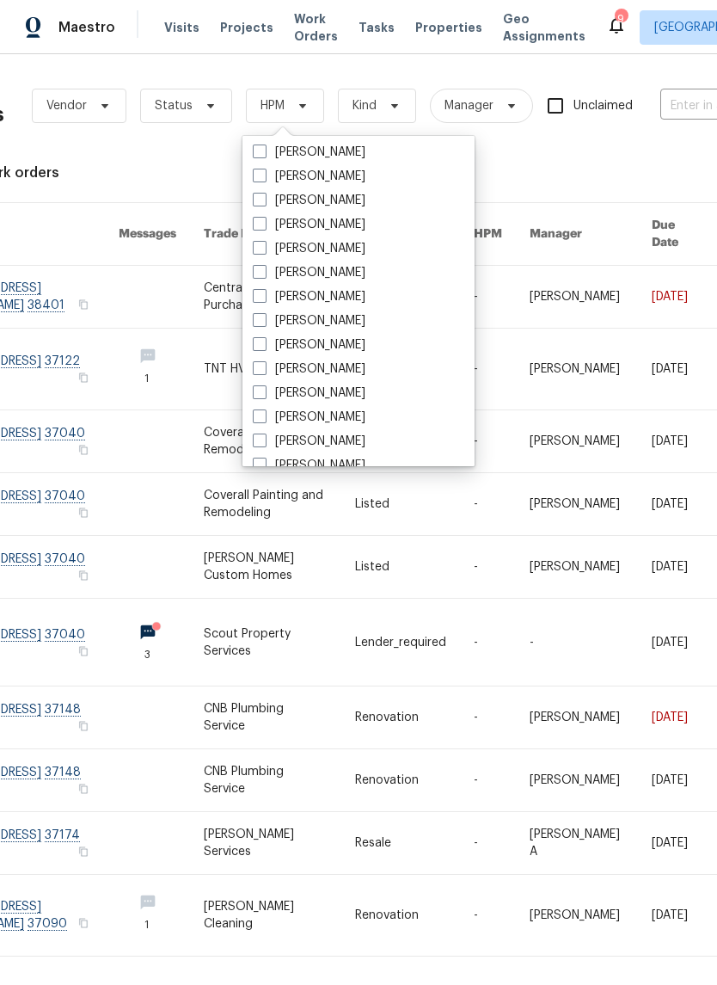
scroll to position [161, 0]
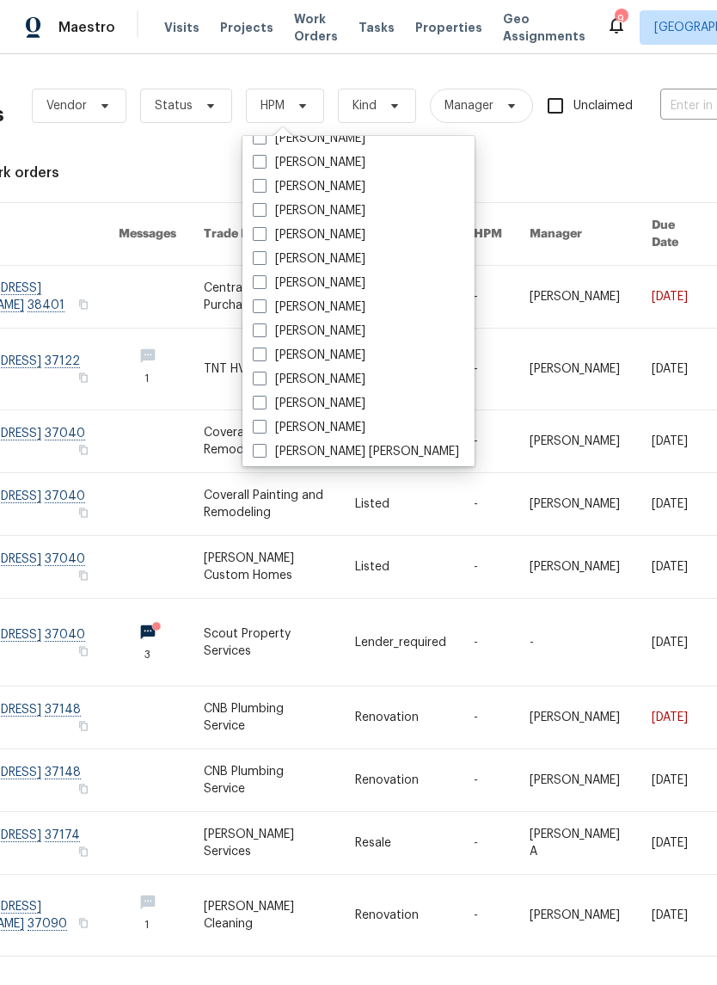
click at [315, 310] on label "[PERSON_NAME]" at bounding box center [309, 306] width 113 height 17
click at [264, 310] on input "[PERSON_NAME]" at bounding box center [258, 303] width 11 height 11
checkbox input "true"
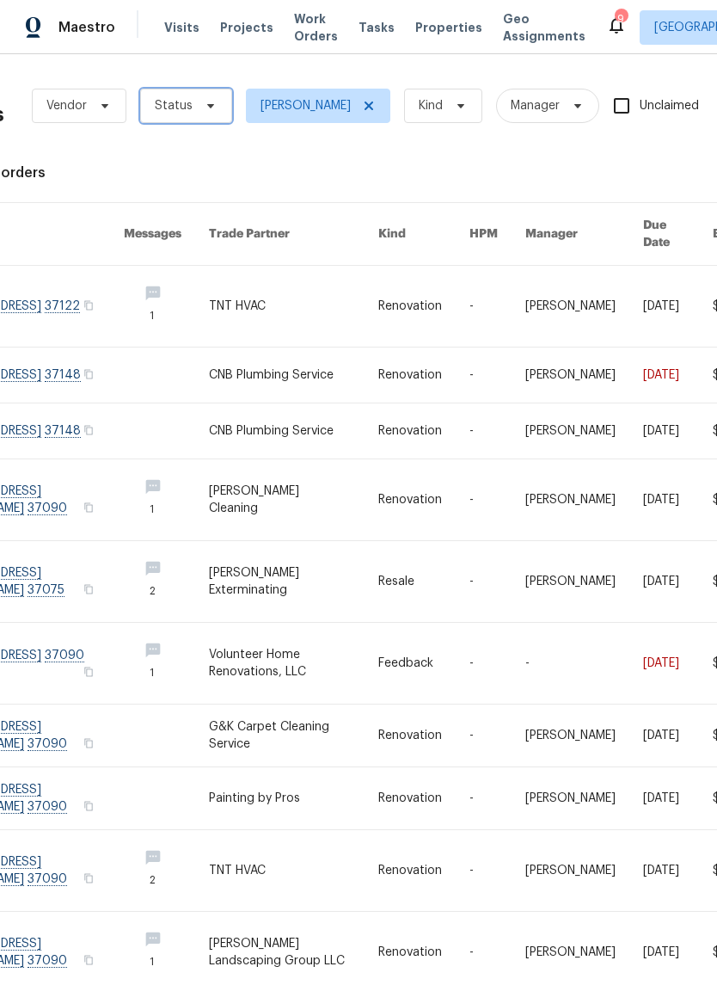
click at [199, 107] on span at bounding box center [208, 106] width 19 height 14
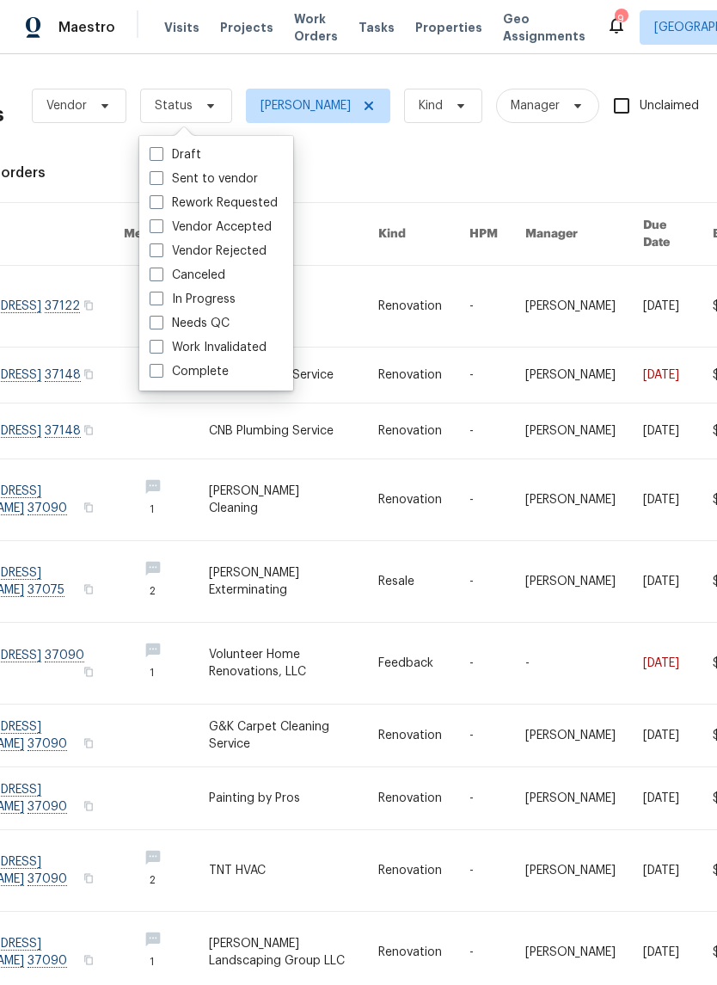
click at [200, 327] on label "Needs QC" at bounding box center [190, 323] width 80 height 17
click at [161, 326] on input "Needs QC" at bounding box center [155, 320] width 11 height 11
checkbox input "true"
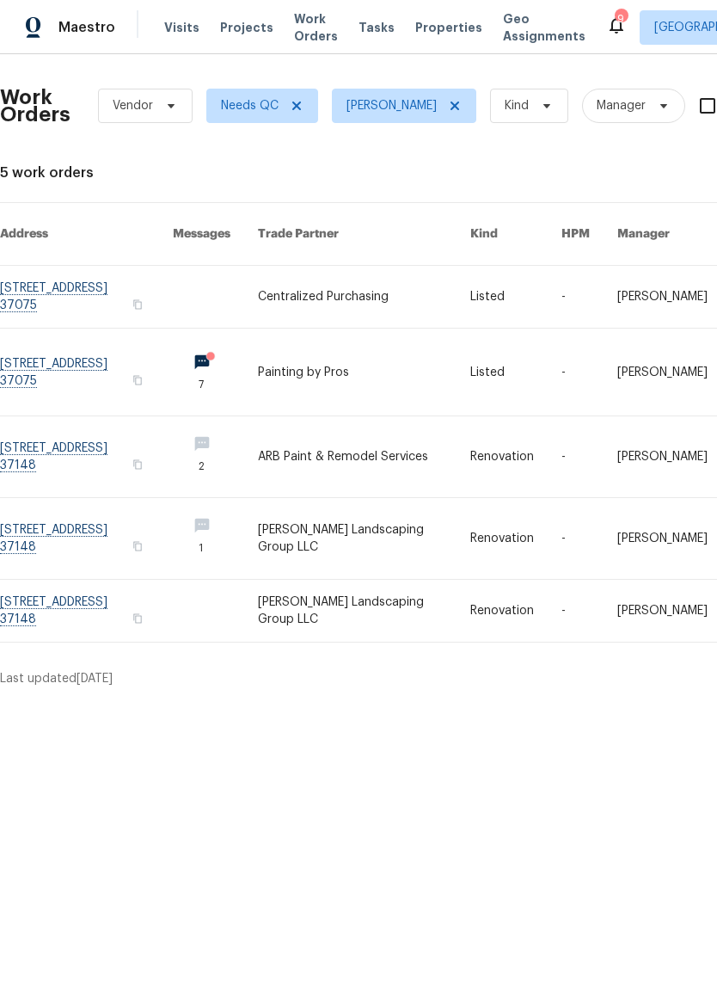
click at [399, 341] on link at bounding box center [364, 372] width 212 height 87
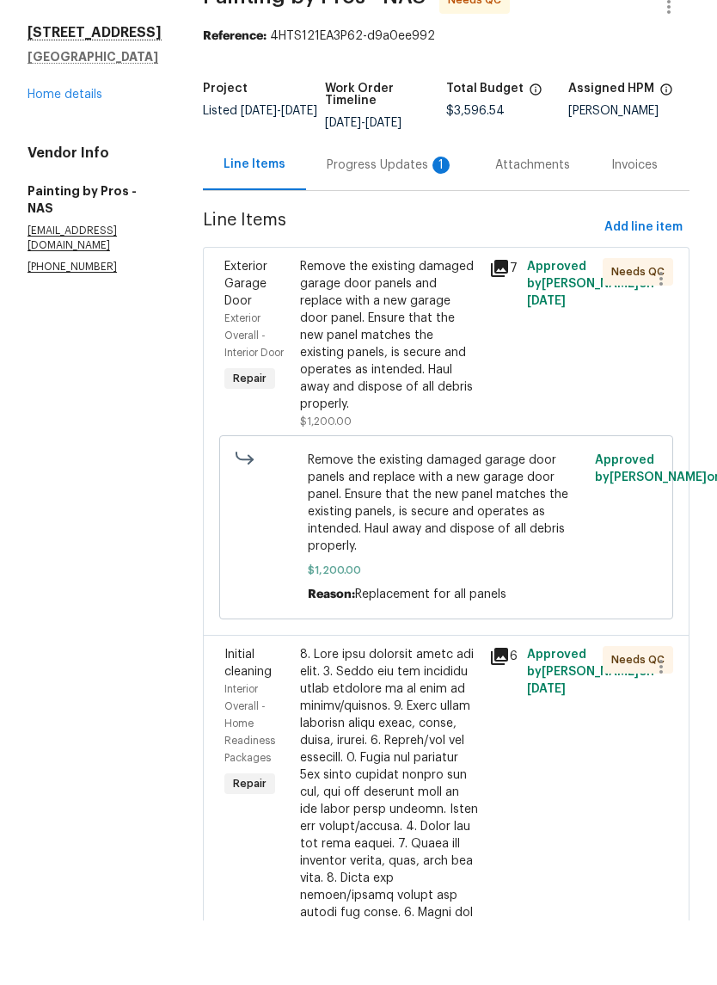
scroll to position [26, 0]
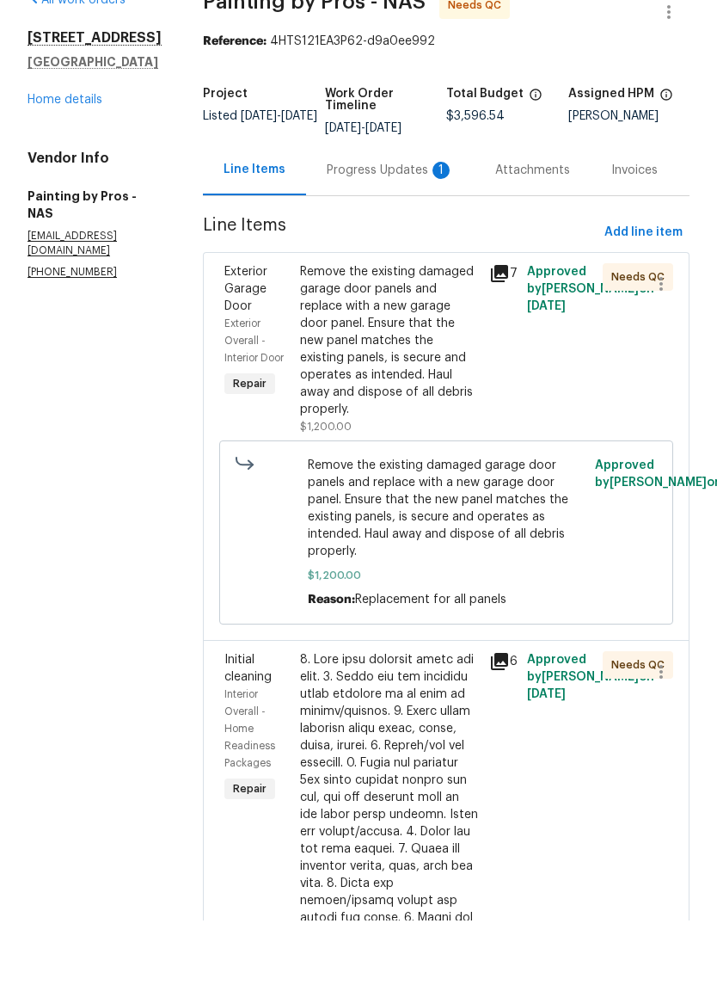
click at [384, 226] on div "Progress Updates 1" at bounding box center [390, 234] width 127 height 17
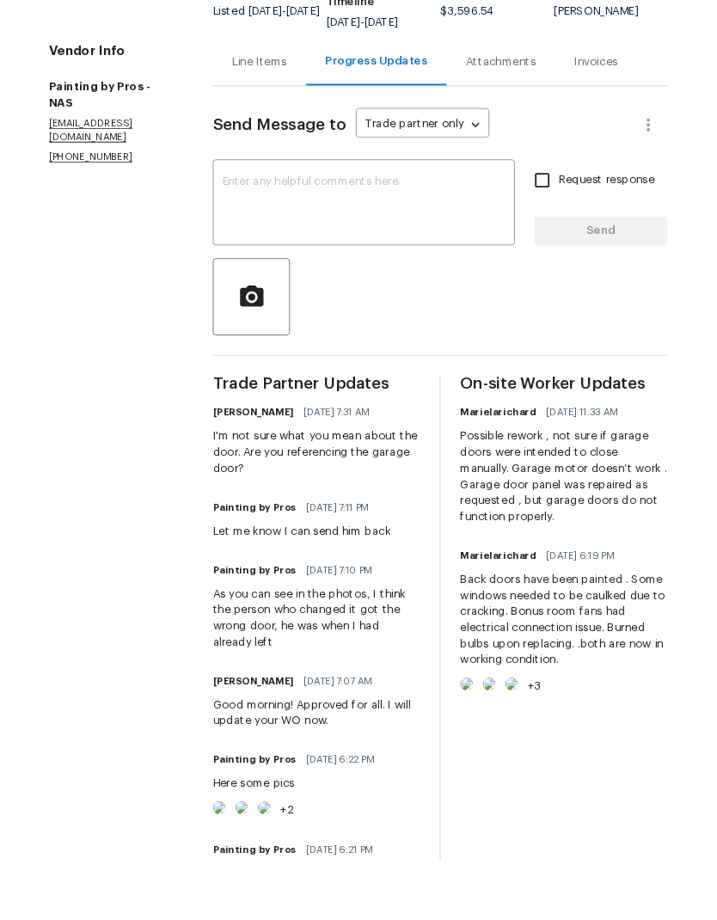
scroll to position [132, 0]
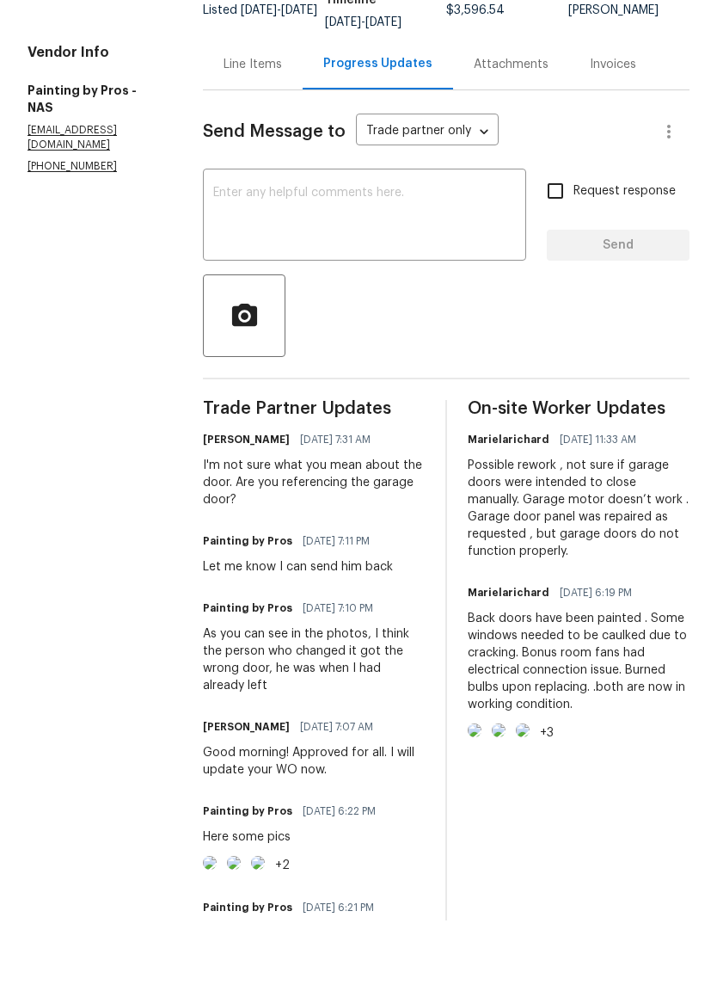
click at [472, 251] on textarea at bounding box center [364, 281] width 303 height 60
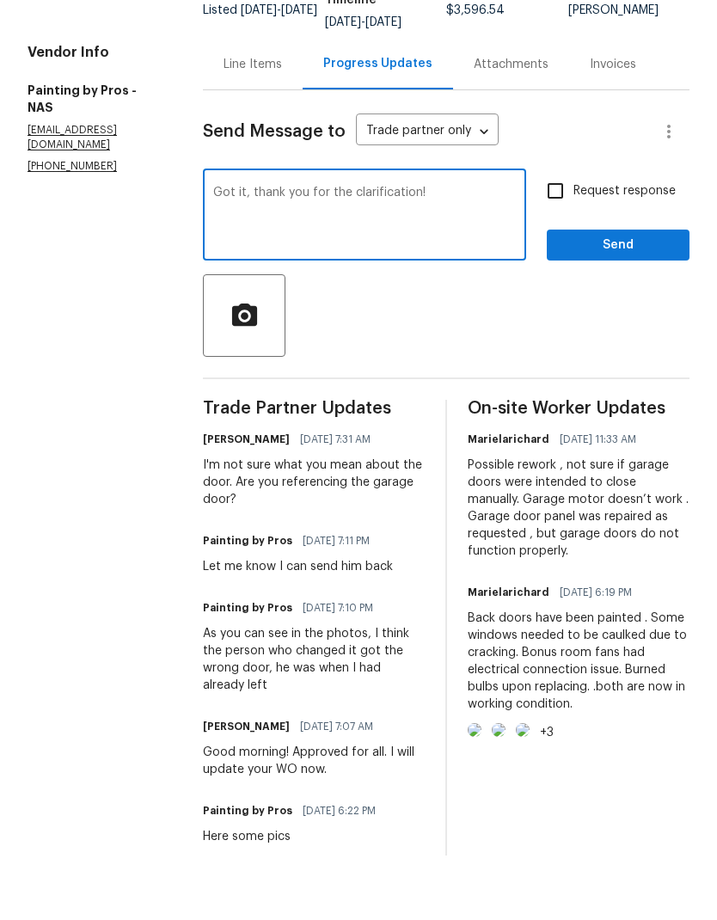
type textarea "Got it, thank you for the clarification!"
click at [553, 381] on div "Send Message to Trade partner only Trade partner only ​ Got it, thank you for t…" at bounding box center [446, 710] width 487 height 1111
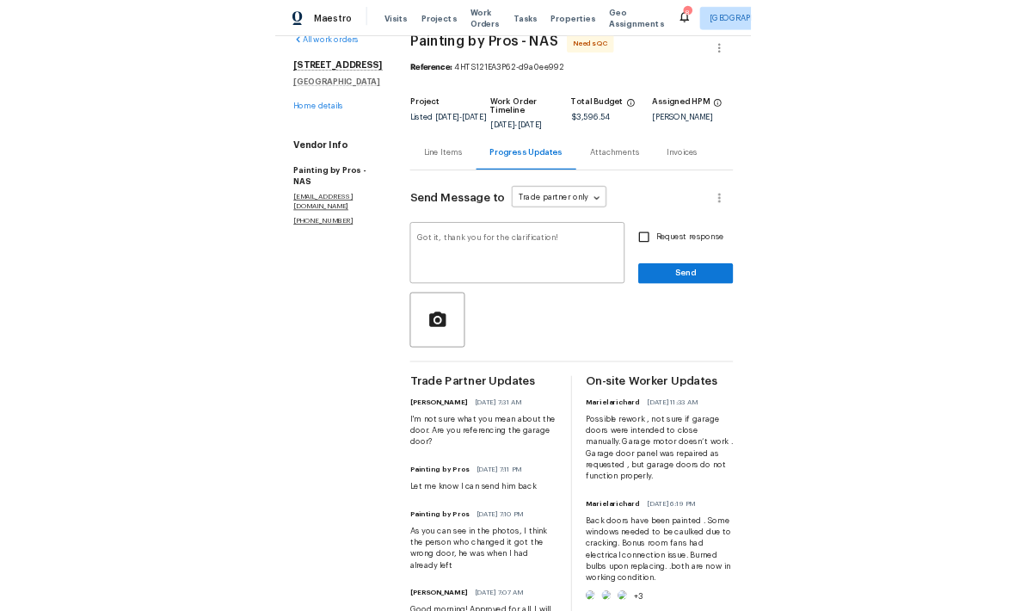
scroll to position [14, 0]
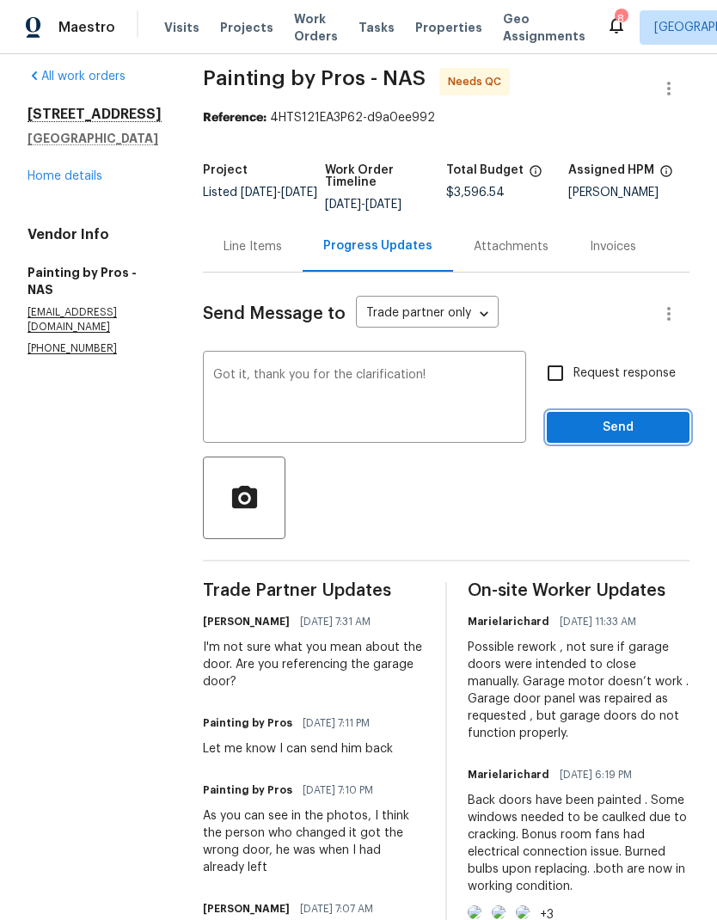
click at [586, 417] on span "Send" at bounding box center [618, 427] width 115 height 21
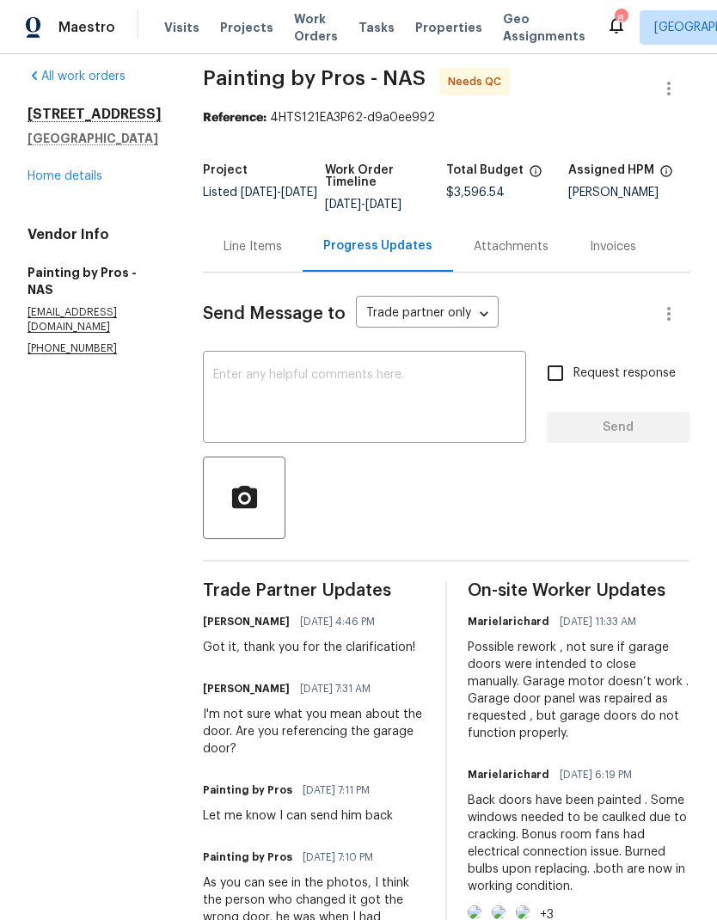
click at [280, 238] on div "Line Items" at bounding box center [253, 246] width 58 height 17
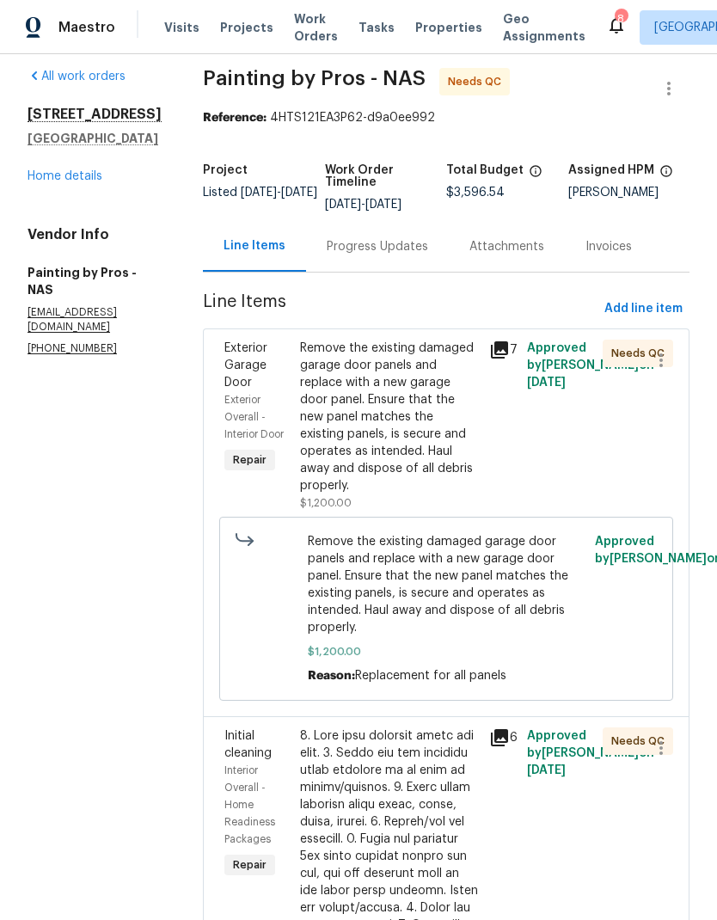
click at [408, 400] on div "Remove the existing damaged garage door panels and replace with a new garage do…" at bounding box center [389, 417] width 179 height 155
